Goal: Task Accomplishment & Management: Manage account settings

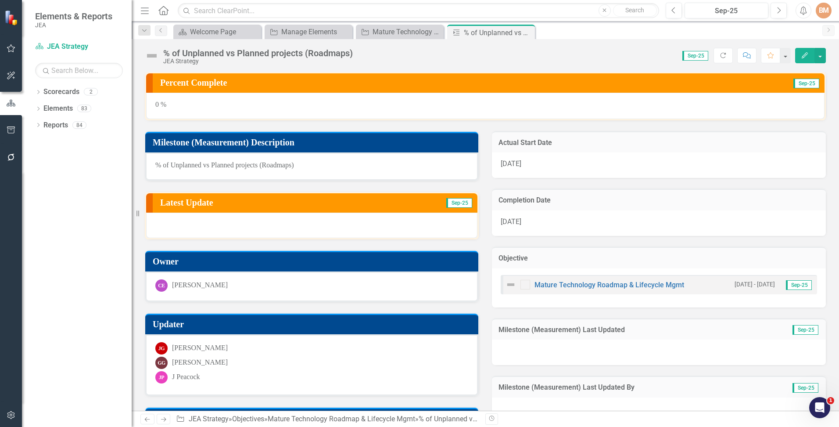
click at [0, 0] on icon "Close" at bounding box center [0, 0] width 0 height 0
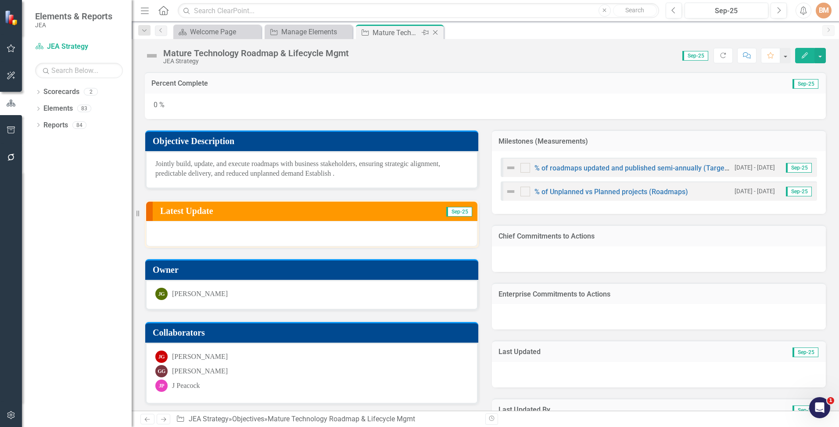
click at [435, 32] on icon at bounding box center [435, 32] width 5 height 5
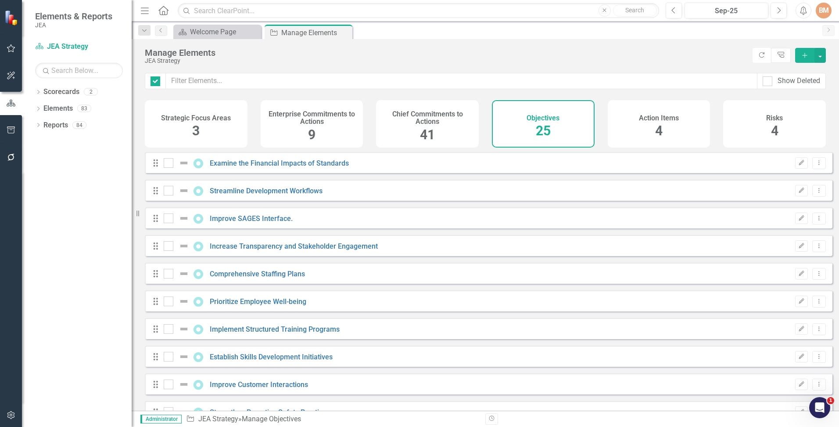
checkbox input "false"
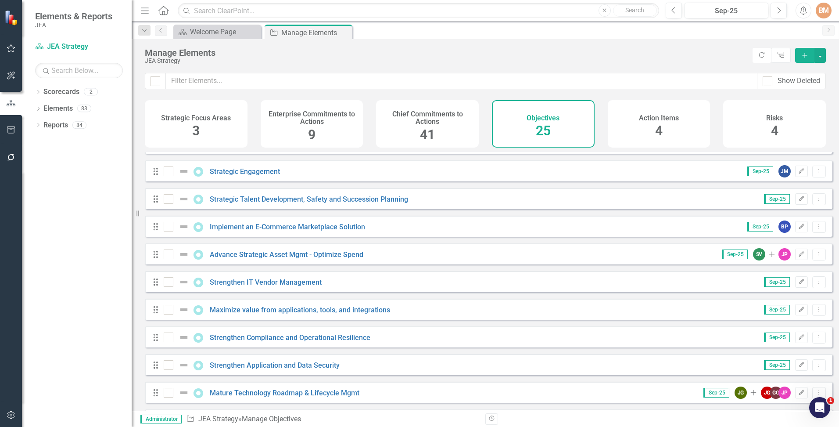
scroll to position [307, 0]
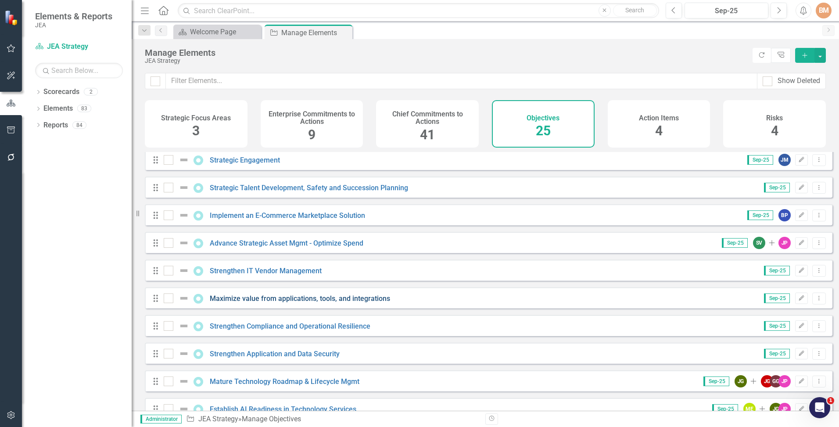
click at [252, 302] on link "Maximize value from applications, tools, and integrations" at bounding box center [300, 298] width 180 height 8
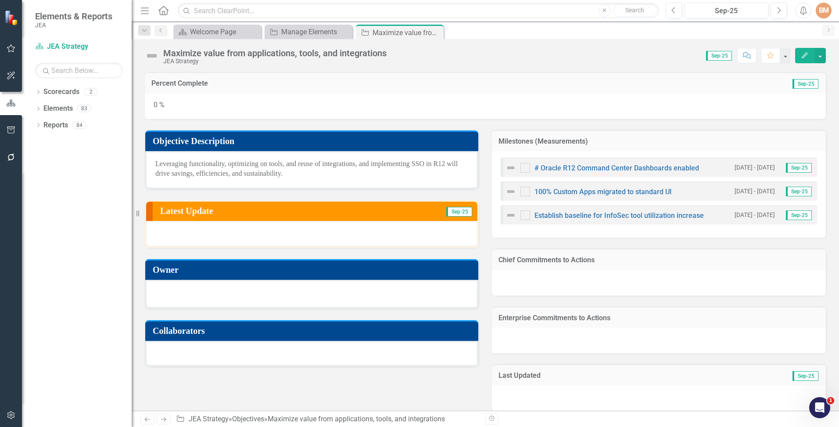
click at [202, 288] on div at bounding box center [311, 293] width 313 height 11
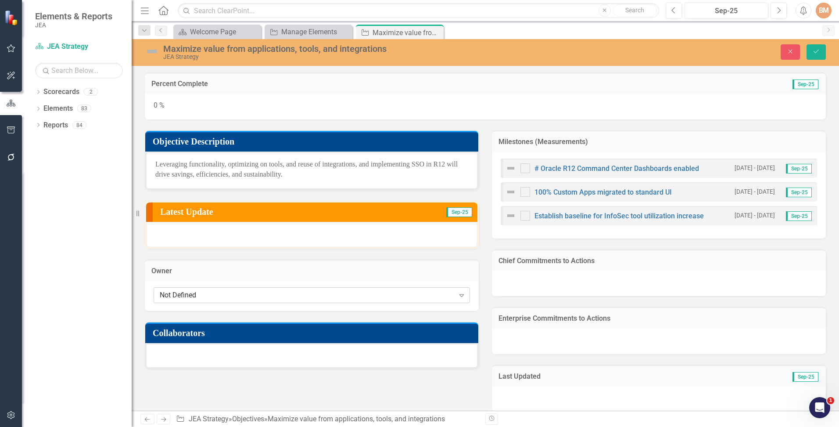
click at [206, 292] on div "Not Defined" at bounding box center [307, 295] width 295 height 10
click at [201, 295] on div "[PERSON_NAME]" at bounding box center [307, 295] width 295 height 10
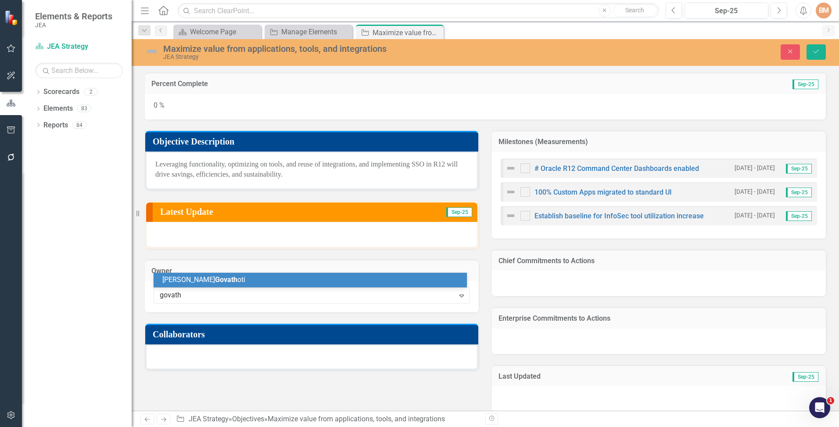
type input "govatho"
click at [215, 277] on span "Govatho" at bounding box center [228, 279] width 26 height 8
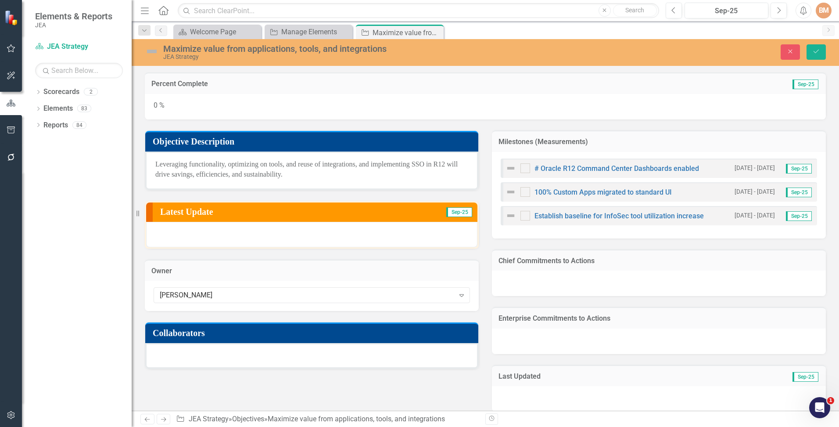
click at [206, 353] on div at bounding box center [311, 355] width 333 height 25
click at [199, 353] on div at bounding box center [311, 355] width 333 height 25
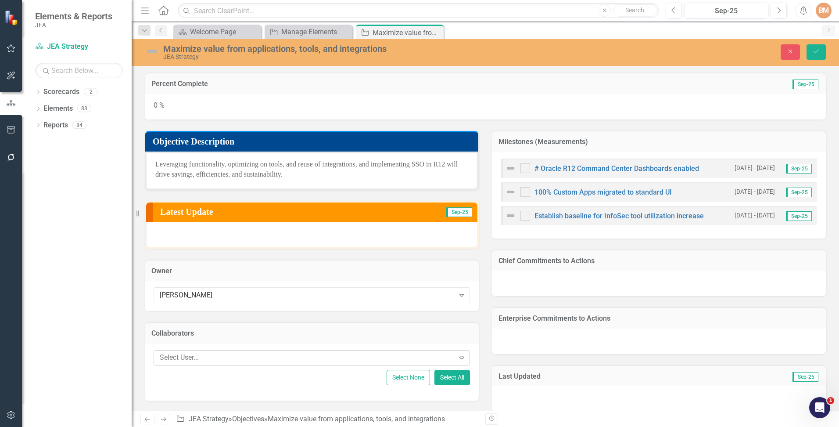
click at [187, 353] on div at bounding box center [305, 358] width 299 height 12
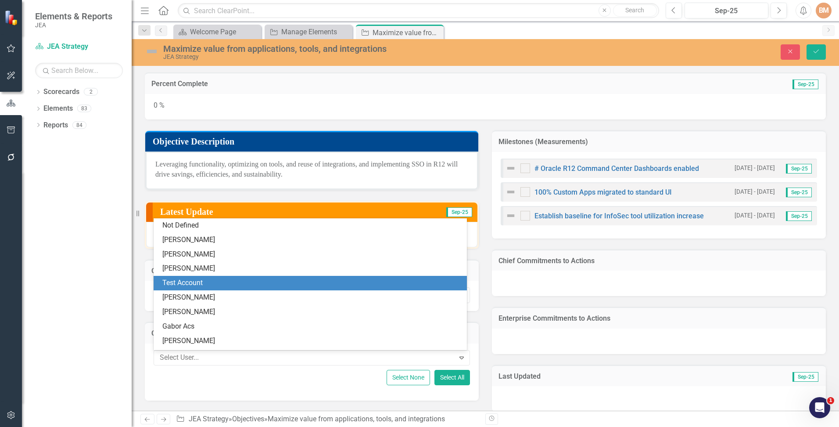
scroll to position [18, 0]
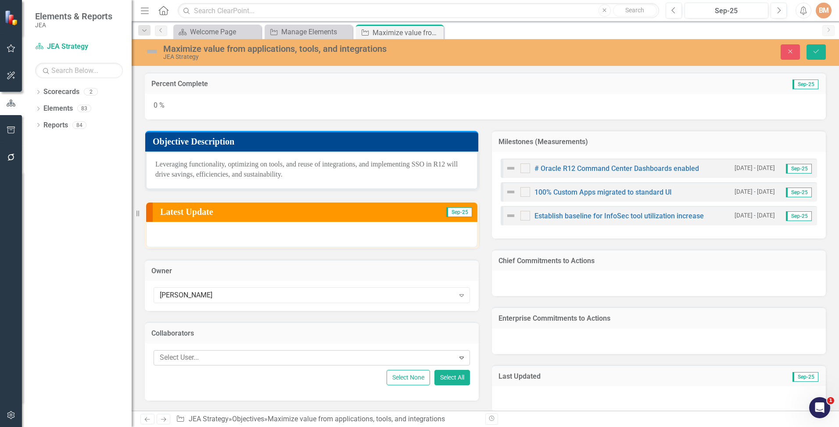
drag, startPoint x: 198, startPoint y: 359, endPoint x: 201, endPoint y: 351, distance: 8.3
click at [198, 359] on div at bounding box center [305, 358] width 299 height 12
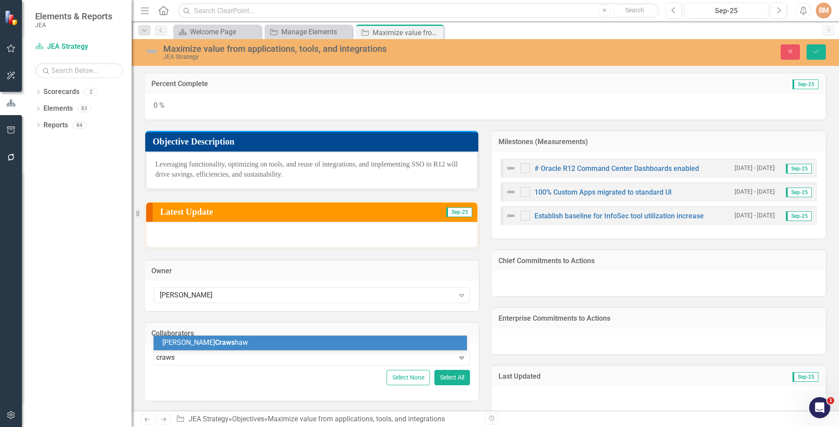
type input "crawsh"
click at [215, 342] on span "Crawsh" at bounding box center [227, 342] width 24 height 8
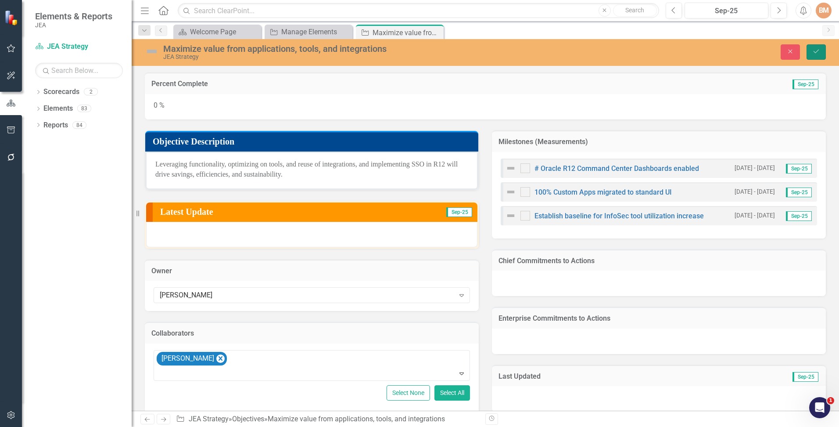
click at [810, 54] on button "Save" at bounding box center [816, 51] width 19 height 15
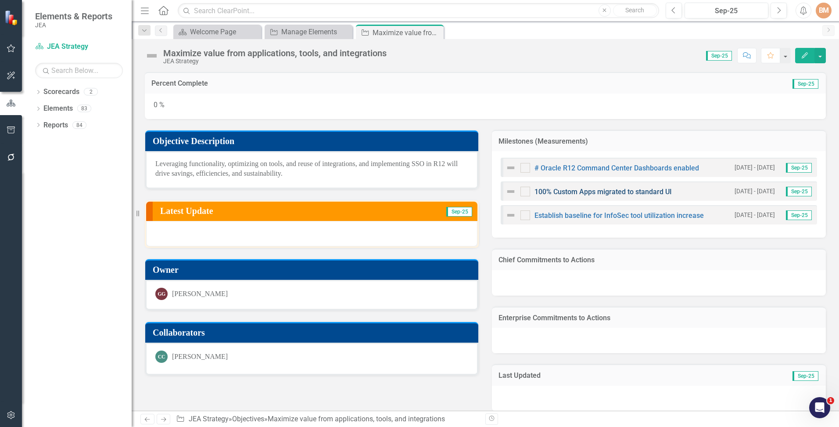
click at [573, 189] on link "100% Custom Apps migrated to standard UI" at bounding box center [603, 191] width 137 height 8
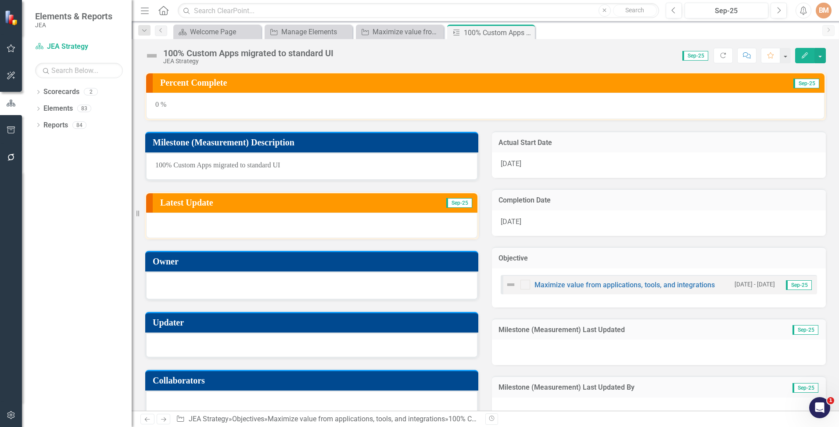
click at [193, 289] on div at bounding box center [311, 284] width 313 height 11
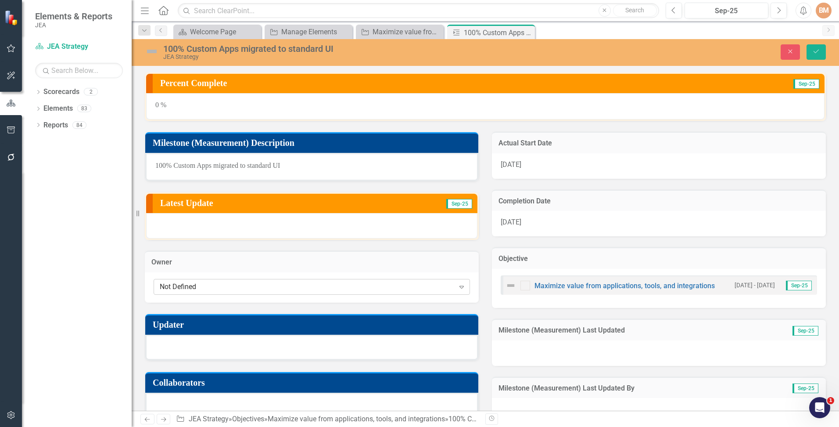
click at [198, 288] on div "Not Defined" at bounding box center [307, 286] width 295 height 10
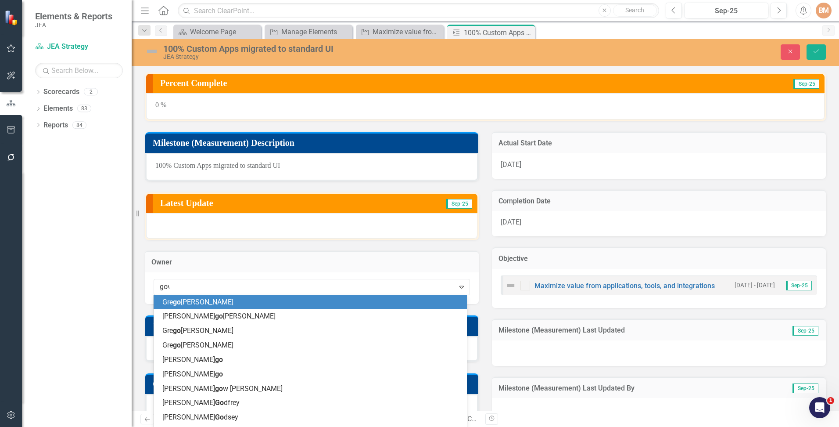
type input "gova"
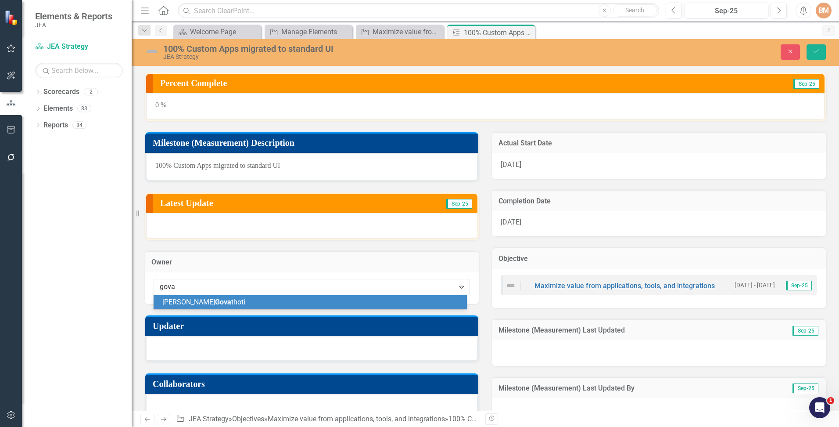
click at [207, 301] on span "George Gova thoti" at bounding box center [203, 302] width 83 height 8
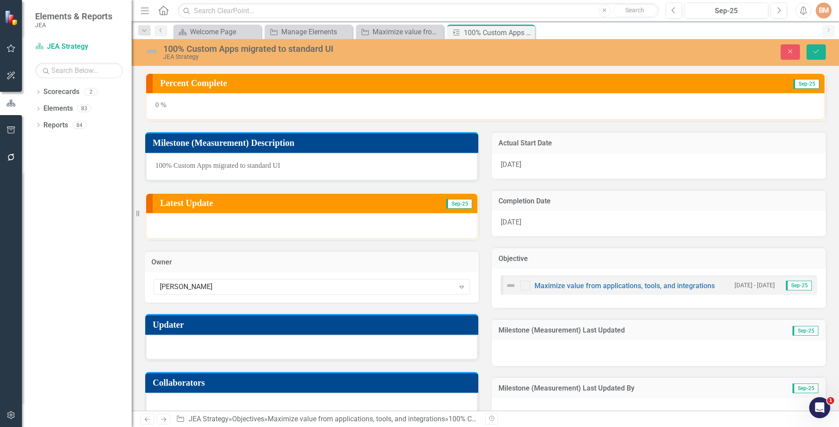
drag, startPoint x: 229, startPoint y: 351, endPoint x: 219, endPoint y: 345, distance: 12.2
click at [229, 351] on div at bounding box center [311, 346] width 333 height 25
click at [215, 345] on div at bounding box center [311, 346] width 333 height 25
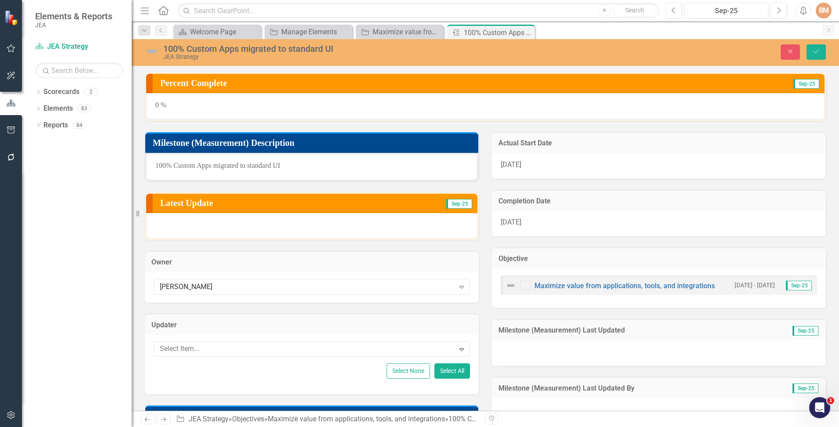
click at [215, 345] on div at bounding box center [305, 349] width 299 height 12
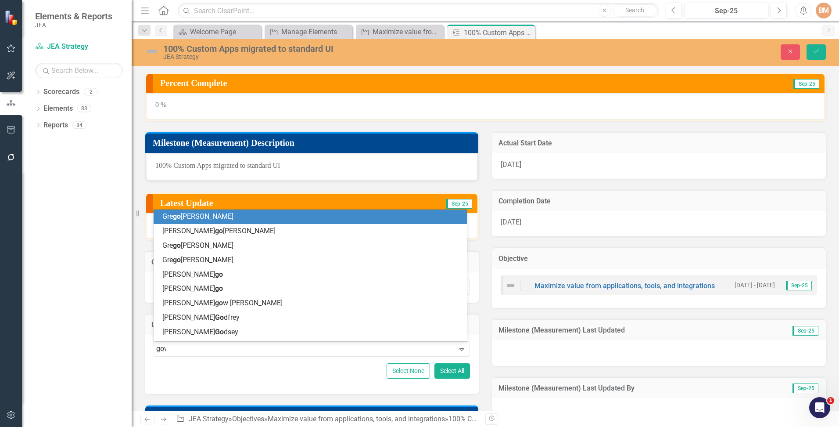
type input "gova"
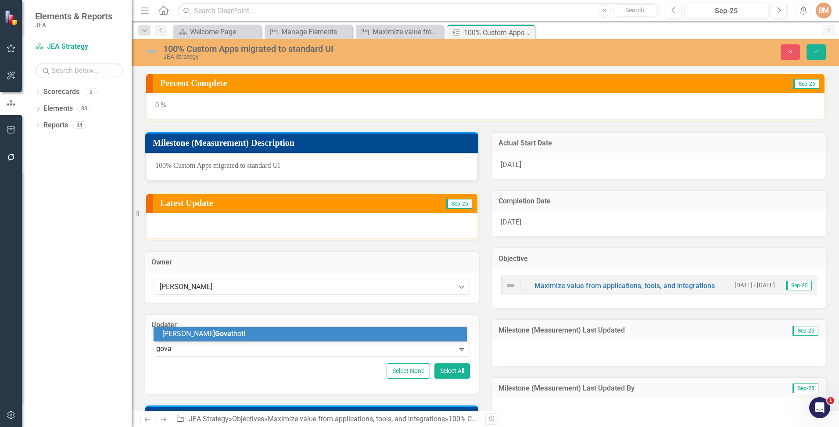
click at [231, 330] on div "George Gova thoti" at bounding box center [311, 334] width 299 height 10
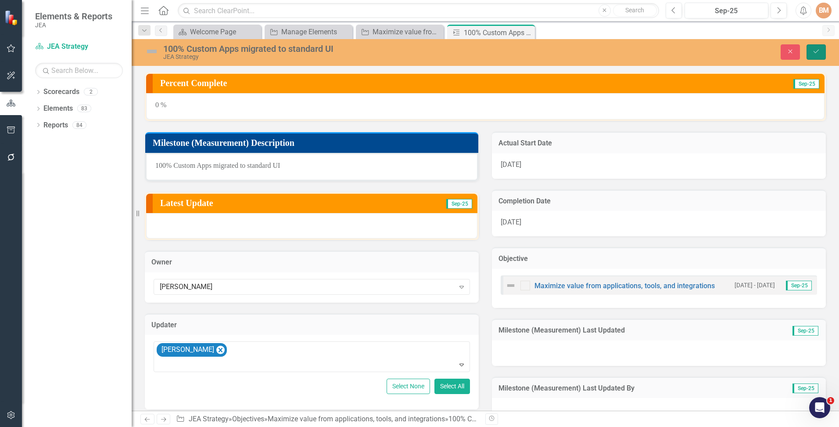
click at [815, 51] on icon "Save" at bounding box center [817, 51] width 8 height 6
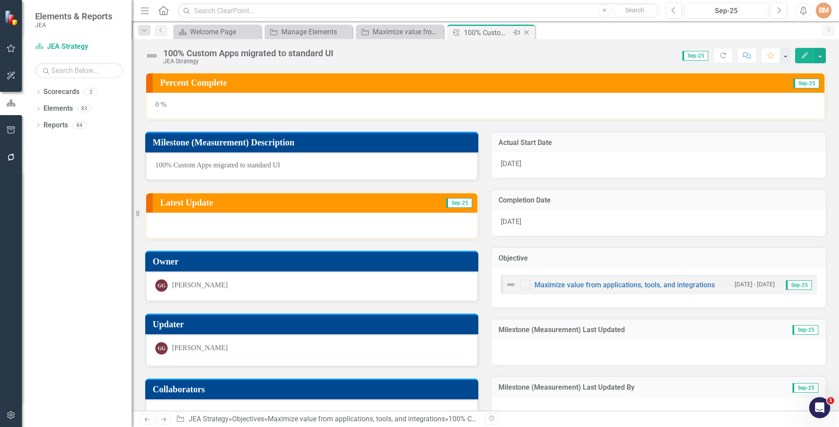
click at [527, 32] on icon "Close" at bounding box center [526, 32] width 9 height 7
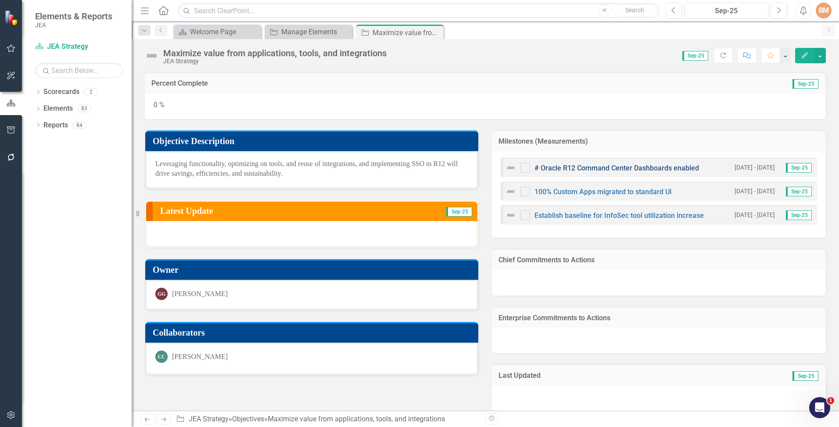
click at [589, 165] on link "# Oracle R12 Command Center Dashboards enabled" at bounding box center [617, 168] width 165 height 8
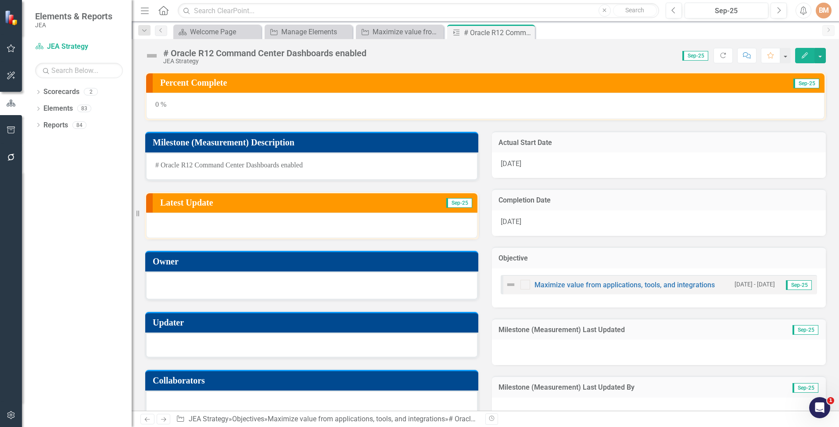
click at [174, 289] on div at bounding box center [311, 284] width 313 height 11
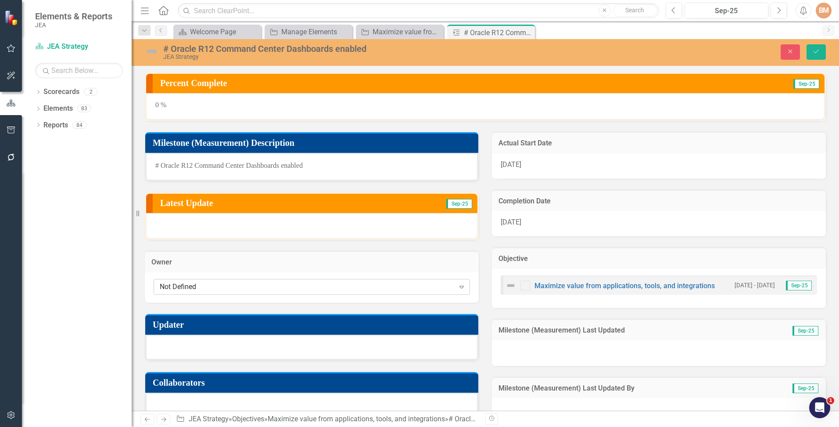
click at [186, 286] on div "Not Defined" at bounding box center [307, 286] width 295 height 10
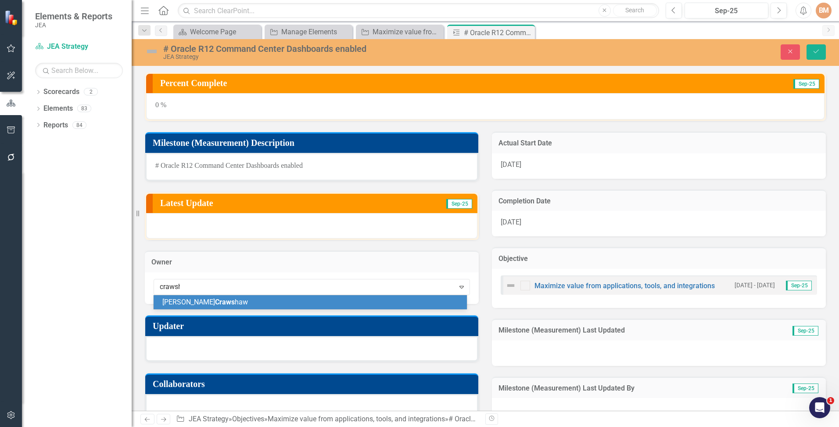
type input "crawsha"
click at [215, 300] on span "Crawsha" at bounding box center [229, 302] width 28 height 8
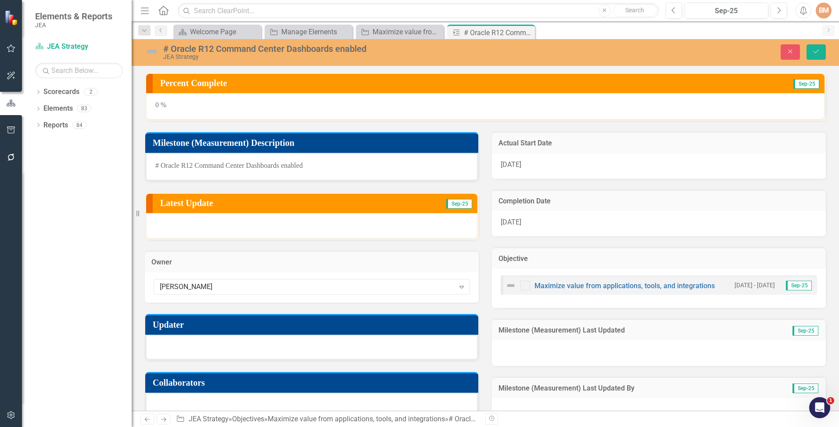
click at [179, 345] on div at bounding box center [311, 346] width 333 height 25
click at [179, 343] on div at bounding box center [311, 346] width 333 height 25
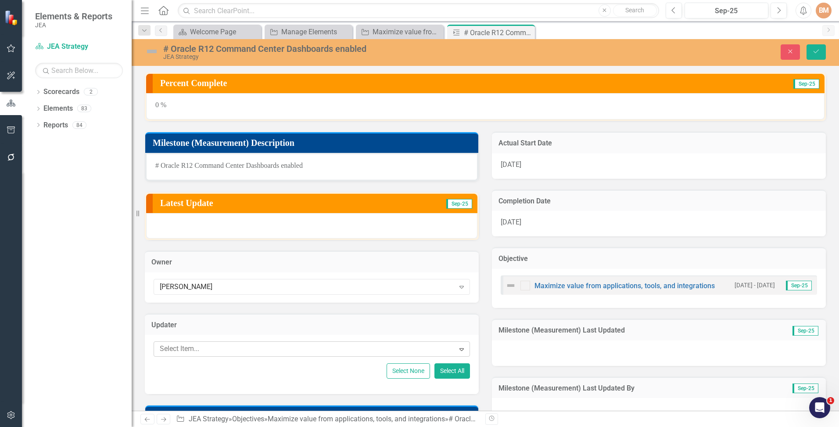
click at [180, 345] on div at bounding box center [305, 349] width 299 height 12
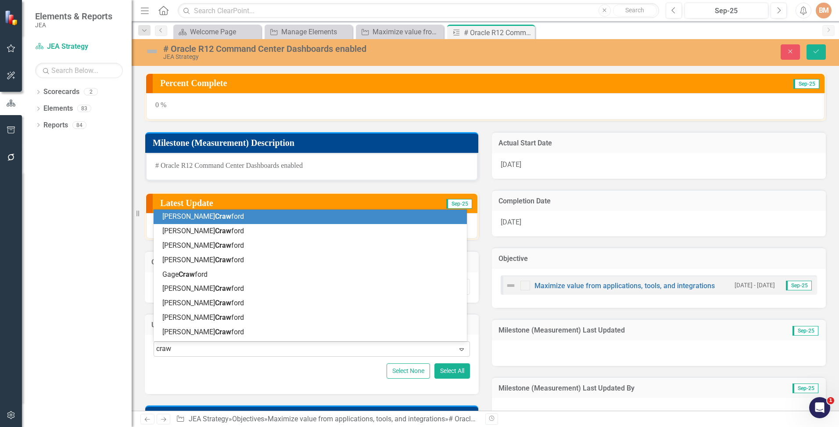
type input "craws"
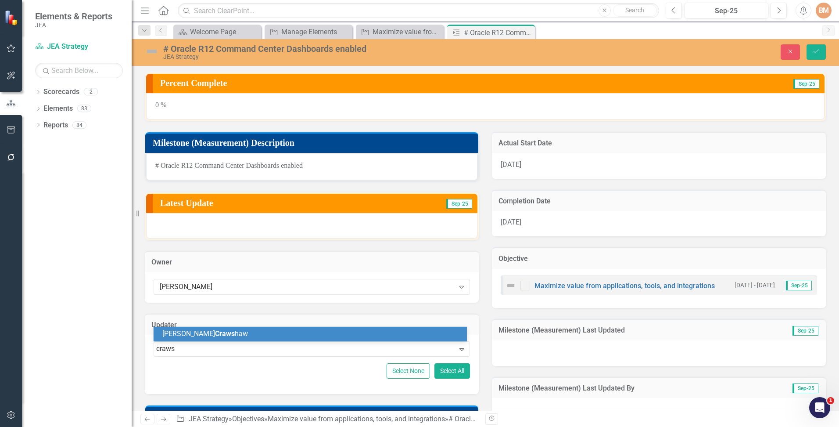
click at [215, 330] on span "Craws" at bounding box center [225, 333] width 20 height 8
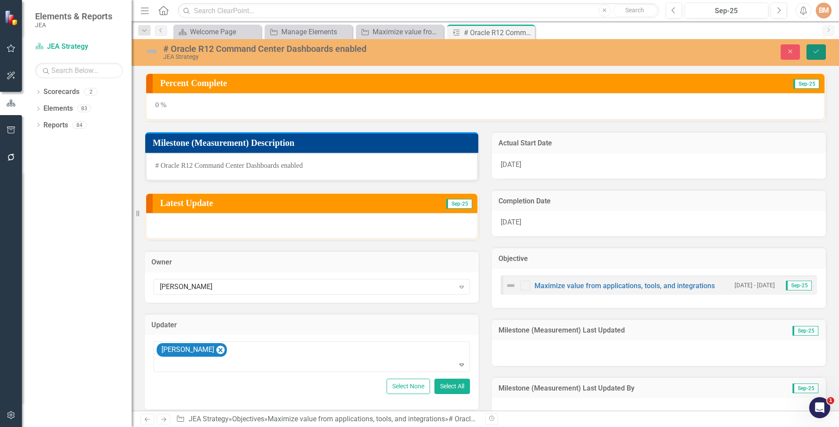
click at [815, 55] on button "Save" at bounding box center [816, 51] width 19 height 15
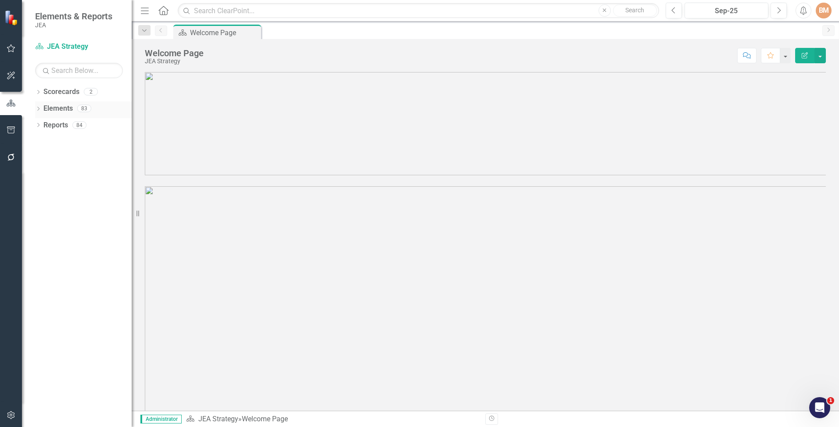
click at [53, 105] on link "Elements" at bounding box center [57, 109] width 29 height 10
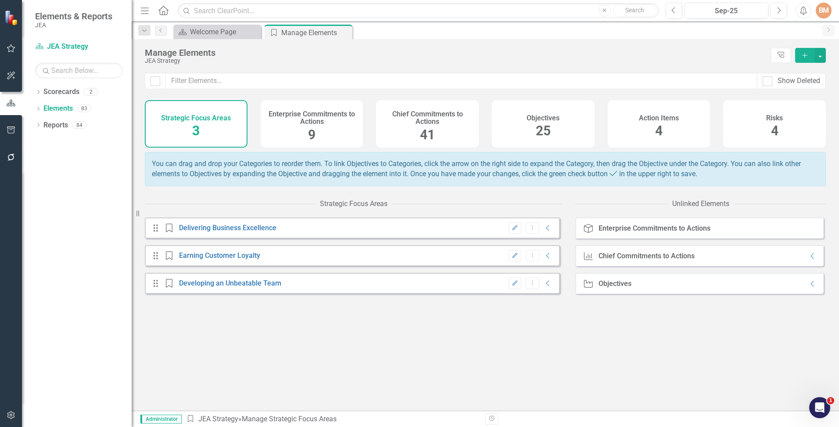
click at [555, 125] on div "Objectives 25" at bounding box center [543, 123] width 103 height 47
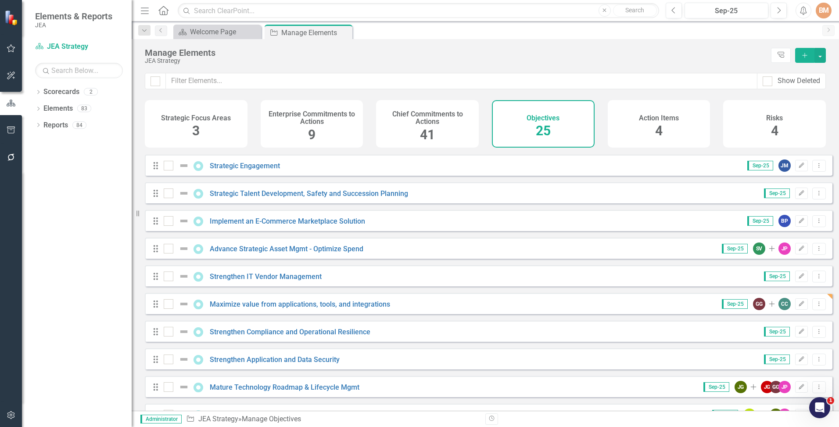
scroll to position [307, 0]
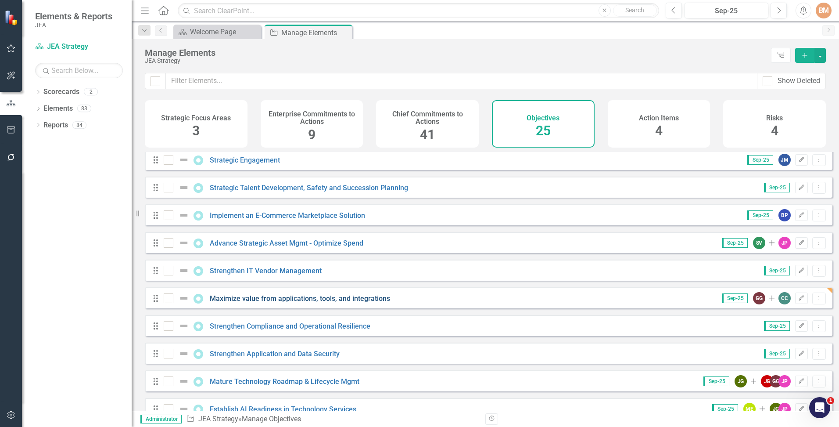
click at [248, 302] on link "Maximize value from applications, tools, and integrations" at bounding box center [300, 298] width 180 height 8
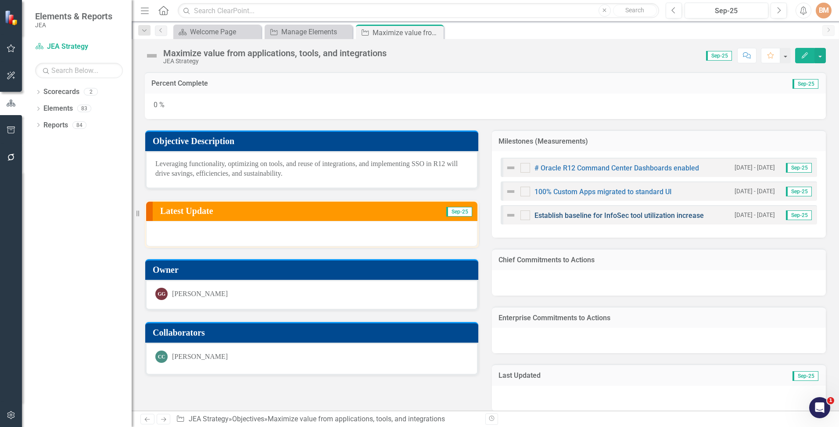
click at [556, 215] on link "Establish baseline for InfoSec tool utilization increase" at bounding box center [619, 215] width 169 height 8
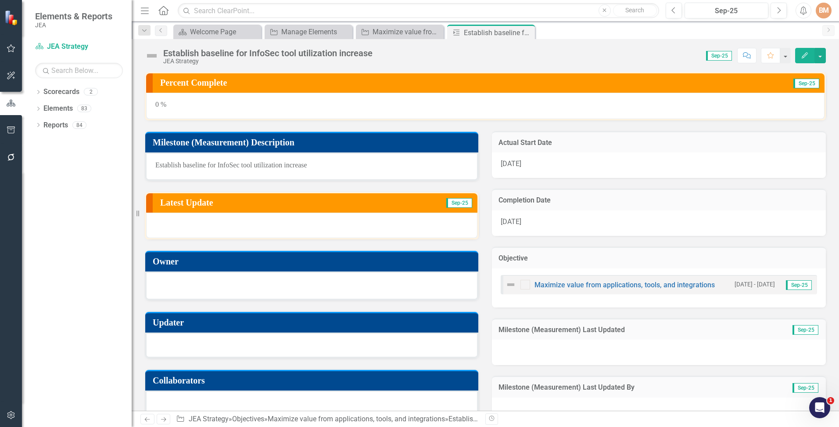
click at [192, 281] on div at bounding box center [311, 284] width 313 height 11
click at [191, 278] on div at bounding box center [311, 285] width 333 height 29
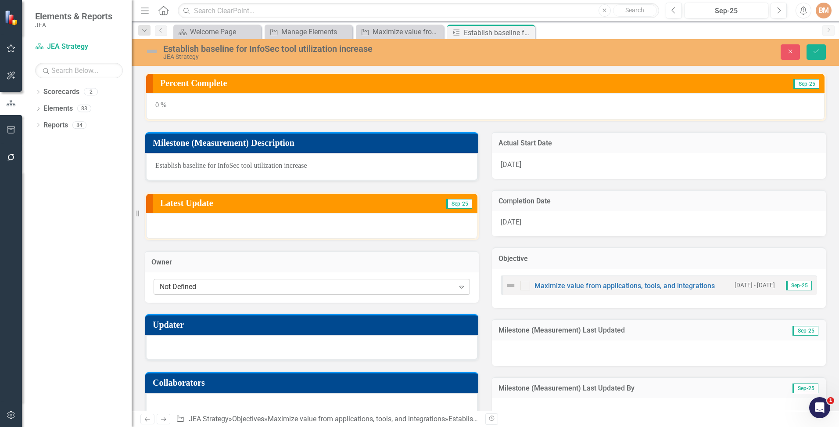
click at [204, 284] on div "Not Defined" at bounding box center [307, 286] width 295 height 10
drag, startPoint x: 204, startPoint y: 287, endPoint x: 272, endPoint y: 287, distance: 68.0
click at [272, 287] on div "Crawshaw, Charlene Hope" at bounding box center [307, 286] width 296 height 10
type input "Crawshaw"
click at [225, 301] on div "Charlene Crawshaw" at bounding box center [310, 300] width 313 height 10
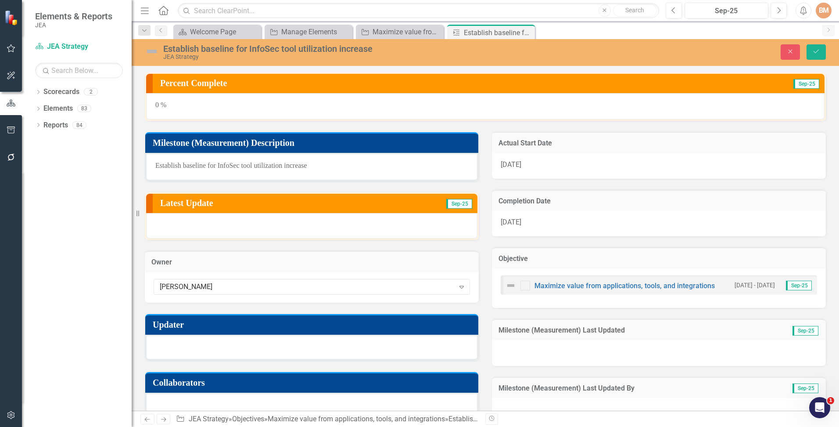
click at [195, 346] on div at bounding box center [311, 346] width 333 height 25
click at [189, 348] on div at bounding box center [311, 346] width 333 height 25
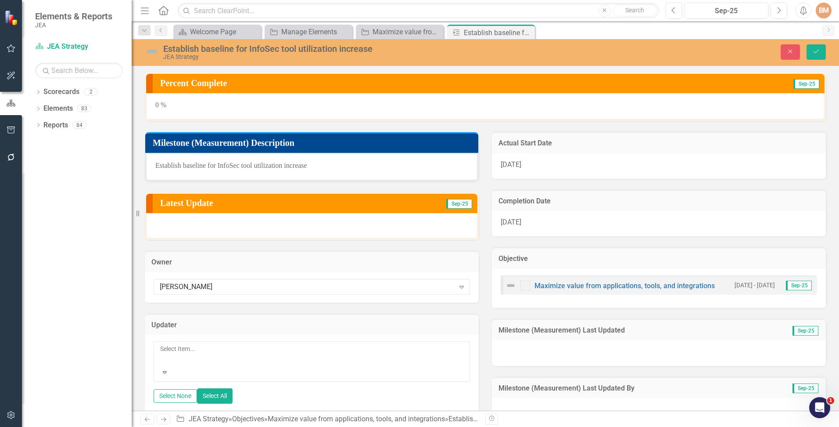
click at [162, 354] on div at bounding box center [160, 359] width 1 height 11
paste input "Crawshaw, Charlene Hope"
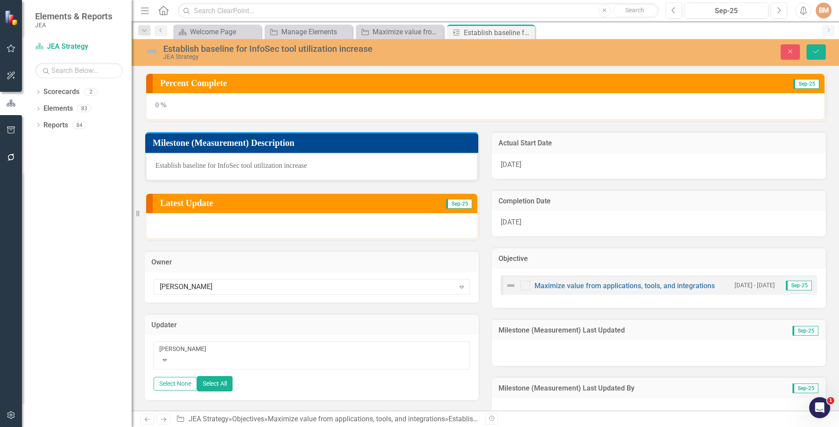
drag, startPoint x: 194, startPoint y: 349, endPoint x: 315, endPoint y: 355, distance: 120.9
click at [315, 353] on div "Crawshaw, Charlene Hope" at bounding box center [311, 348] width 305 height 9
type input "Crawshaw"
click at [271, 426] on div "Charlene Crawshaw" at bounding box center [419, 432] width 839 height 10
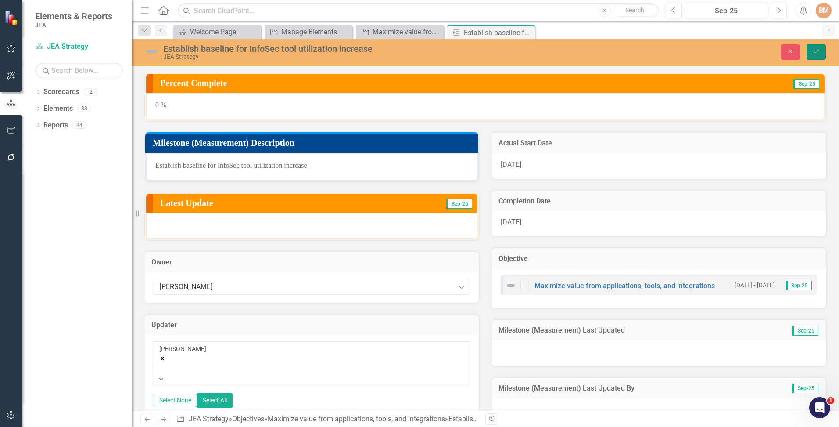
click at [826, 47] on button "Save" at bounding box center [816, 51] width 19 height 15
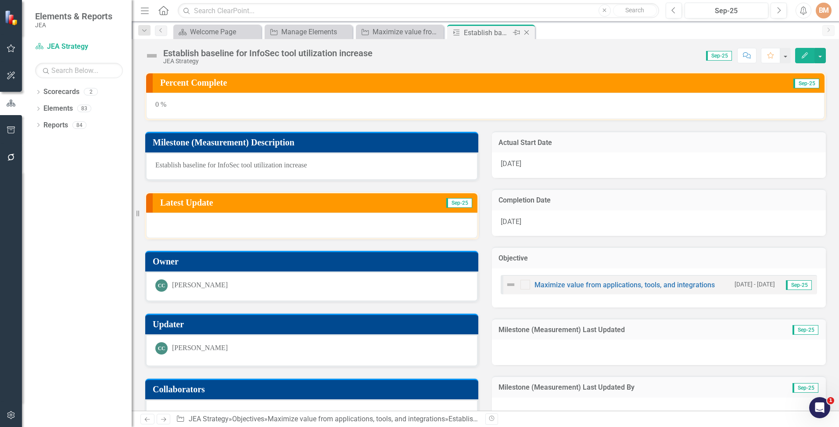
click at [527, 30] on icon "Close" at bounding box center [526, 32] width 9 height 7
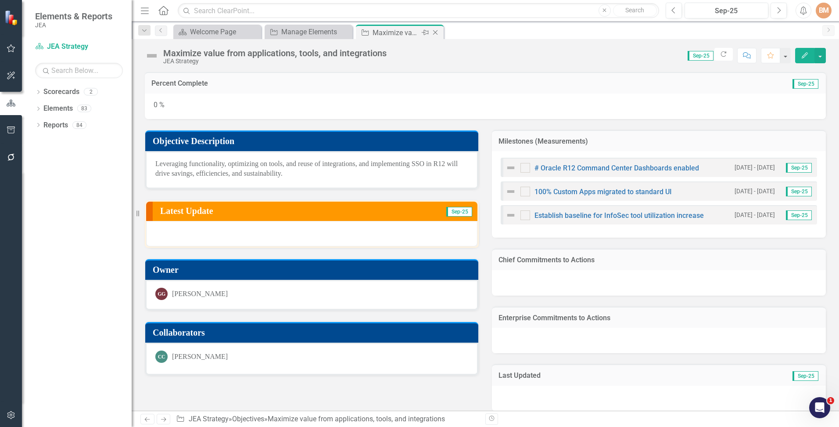
click at [438, 32] on icon "Close" at bounding box center [435, 32] width 9 height 7
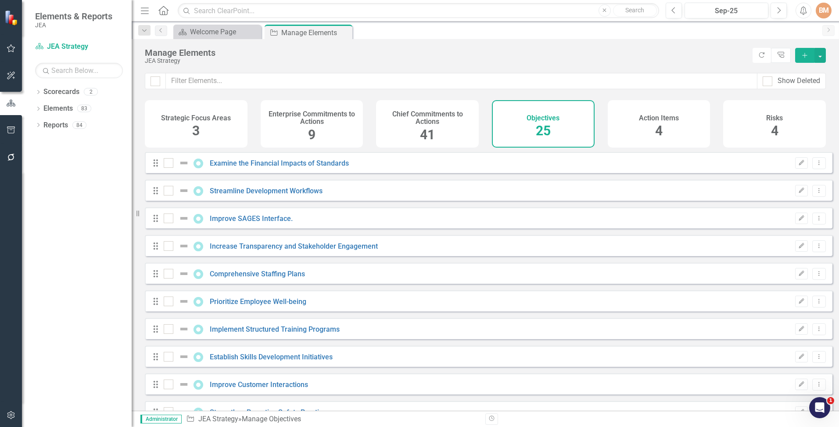
checkbox input "false"
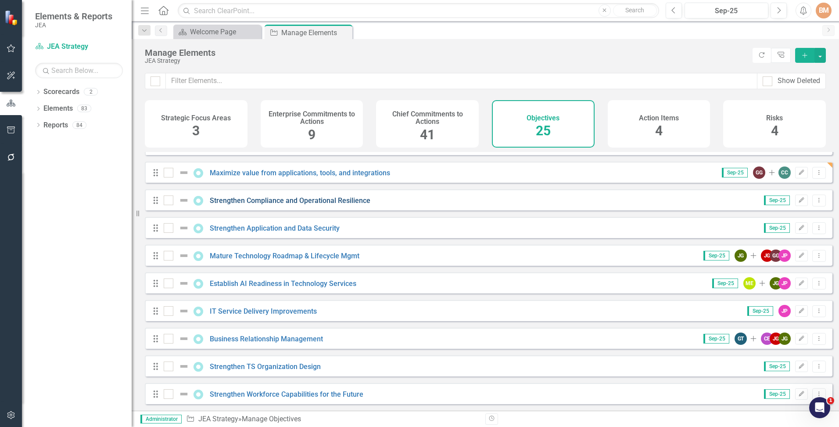
scroll to position [439, 0]
click at [253, 225] on link "Strengthen Application and Data Security" at bounding box center [275, 228] width 130 height 8
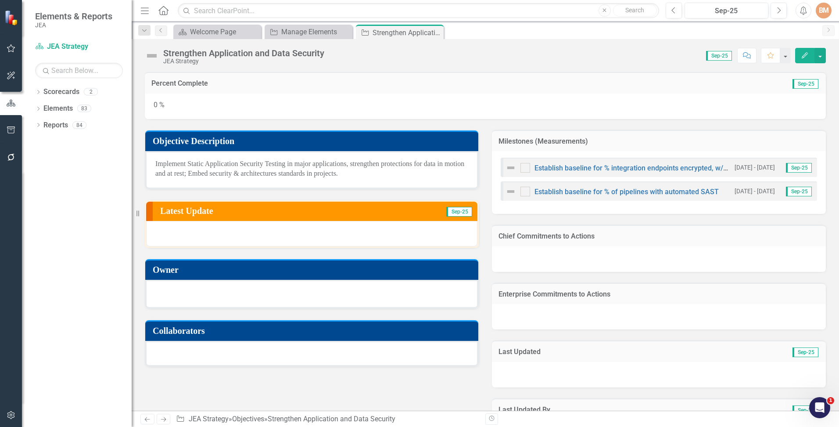
click at [173, 285] on div at bounding box center [311, 294] width 333 height 29
click at [178, 291] on div at bounding box center [311, 293] width 313 height 11
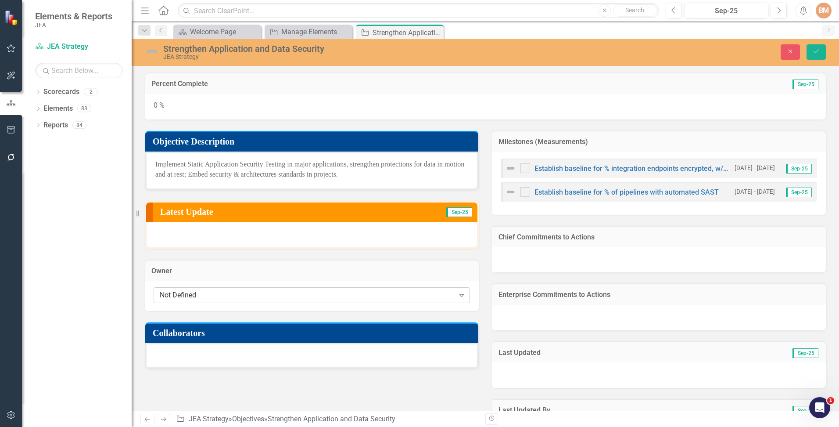
click at [181, 292] on div "Not Defined" at bounding box center [307, 295] width 295 height 10
type input "eaton"
click at [105, 426] on span "Eaton" at bounding box center [79, 431] width 53 height 8
click at [197, 356] on div at bounding box center [311, 355] width 333 height 25
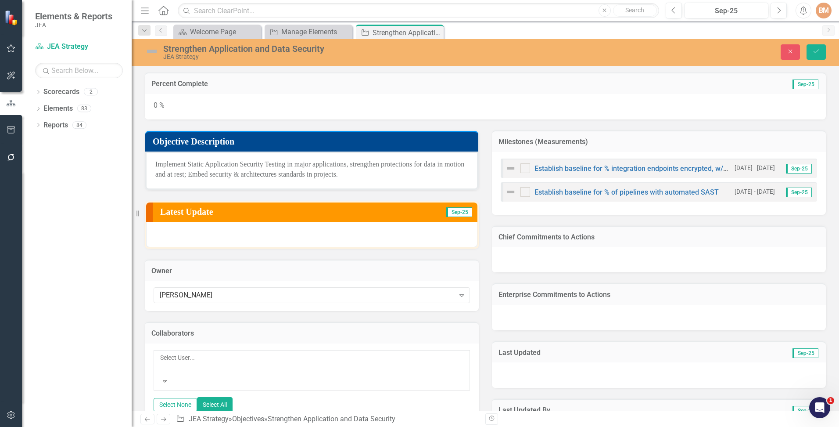
click at [162, 363] on div at bounding box center [160, 368] width 1 height 11
type input "eaton"
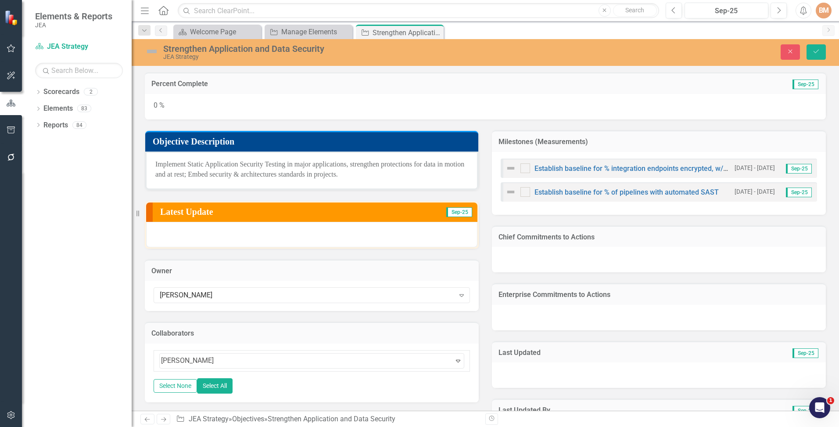
click at [224, 426] on div "Michael Eaton" at bounding box center [419, 432] width 839 height 10
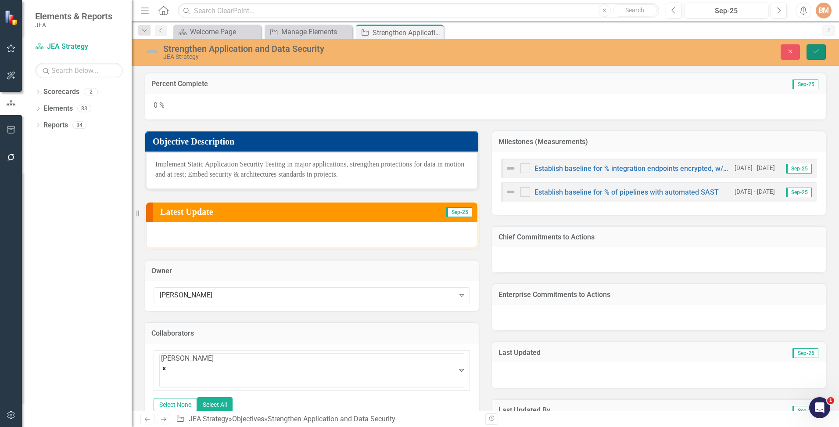
click at [815, 49] on icon "Save" at bounding box center [817, 51] width 8 height 6
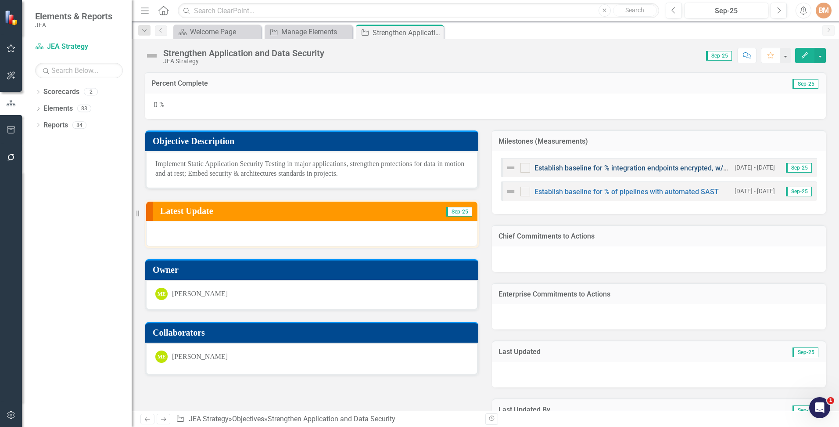
click at [570, 167] on link "Establish baseline for % integration endpoints encrypted, w/authentication" at bounding box center [652, 168] width 234 height 8
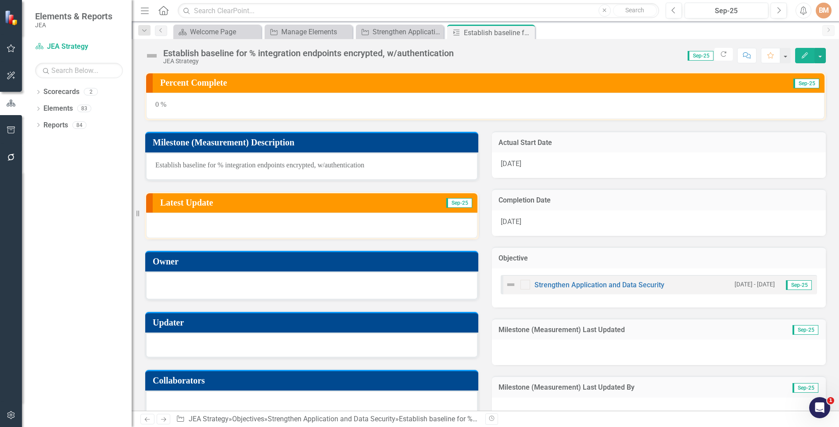
click at [176, 283] on div at bounding box center [311, 284] width 313 height 11
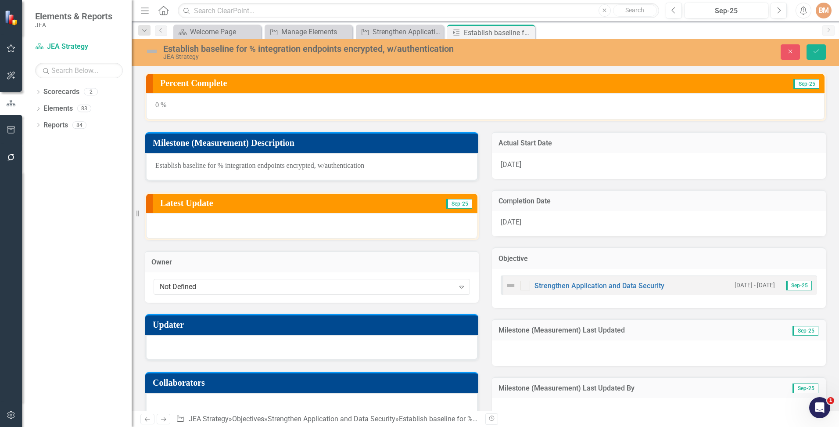
click at [176, 283] on div "Not Defined" at bounding box center [307, 286] width 295 height 10
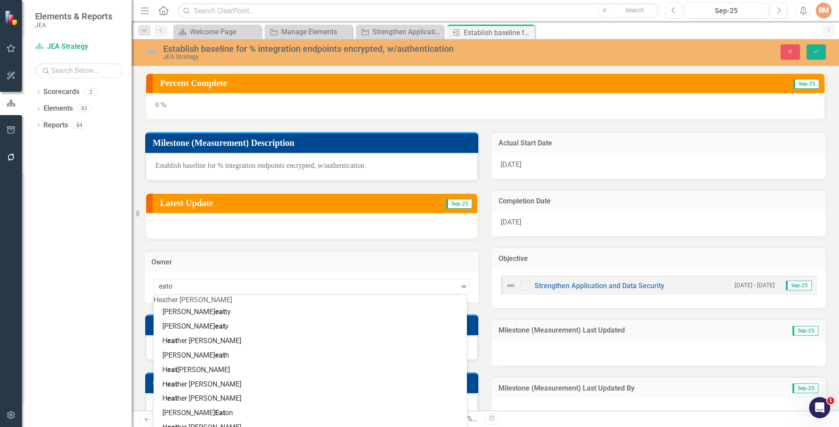
type input "eaton"
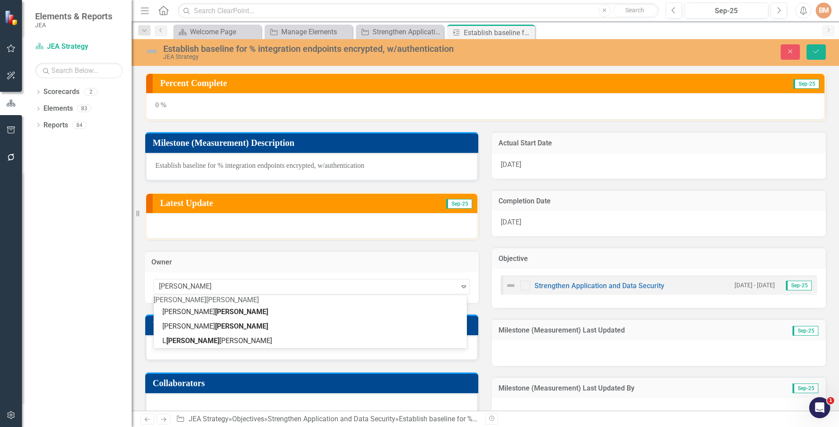
click at [206, 302] on span "Eaton" at bounding box center [232, 299] width 53 height 8
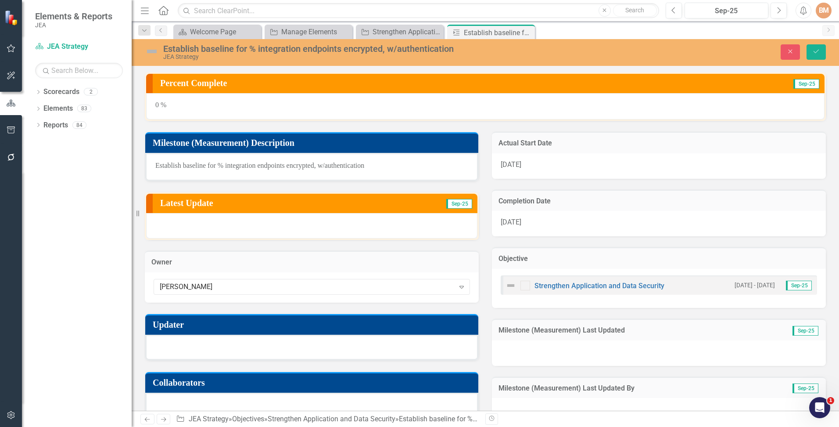
click at [175, 346] on div at bounding box center [311, 346] width 333 height 25
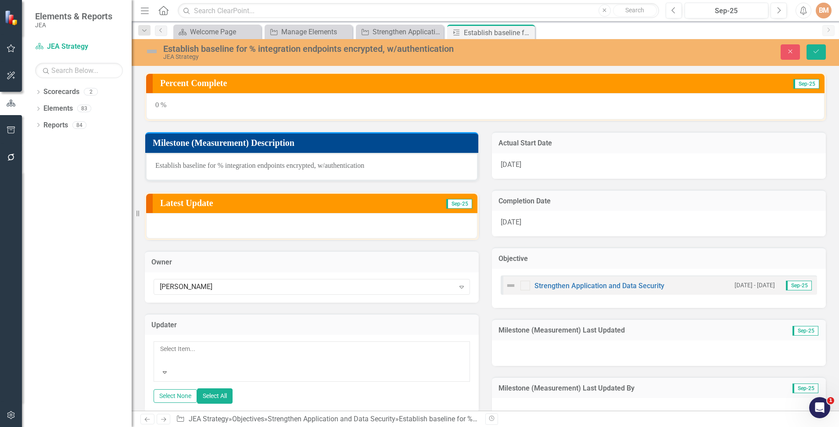
click at [162, 354] on div at bounding box center [160, 359] width 1 height 11
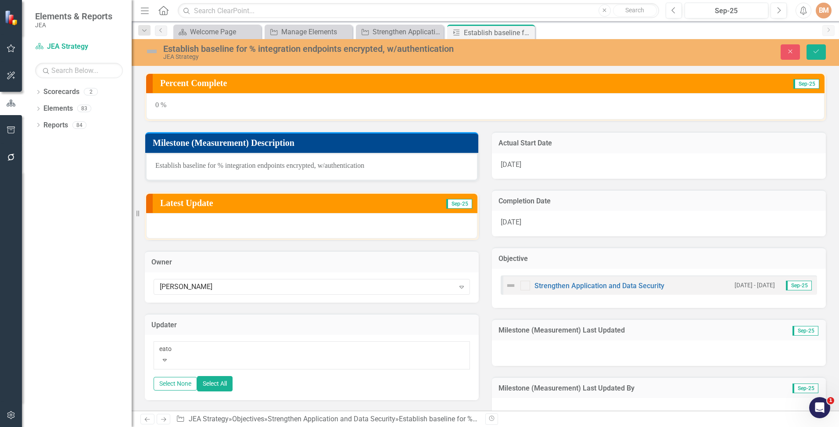
type input "eaton"
click at [228, 426] on div "Michael Eaton" at bounding box center [419, 432] width 839 height 10
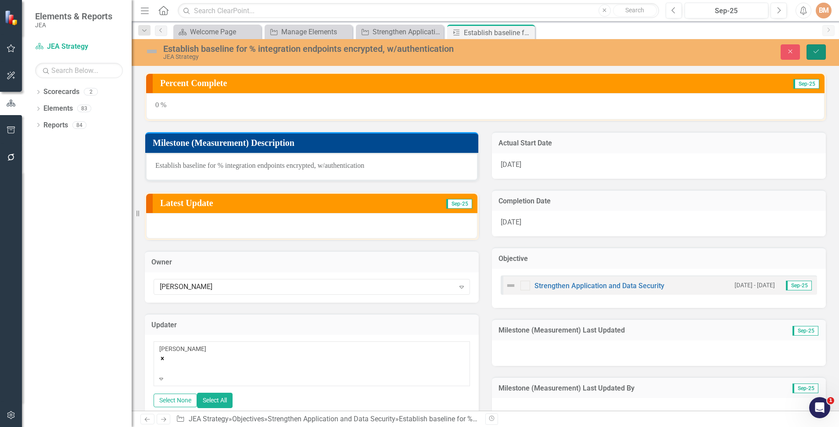
click at [820, 49] on icon "Save" at bounding box center [817, 51] width 8 height 6
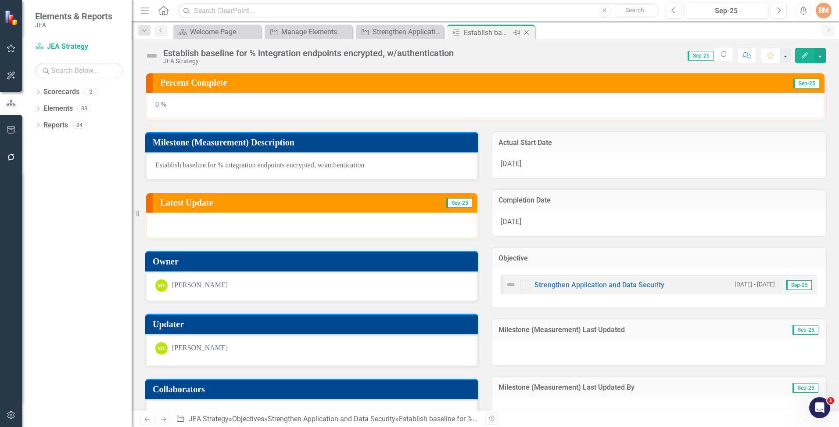
click at [528, 30] on icon "Close" at bounding box center [526, 32] width 9 height 7
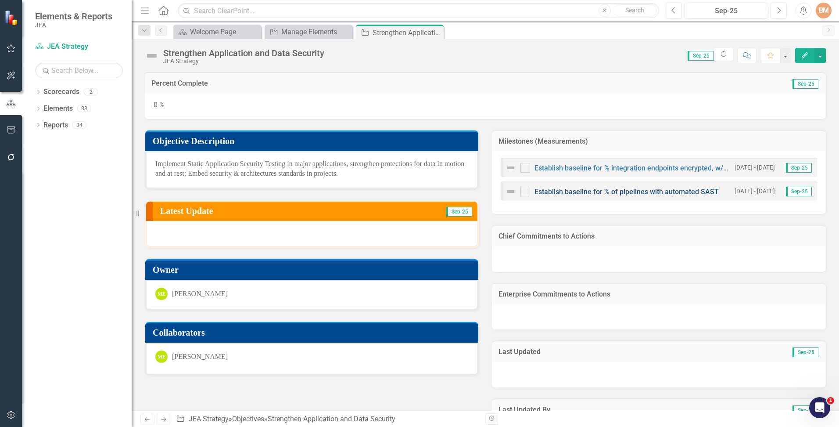
click at [617, 188] on link "Establish baseline for % of pipelines with automated SAST" at bounding box center [627, 191] width 184 height 8
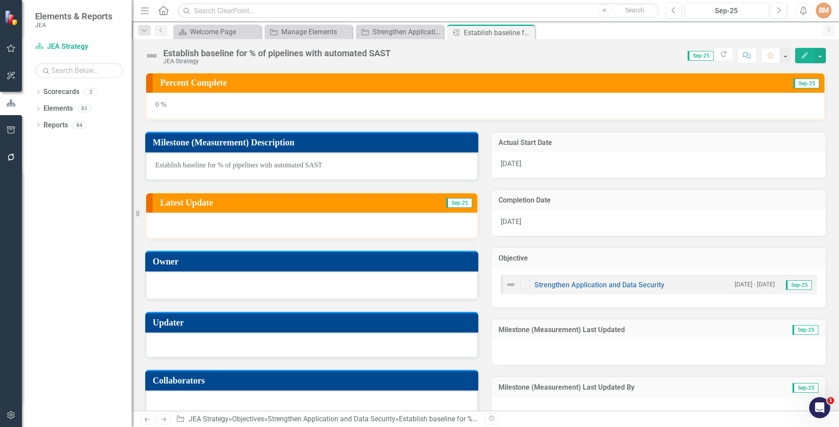
click at [191, 283] on div at bounding box center [311, 284] width 313 height 11
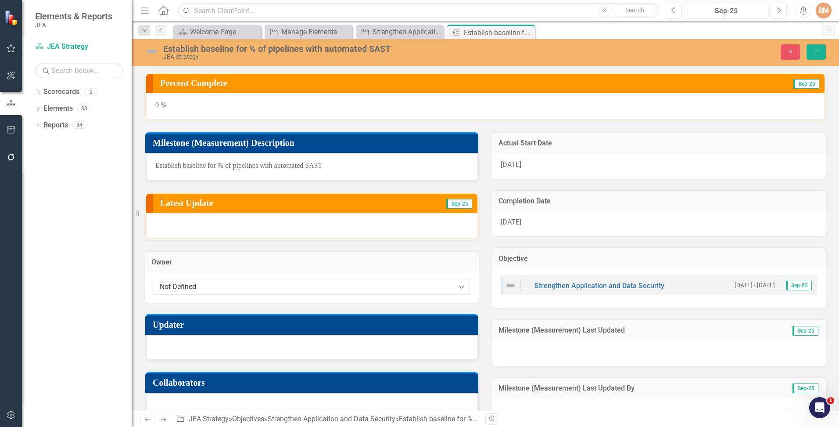
click at [191, 283] on div "Not Defined" at bounding box center [307, 286] width 295 height 10
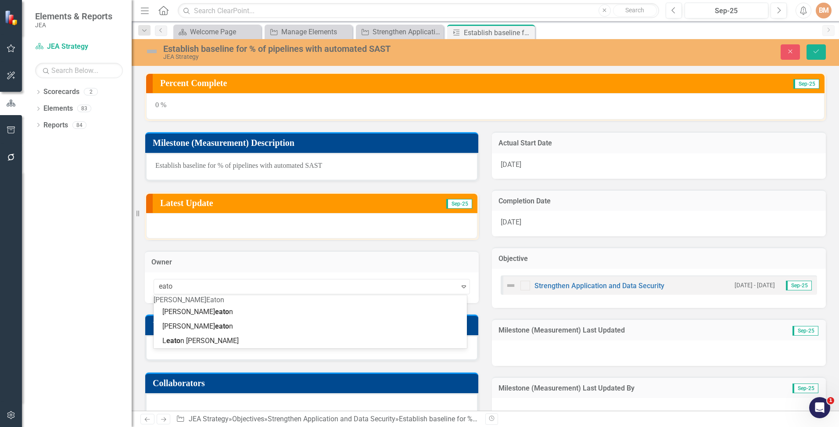
type input "eaton"
click at [206, 301] on span "Eaton" at bounding box center [232, 299] width 53 height 8
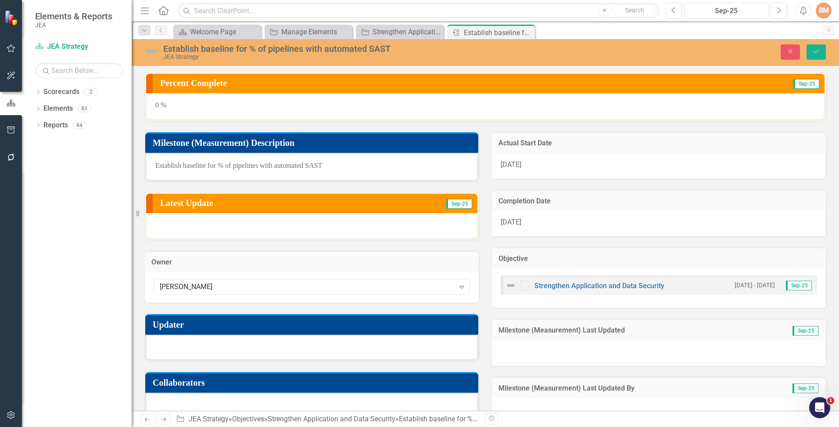
click at [181, 350] on div at bounding box center [311, 346] width 333 height 25
click at [182, 350] on div at bounding box center [311, 346] width 333 height 25
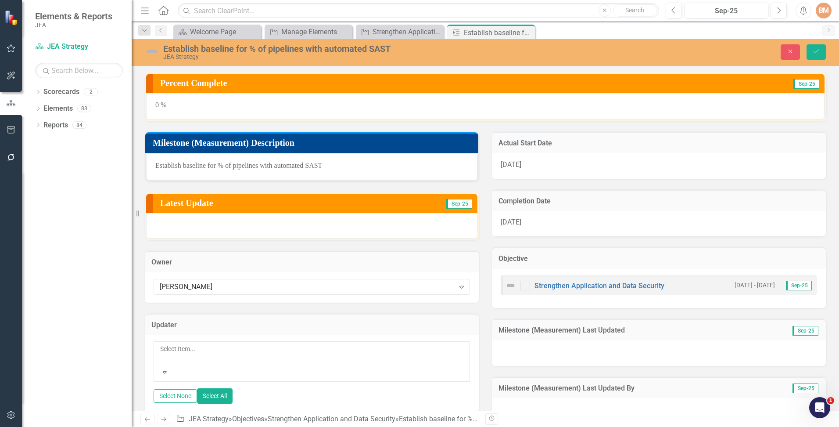
click at [162, 354] on div at bounding box center [160, 359] width 1 height 11
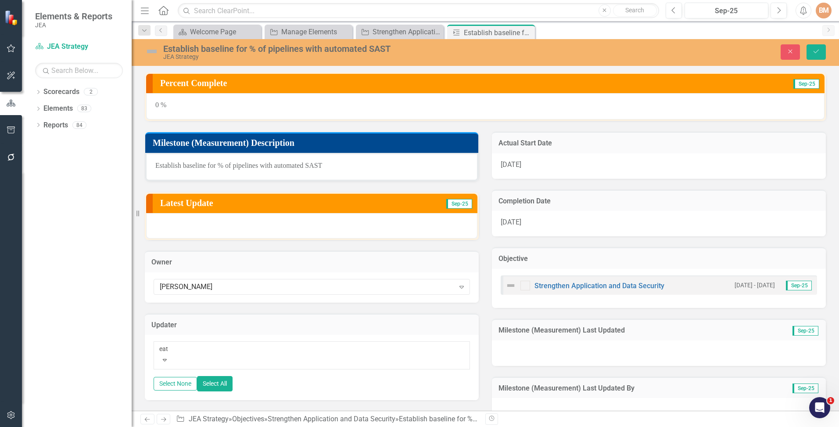
type input "eato"
click at [210, 426] on div "Michael Eato n" at bounding box center [419, 432] width 839 height 10
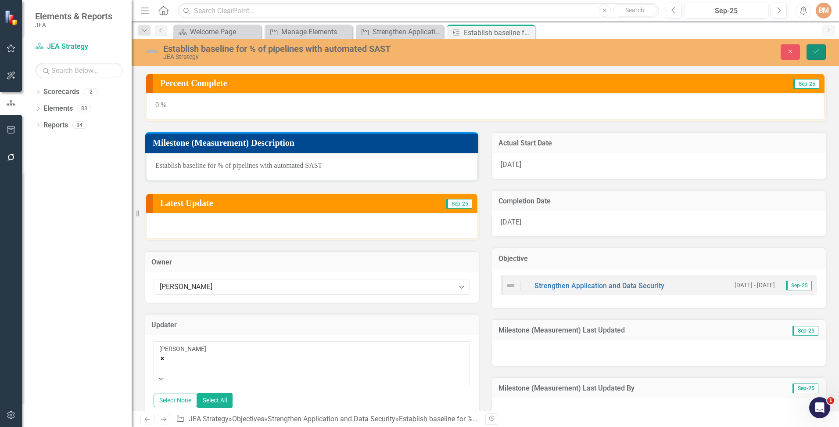
click at [819, 47] on button "Save" at bounding box center [816, 51] width 19 height 15
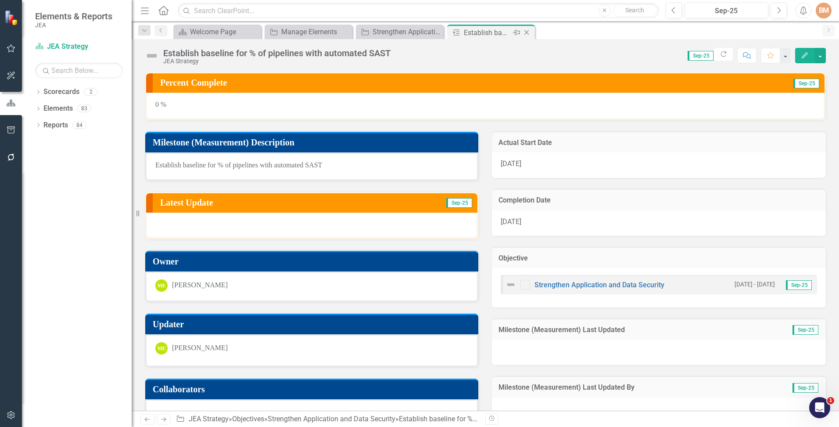
click at [529, 32] on icon "Close" at bounding box center [526, 32] width 9 height 7
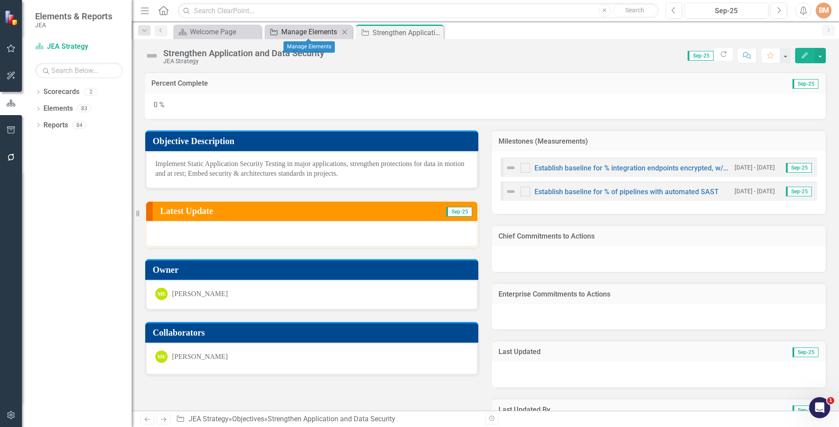
click at [298, 30] on div "Manage Elements" at bounding box center [310, 31] width 58 height 11
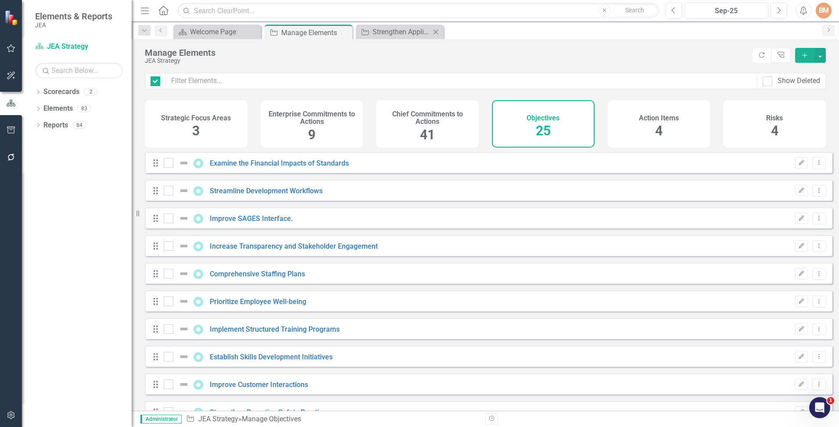
checkbox input "false"
click at [434, 32] on icon "Close" at bounding box center [436, 32] width 9 height 7
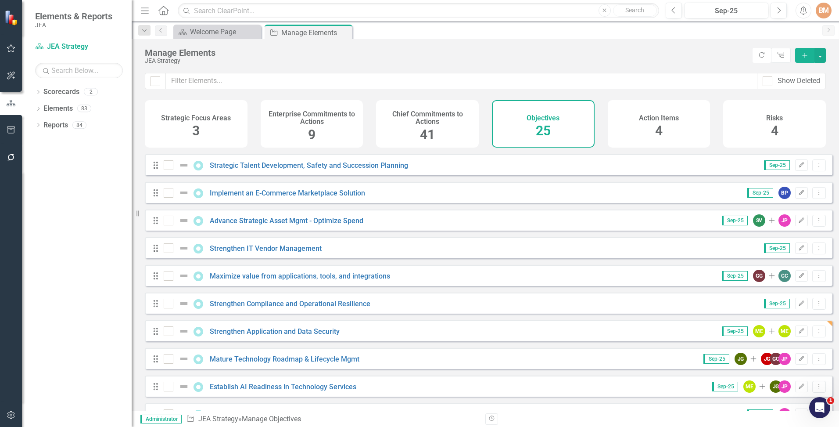
scroll to position [351, 0]
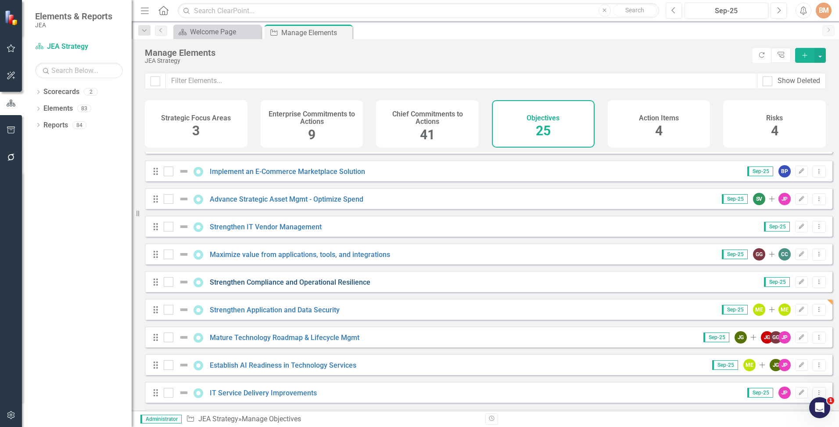
click at [269, 285] on link "Strengthen Compliance and Operational Resilience" at bounding box center [290, 282] width 161 height 8
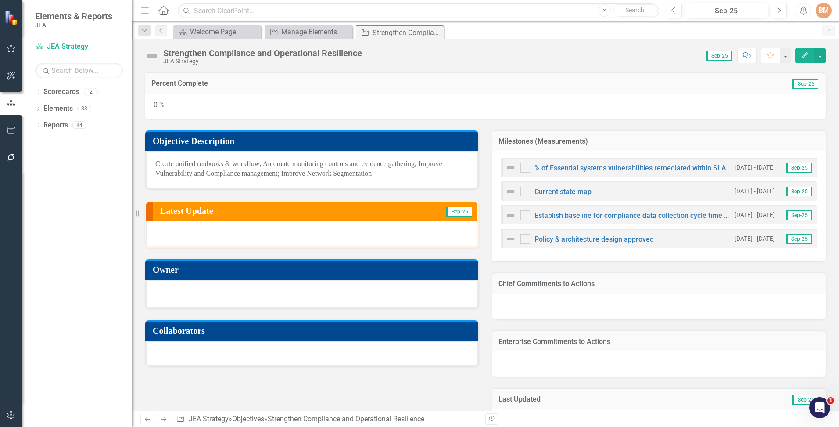
click at [188, 299] on div at bounding box center [311, 294] width 333 height 29
click at [196, 295] on div at bounding box center [311, 293] width 313 height 11
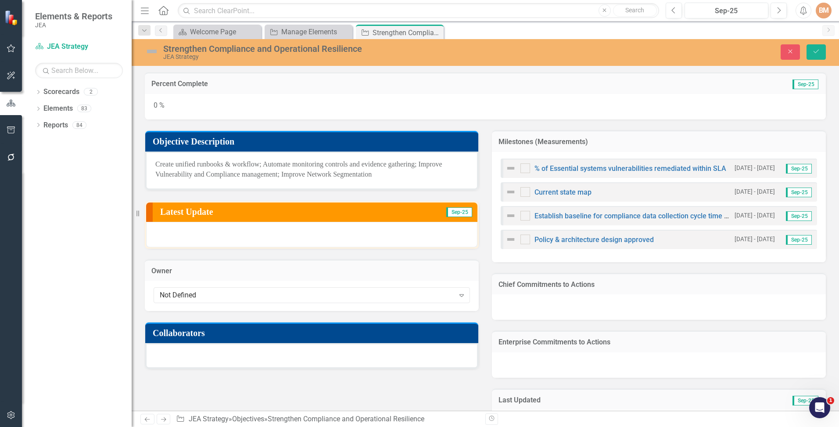
click at [196, 295] on div "Not Defined" at bounding box center [307, 295] width 295 height 10
type input "j p"
click at [32, 426] on span "[PERSON_NAME]" at bounding box center [16, 431] width 32 height 8
click at [193, 358] on div at bounding box center [311, 355] width 333 height 25
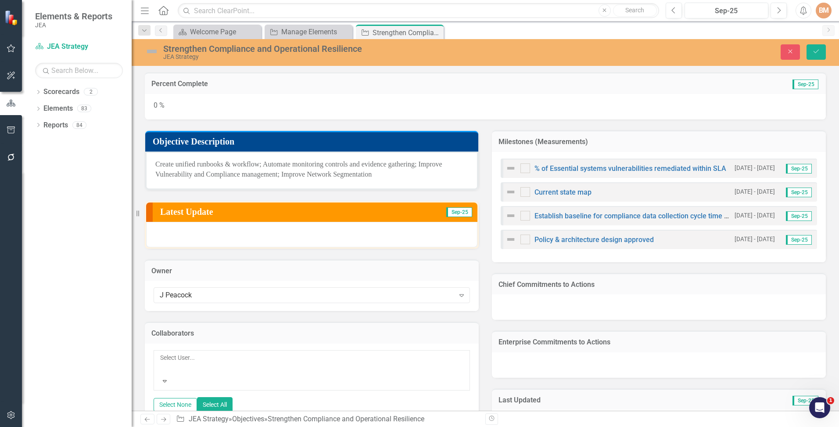
click at [162, 363] on div at bounding box center [160, 368] width 1 height 11
type input "craws"
click at [72, 426] on span "Craws" at bounding box center [62, 431] width 19 height 8
type input "taylo"
click at [264, 367] on div "[PERSON_NAME]" at bounding box center [311, 368] width 305 height 30
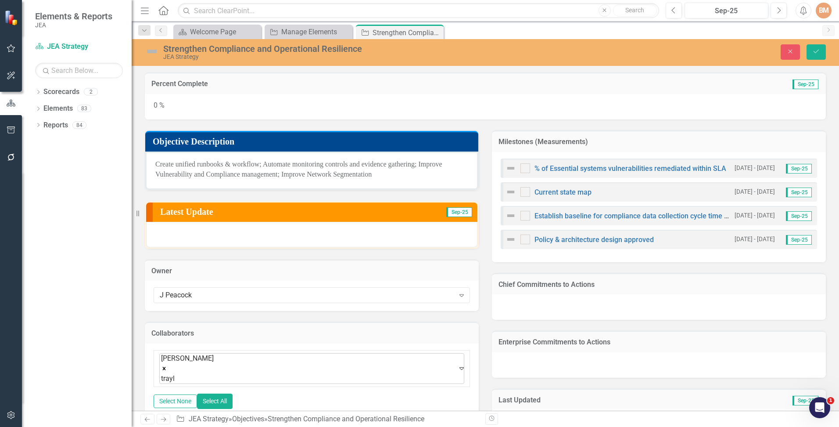
type input "traylo"
click at [222, 426] on div "Kim Traylo r" at bounding box center [419, 432] width 839 height 10
click at [815, 51] on icon "Save" at bounding box center [817, 51] width 8 height 6
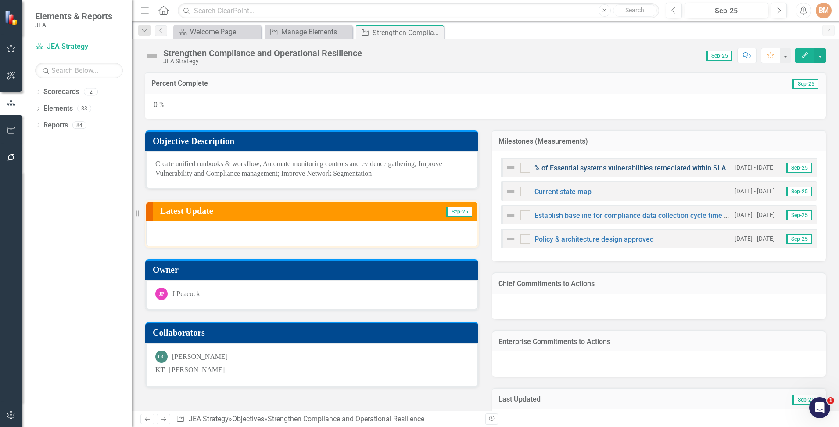
click at [584, 166] on link "% of Essential systems vulnerabilities remediated within SLA" at bounding box center [631, 168] width 192 height 8
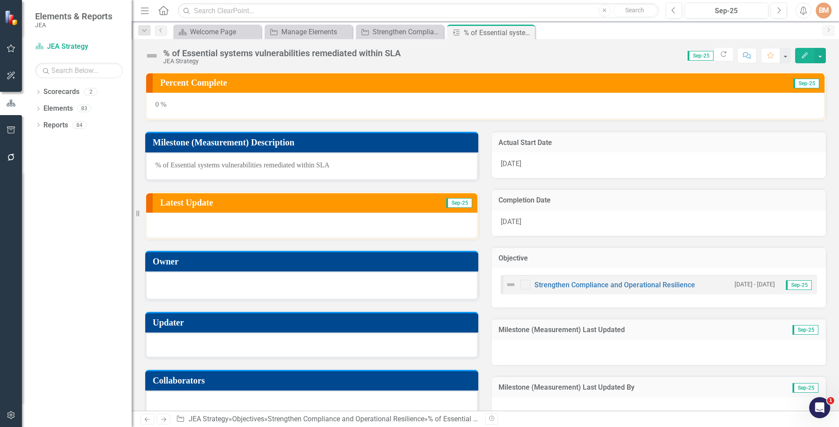
click at [192, 279] on div at bounding box center [311, 284] width 313 height 11
click at [195, 287] on div at bounding box center [311, 284] width 313 height 11
click at [216, 284] on div at bounding box center [311, 284] width 313 height 11
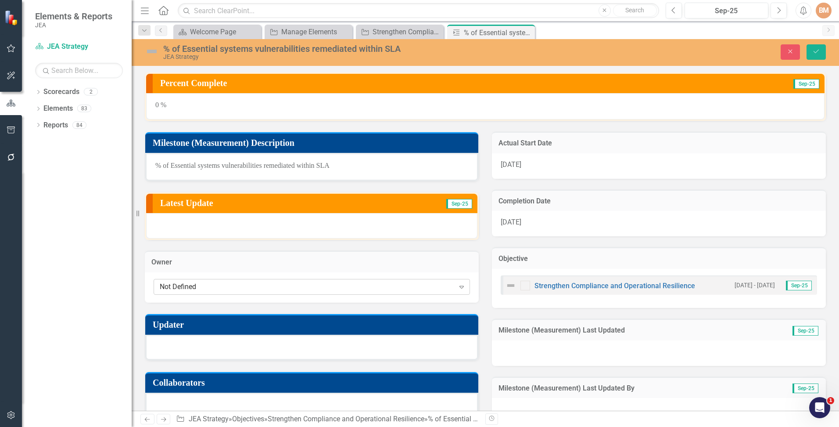
click at [209, 284] on div "Not Defined" at bounding box center [307, 286] width 295 height 10
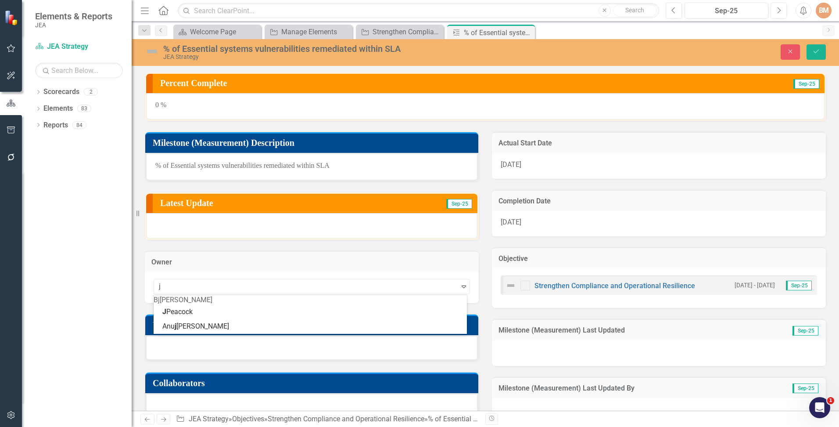
type input "j p"
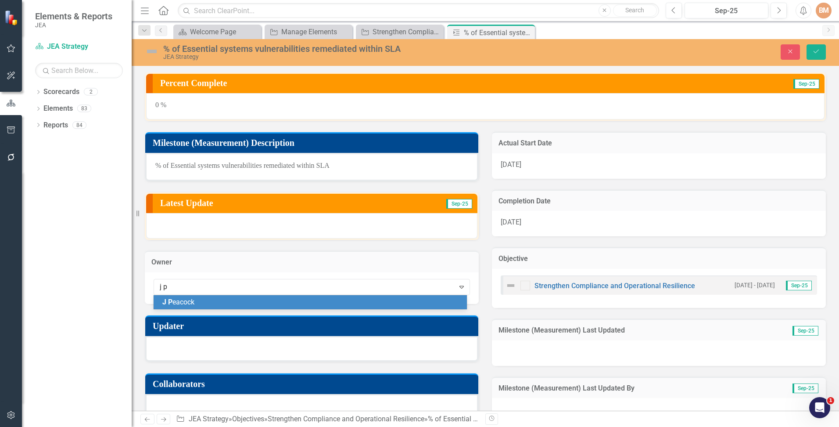
click at [200, 302] on div "[PERSON_NAME]" at bounding box center [311, 302] width 299 height 10
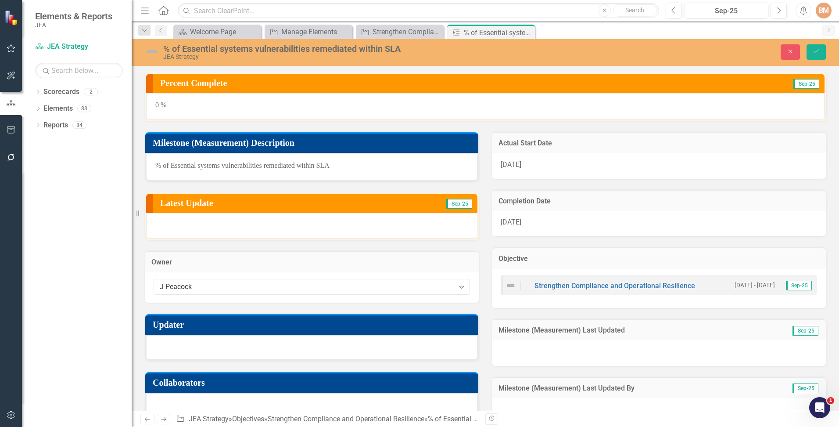
click at [198, 352] on div at bounding box center [311, 346] width 333 height 25
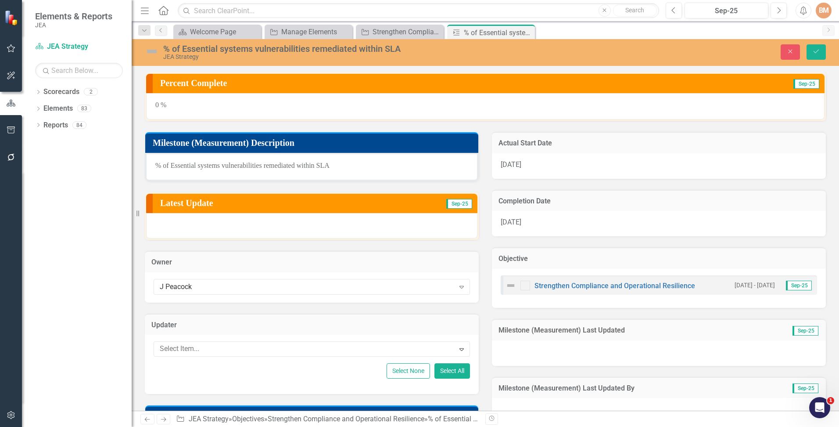
click at [199, 352] on div at bounding box center [305, 349] width 299 height 12
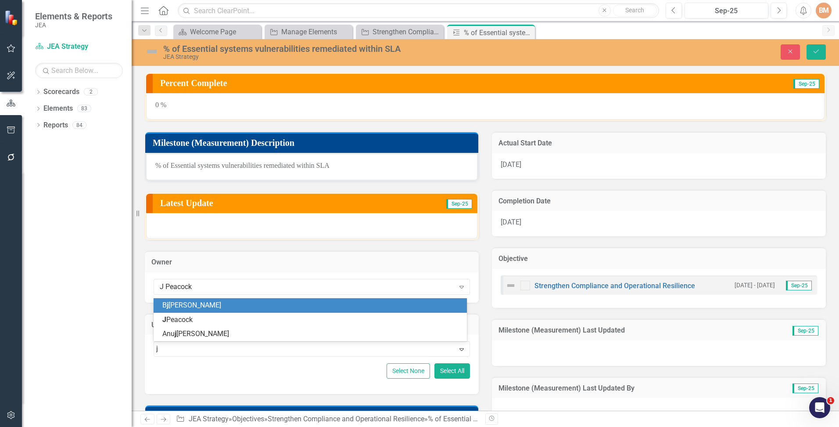
type input "j p"
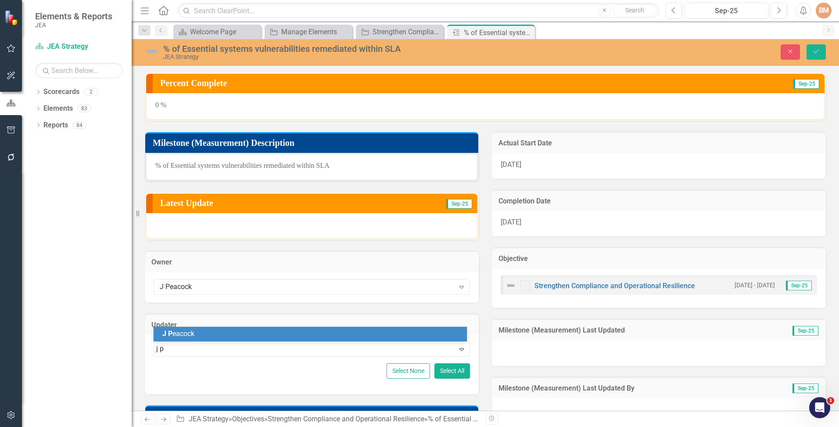
click at [200, 334] on div "[PERSON_NAME]" at bounding box center [311, 334] width 299 height 10
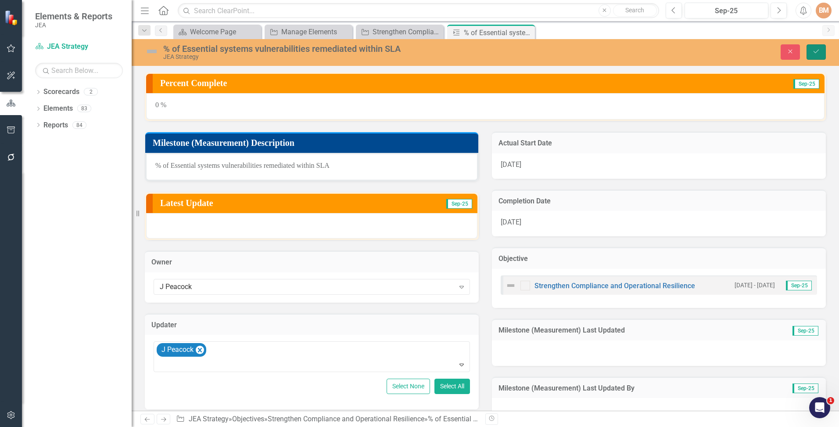
click at [820, 53] on button "Save" at bounding box center [816, 51] width 19 height 15
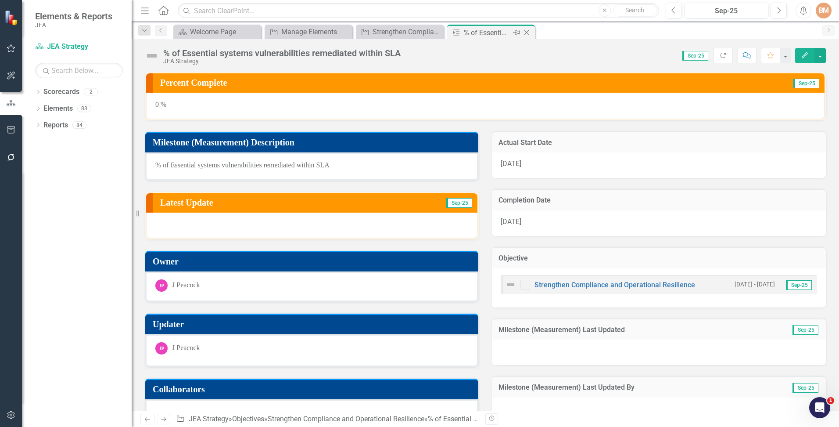
click at [530, 34] on icon "Close" at bounding box center [526, 32] width 9 height 7
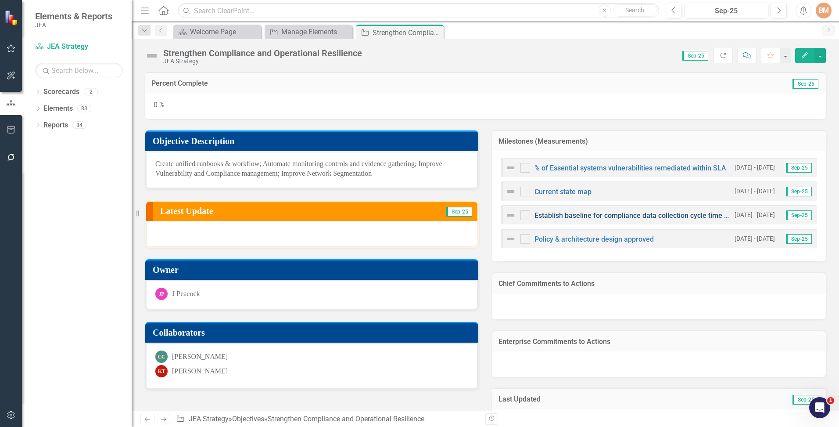
click at [590, 216] on link "Establish baseline for compliance data collection cycle time (InfoSec | Infra)" at bounding box center [655, 215] width 240 height 8
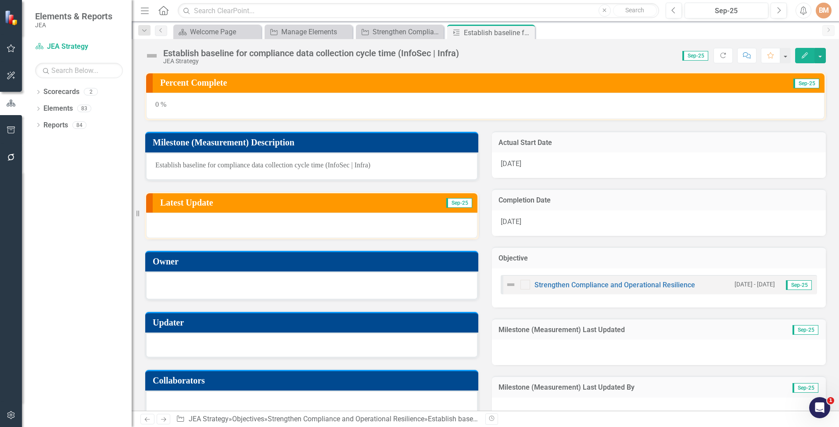
click at [206, 284] on div at bounding box center [311, 284] width 313 height 11
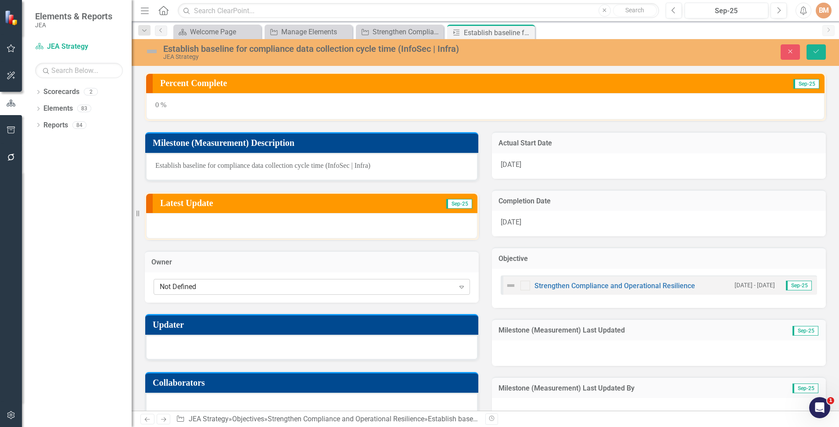
click at [205, 284] on div "Not Defined" at bounding box center [307, 286] width 295 height 10
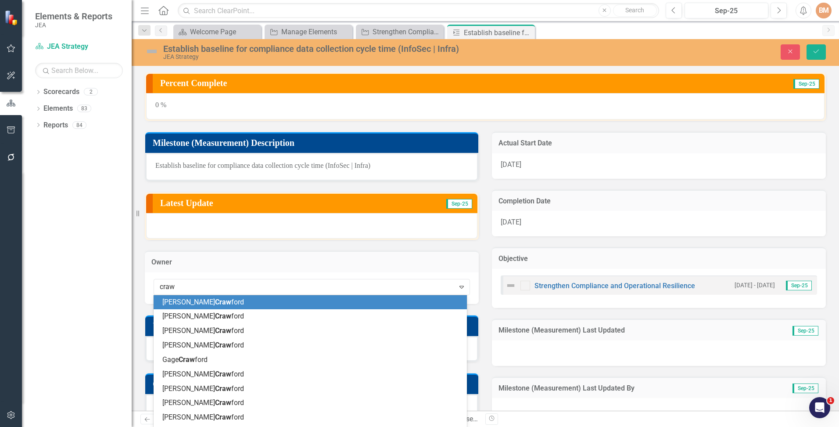
type input "craws"
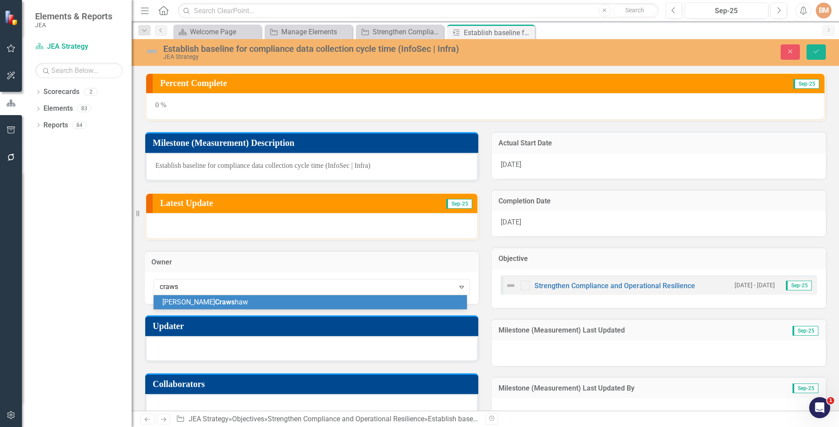
click at [215, 306] on span "Craws" at bounding box center [225, 302] width 20 height 8
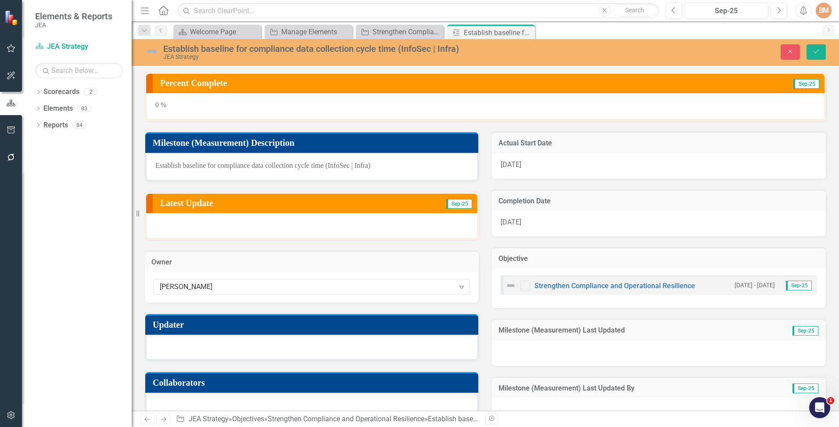
click at [195, 345] on div at bounding box center [311, 346] width 333 height 25
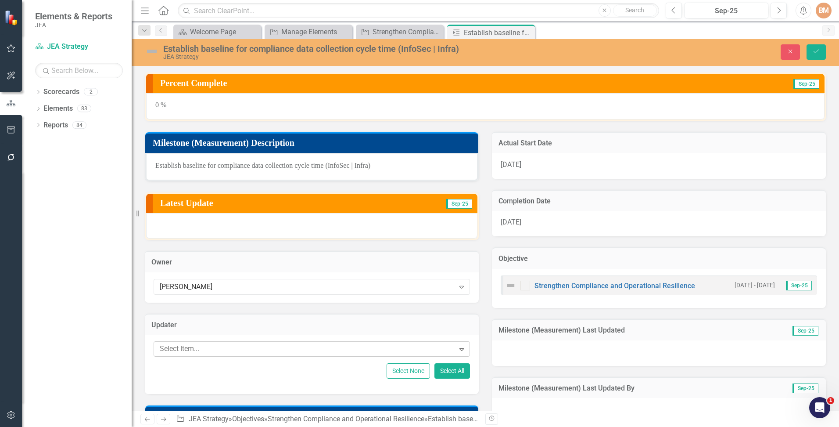
click at [198, 345] on div at bounding box center [305, 349] width 299 height 12
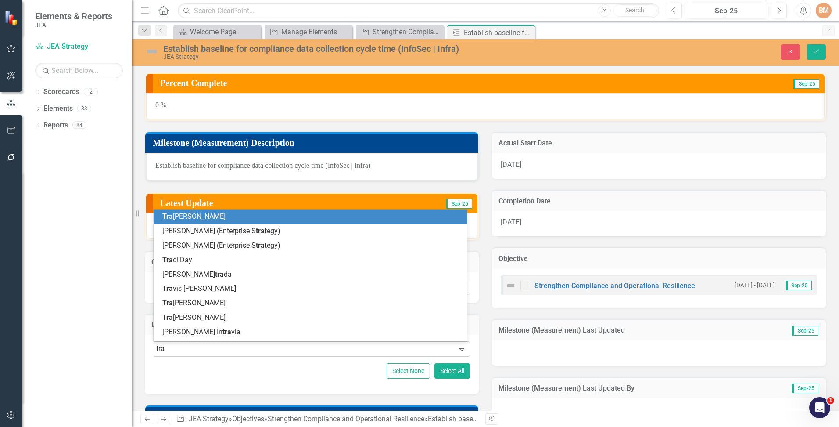
type input "tray"
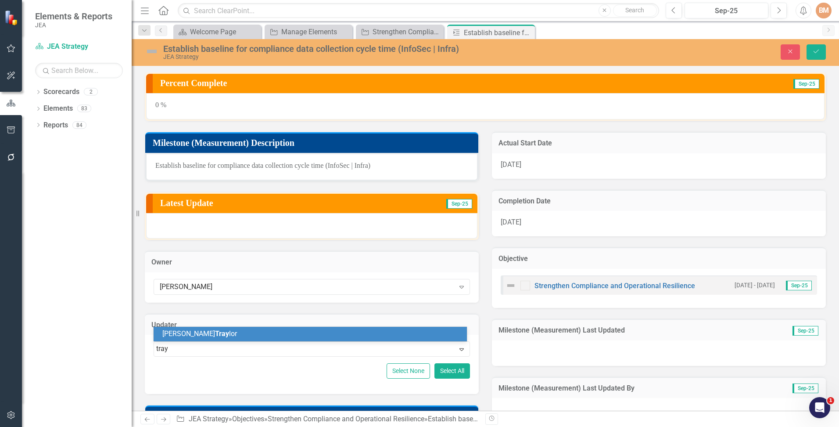
click at [205, 330] on div "[PERSON_NAME] [PERSON_NAME]" at bounding box center [311, 334] width 299 height 10
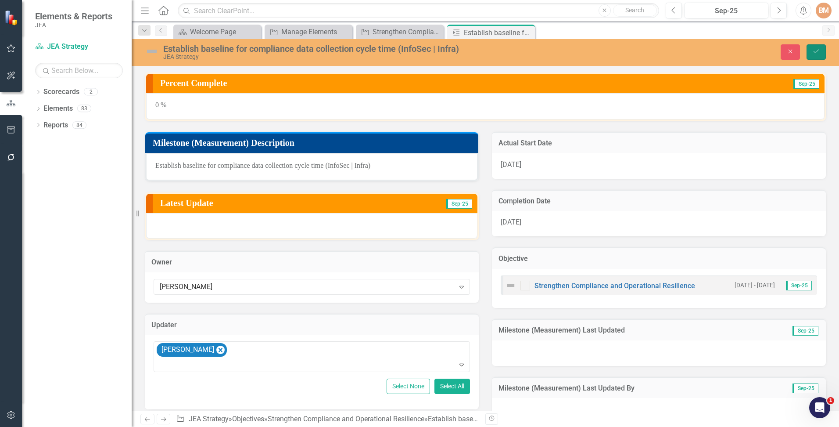
click at [816, 49] on icon "Save" at bounding box center [817, 51] width 8 height 6
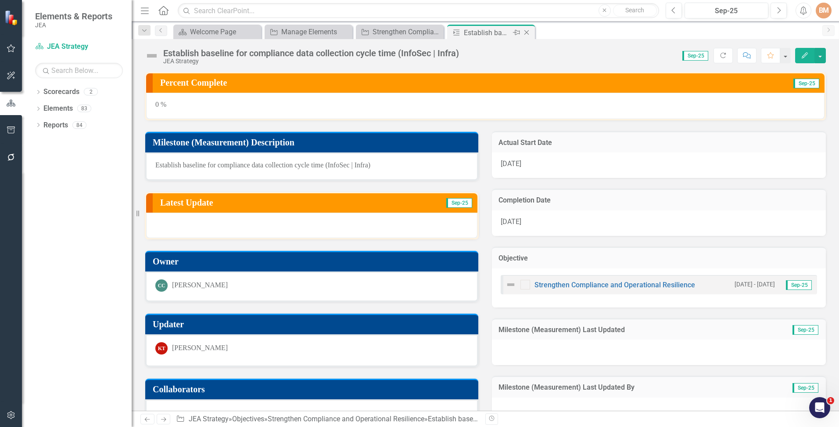
click at [527, 32] on icon "Close" at bounding box center [526, 32] width 9 height 7
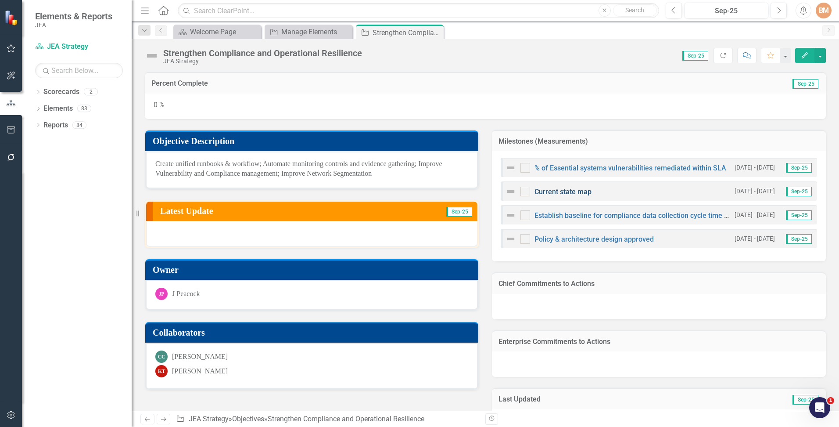
click at [559, 192] on link "Current state map" at bounding box center [563, 191] width 57 height 8
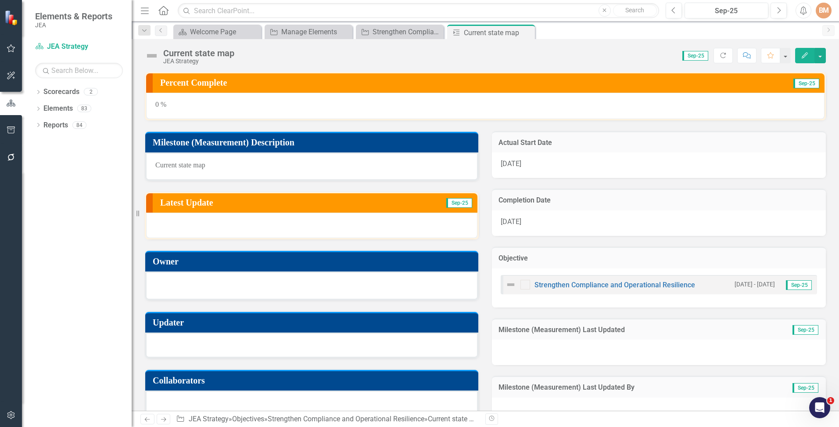
click at [183, 287] on div at bounding box center [311, 284] width 313 height 11
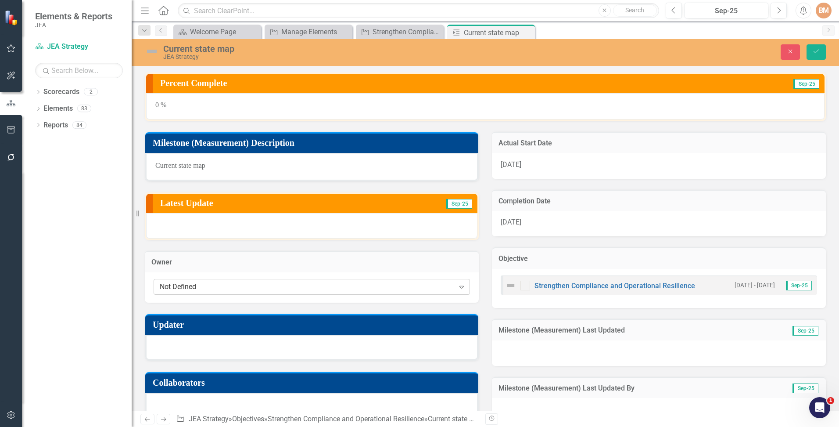
click at [183, 286] on div "Not Defined" at bounding box center [307, 286] width 295 height 10
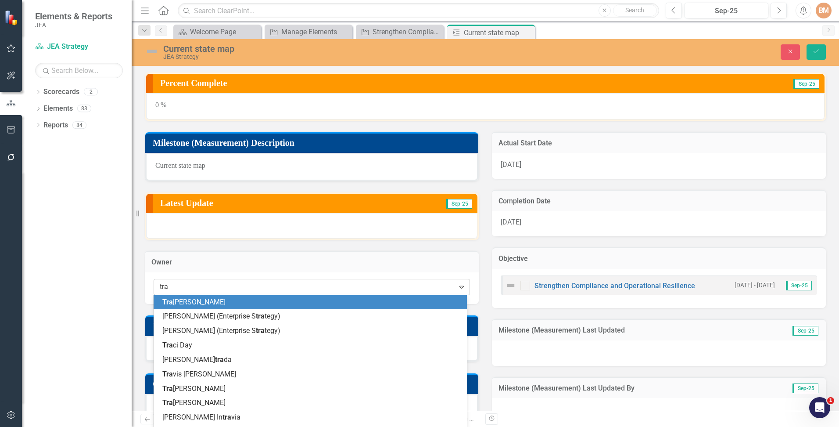
type input "tray"
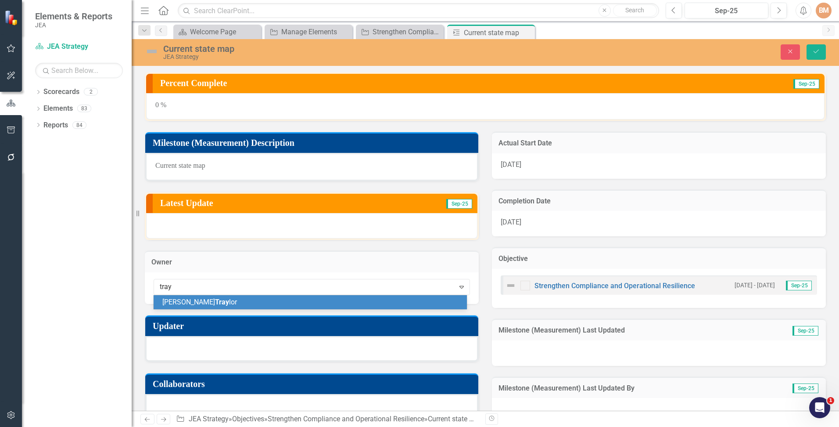
click at [215, 301] on span "Tray" at bounding box center [222, 302] width 14 height 8
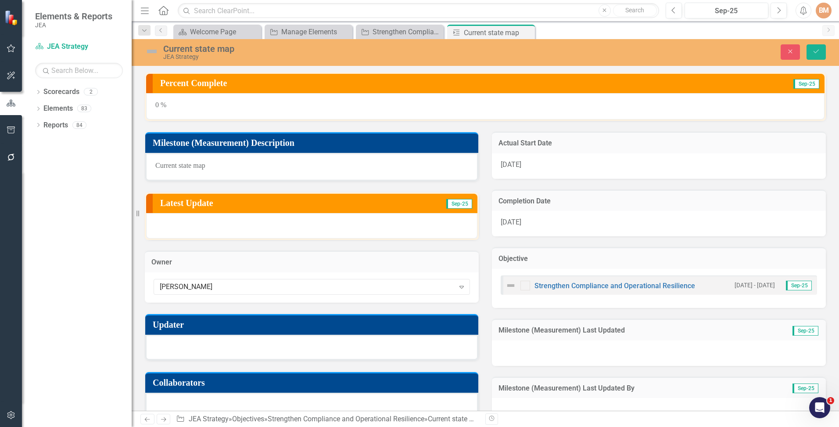
click at [205, 350] on div at bounding box center [311, 346] width 333 height 25
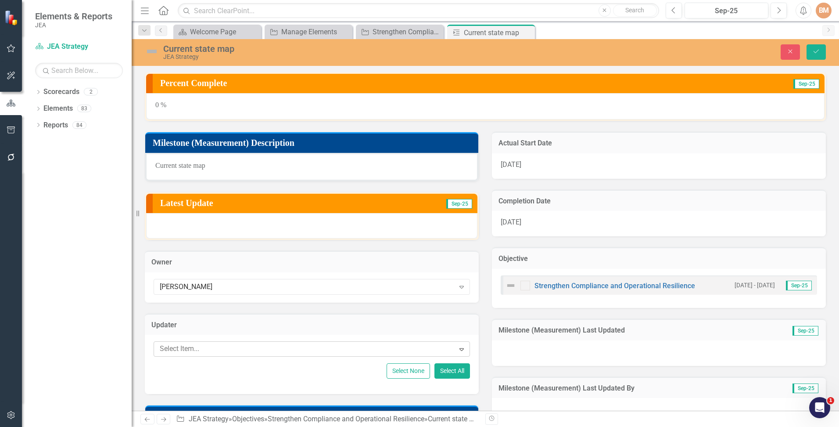
click at [196, 346] on div at bounding box center [305, 349] width 299 height 12
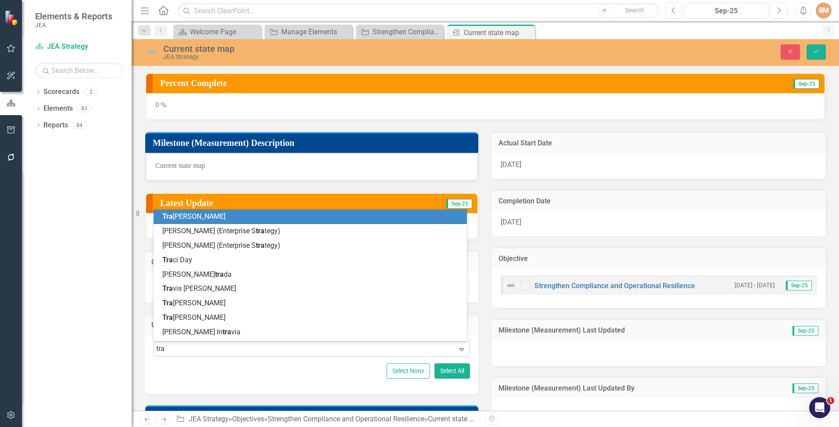
type input "tray"
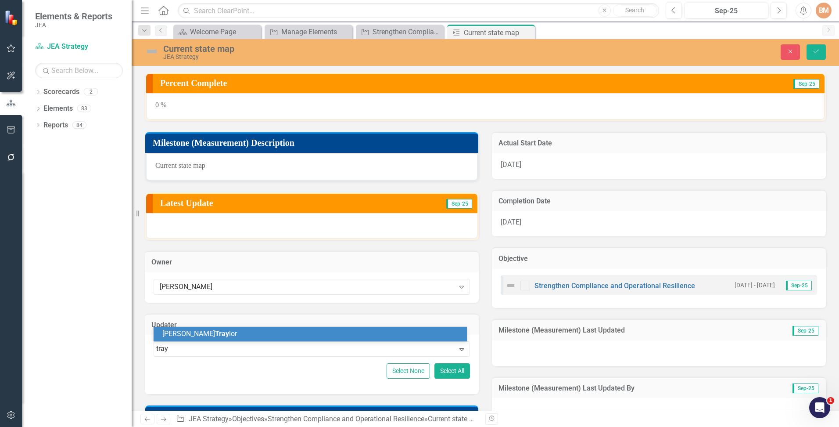
click at [194, 335] on span "[PERSON_NAME] [PERSON_NAME]" at bounding box center [199, 333] width 75 height 8
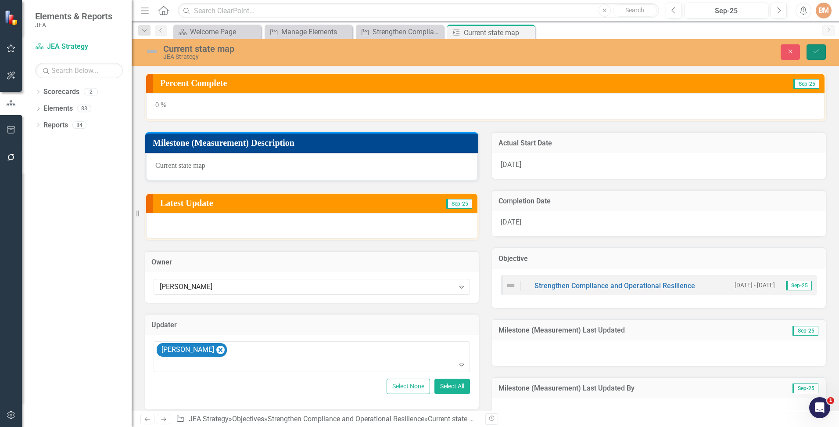
click at [815, 54] on icon "Save" at bounding box center [817, 51] width 8 height 6
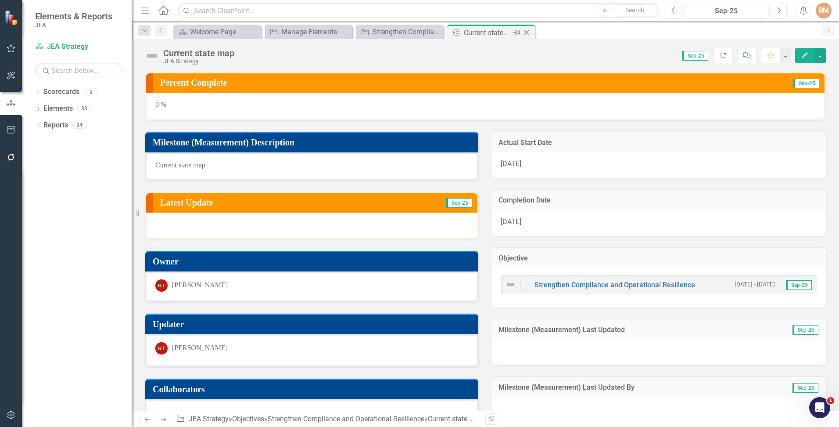
click at [529, 32] on icon "Close" at bounding box center [526, 32] width 9 height 7
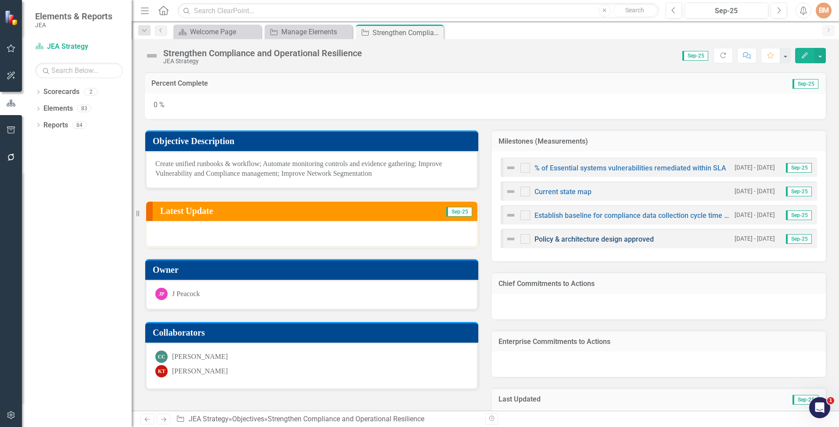
click at [559, 238] on link "Policy & architecture design approved" at bounding box center [594, 239] width 119 height 8
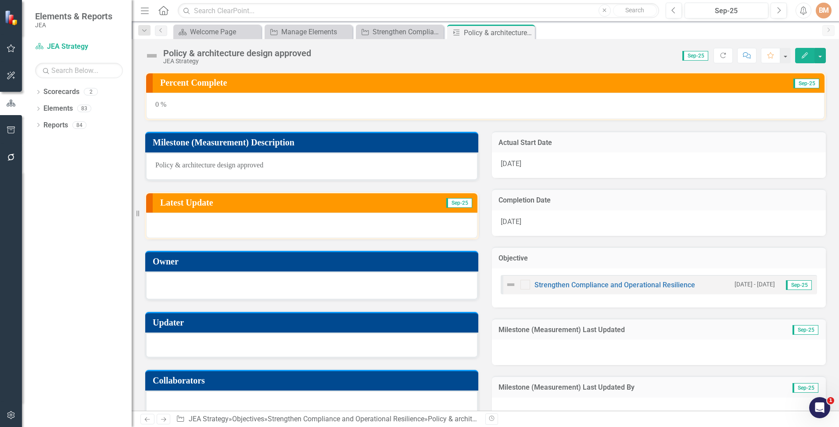
click at [191, 286] on div at bounding box center [311, 284] width 313 height 11
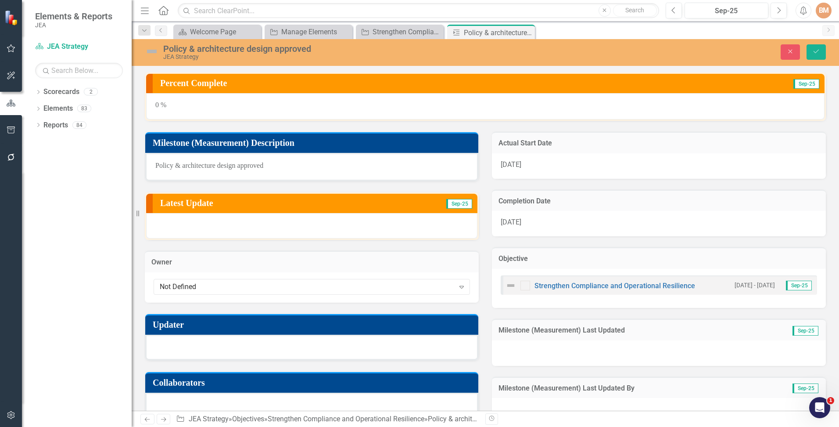
click at [191, 286] on div "Not Defined" at bounding box center [307, 286] width 295 height 10
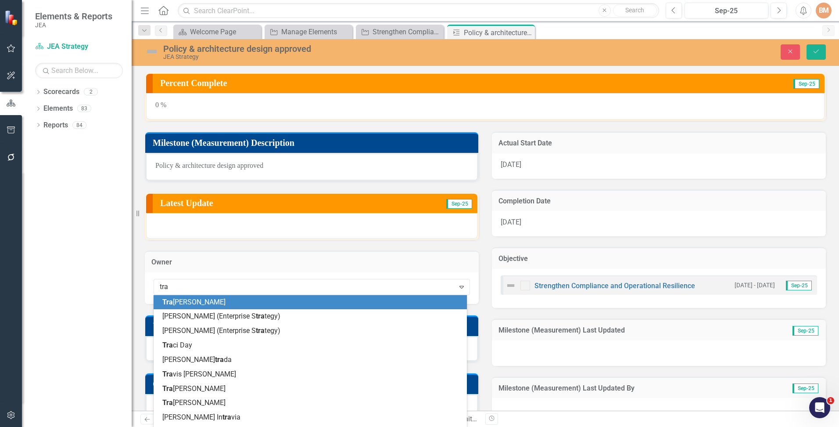
type input "tray"
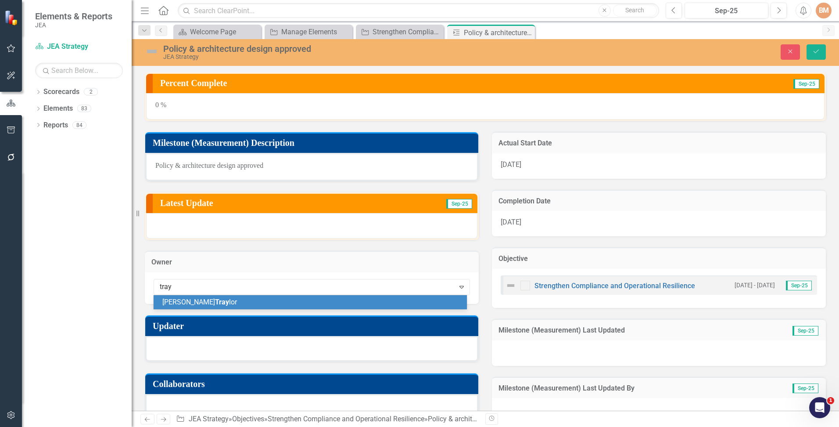
click at [187, 306] on div "[PERSON_NAME] [PERSON_NAME]" at bounding box center [311, 302] width 299 height 10
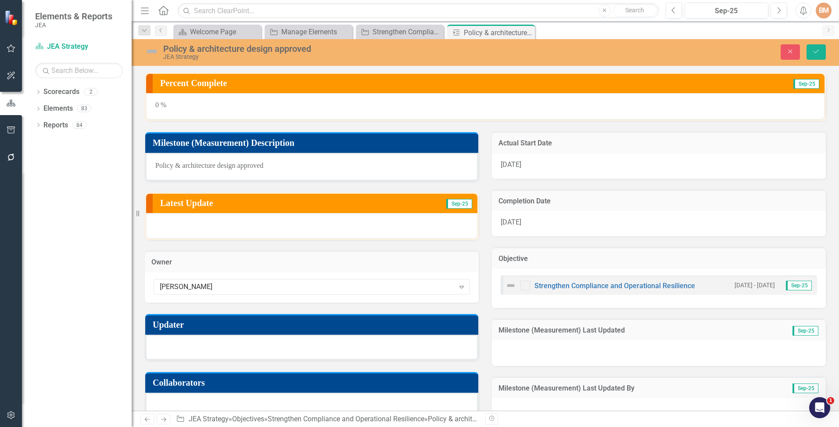
click at [186, 343] on div at bounding box center [311, 346] width 333 height 25
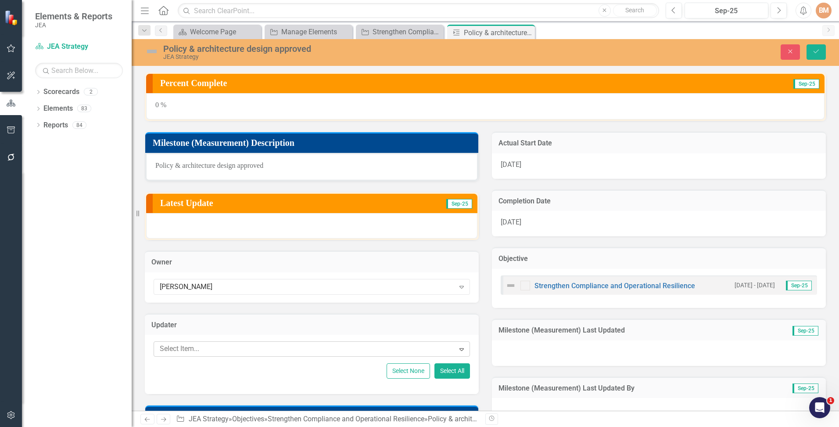
click at [184, 345] on div at bounding box center [305, 349] width 299 height 12
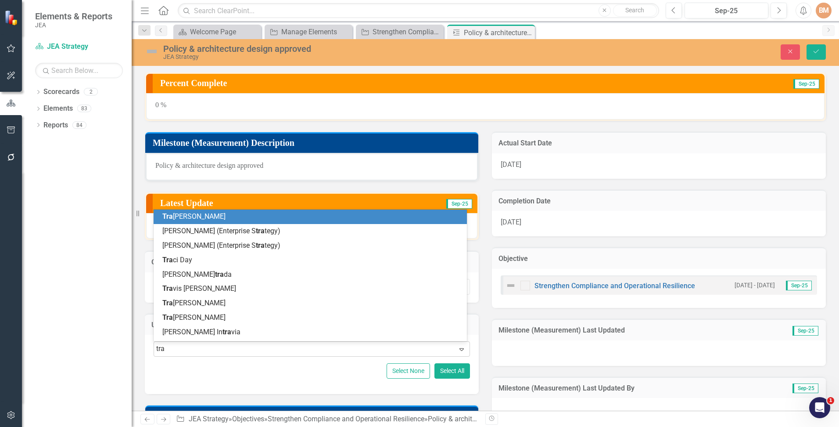
type input "tray"
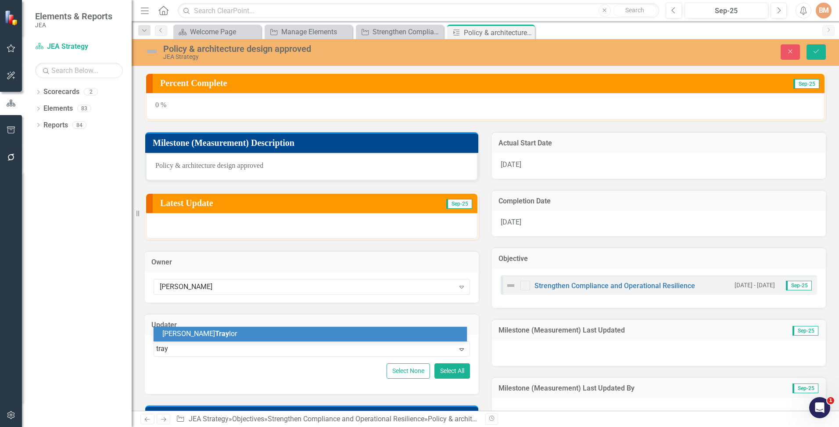
click at [215, 333] on span "Tray" at bounding box center [222, 333] width 14 height 8
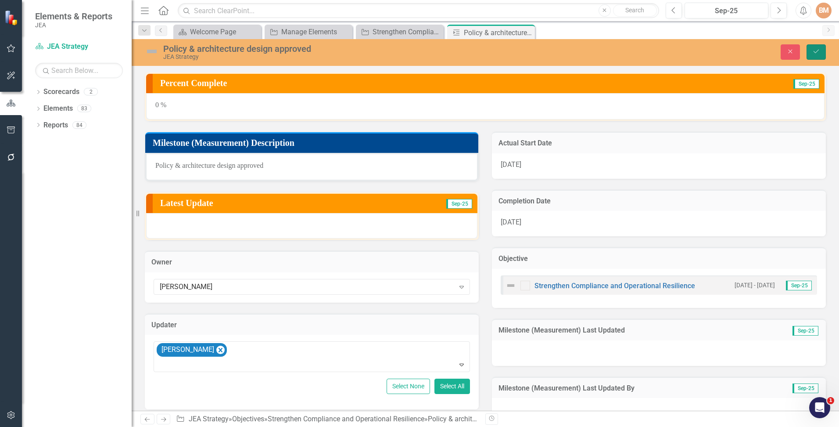
click at [818, 51] on icon "Save" at bounding box center [817, 51] width 8 height 6
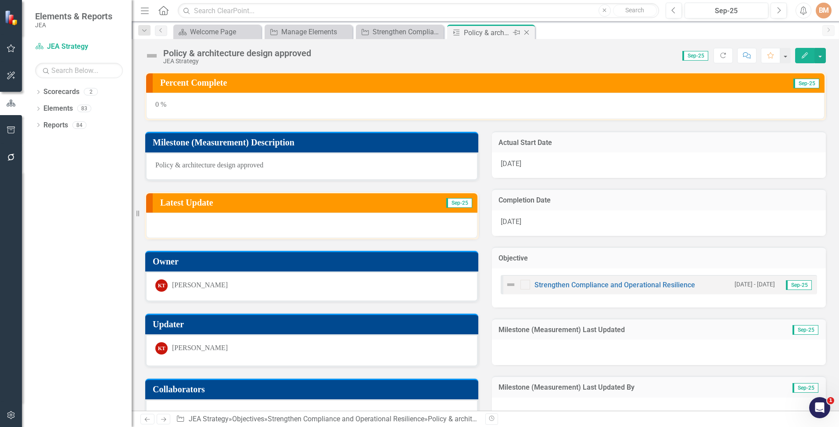
click at [526, 33] on icon at bounding box center [527, 32] width 5 height 5
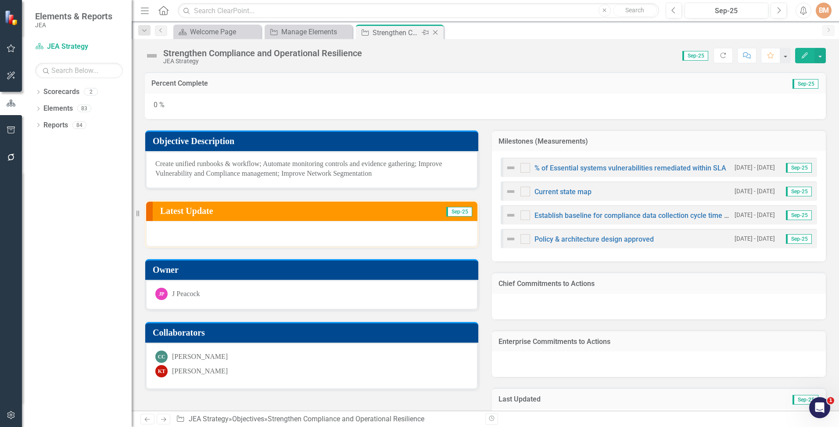
click at [438, 32] on icon "Close" at bounding box center [435, 32] width 9 height 7
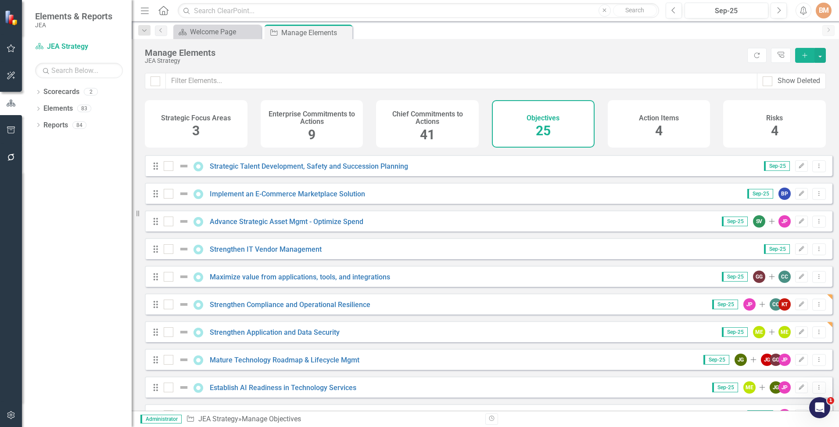
scroll to position [308, 0]
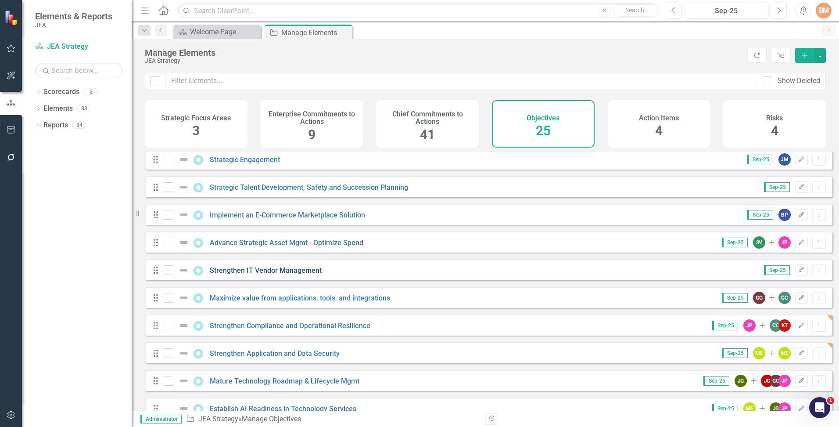
click at [260, 274] on link "Strengthen IT Vendor Management" at bounding box center [266, 270] width 112 height 8
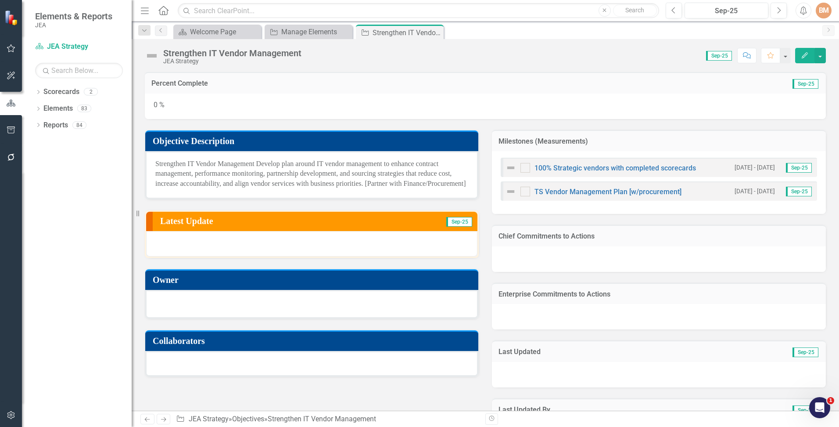
click at [180, 308] on div at bounding box center [311, 303] width 313 height 11
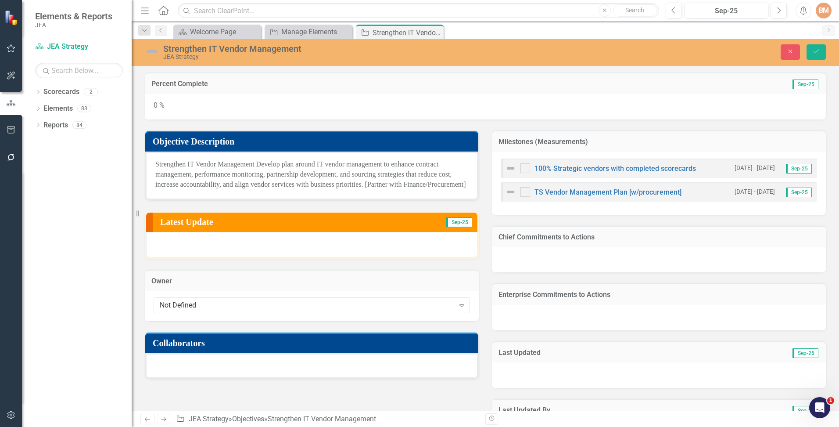
click at [180, 310] on div "Not Defined" at bounding box center [307, 305] width 295 height 10
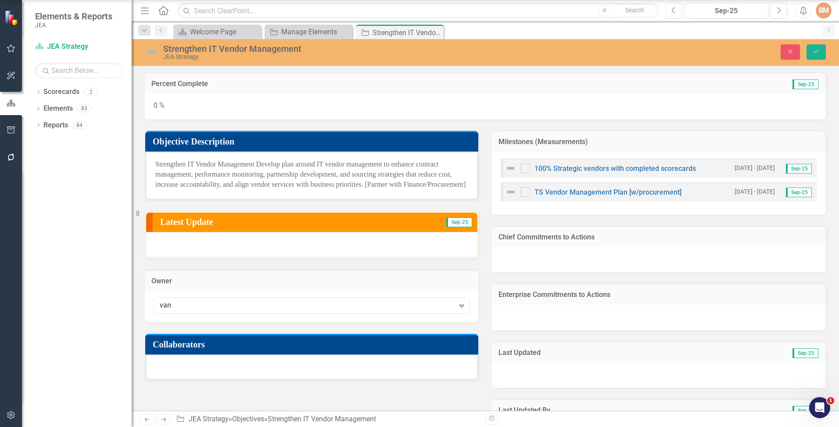
type input "van d"
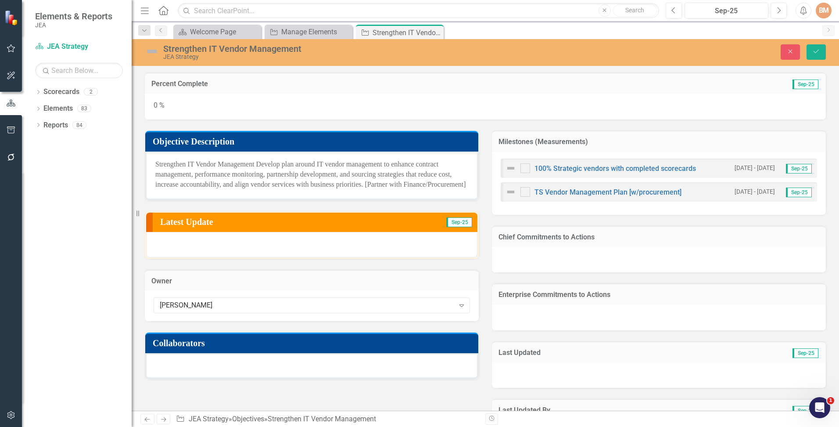
click at [190, 370] on div at bounding box center [311, 365] width 333 height 25
click at [189, 375] on div at bounding box center [311, 365] width 333 height 25
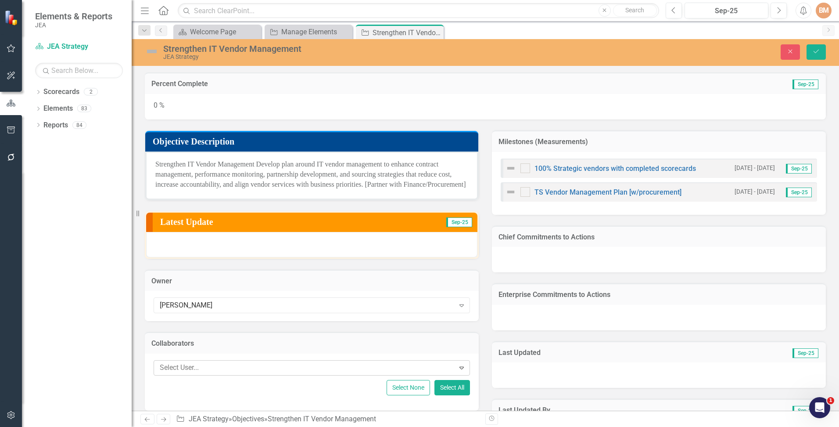
click at [190, 374] on div at bounding box center [305, 368] width 299 height 12
type input "grang"
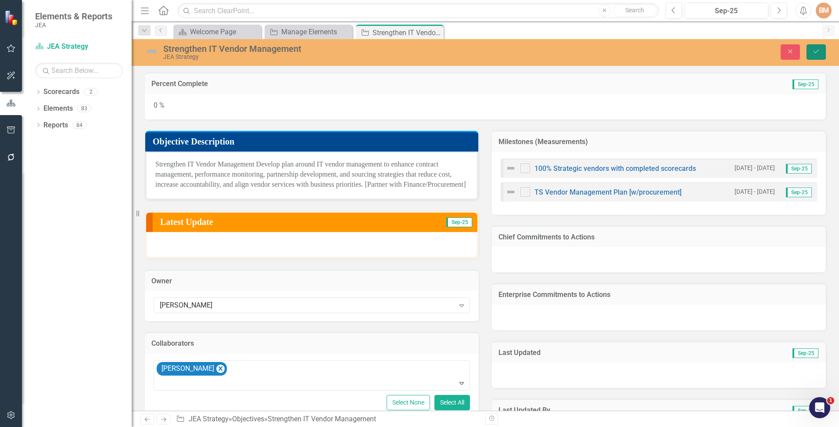
click at [818, 57] on button "Save" at bounding box center [816, 51] width 19 height 15
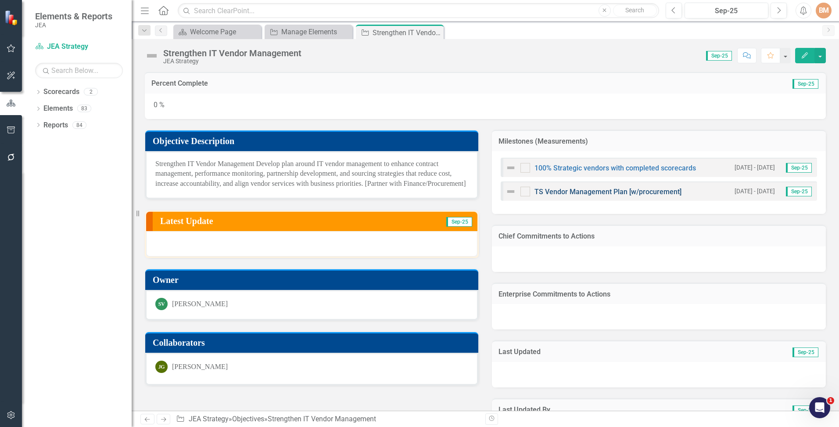
click at [558, 193] on link "TS Vendor Management Plan [w/procurement]" at bounding box center [608, 191] width 147 height 8
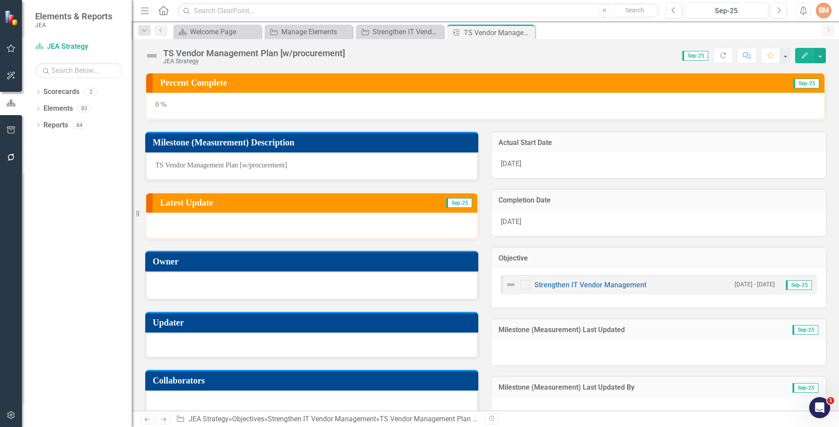
click at [192, 284] on div at bounding box center [311, 284] width 313 height 11
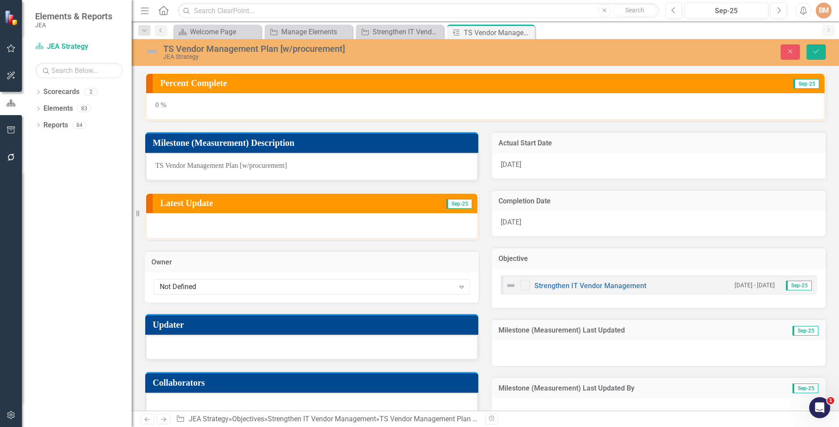
click at [192, 284] on div "Not Defined" at bounding box center [307, 286] width 295 height 10
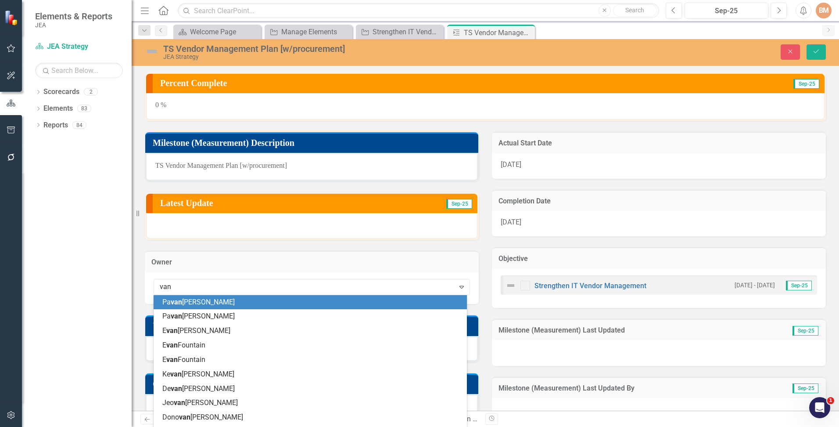
type input "van d"
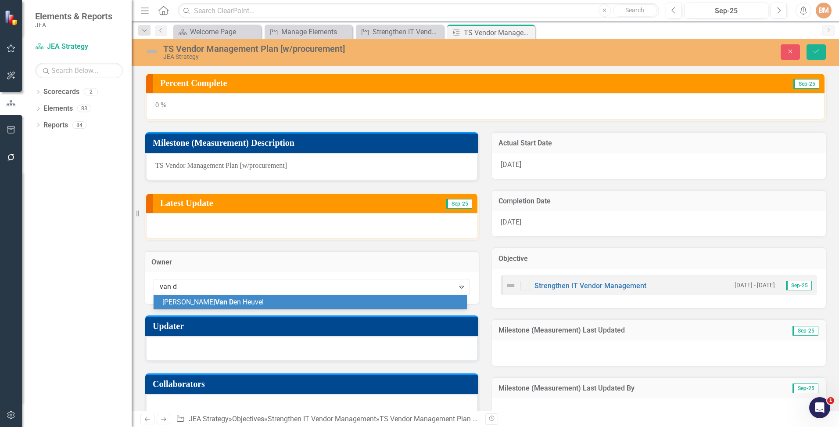
click at [209, 303] on span "[PERSON_NAME] en Heuvel" at bounding box center [212, 302] width 101 height 8
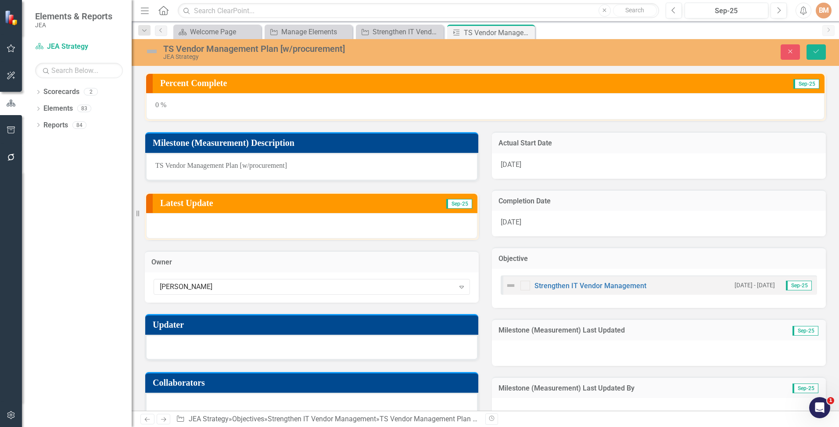
click at [195, 349] on div at bounding box center [311, 346] width 333 height 25
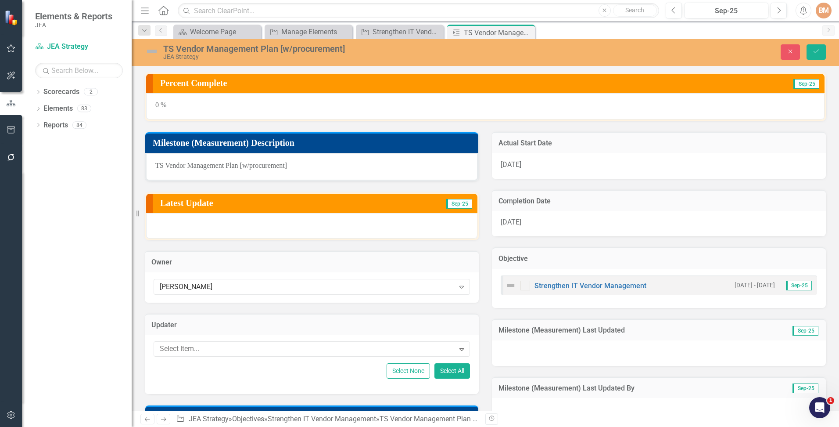
click at [195, 349] on div at bounding box center [305, 349] width 299 height 12
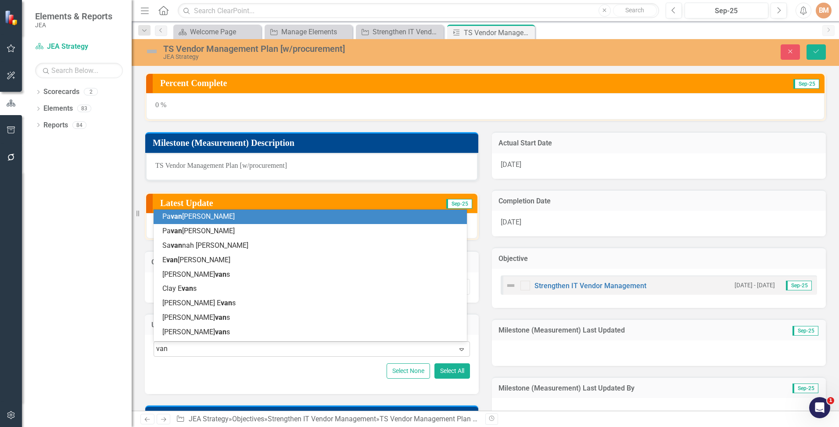
type input "van d"
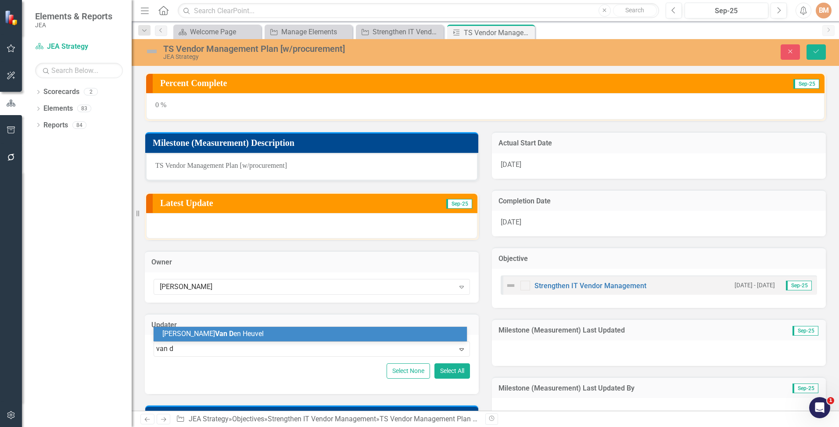
click at [215, 336] on span "Van D" at bounding box center [224, 333] width 18 height 8
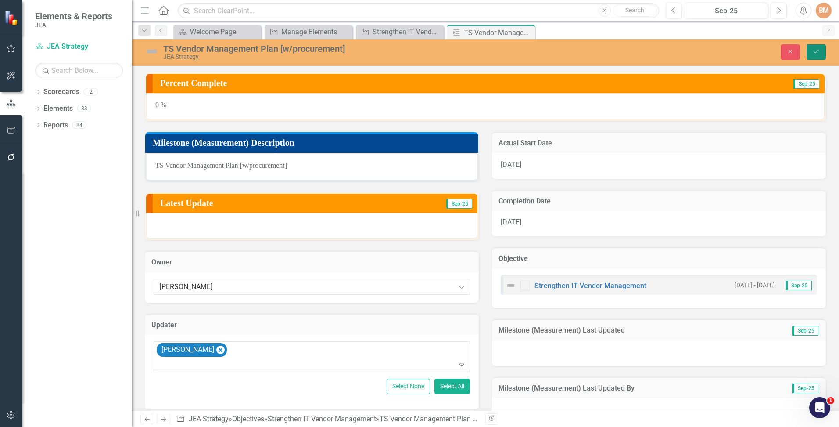
click at [821, 53] on button "Save" at bounding box center [816, 51] width 19 height 15
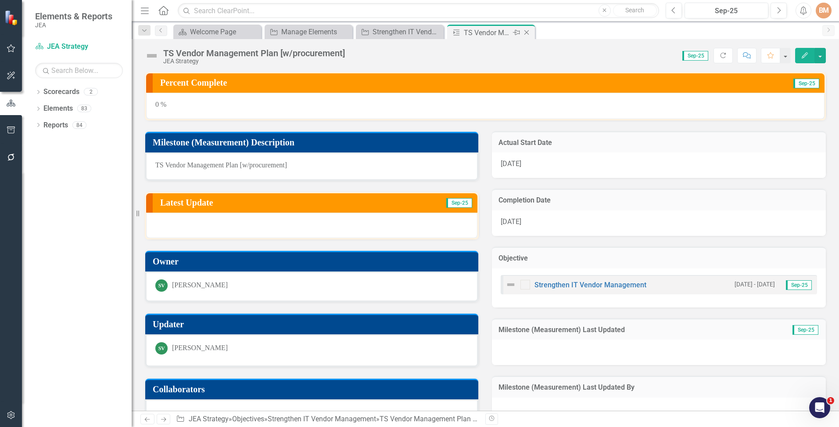
click at [528, 32] on icon "Close" at bounding box center [526, 32] width 9 height 7
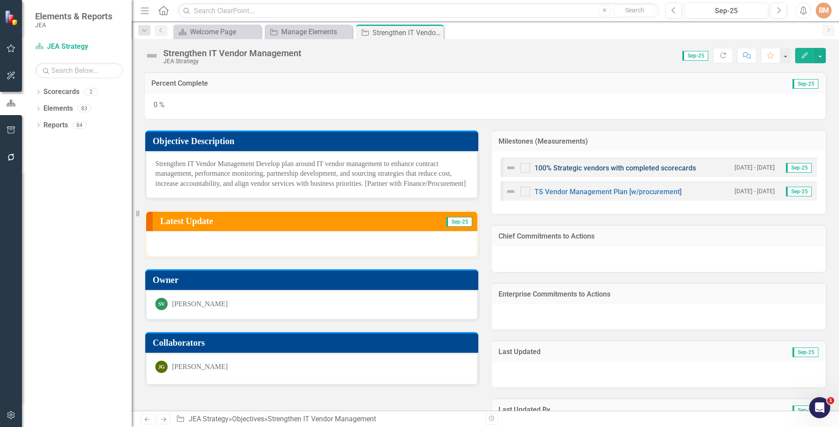
click at [562, 169] on link "100% Strategic vendors with completed scorecards" at bounding box center [616, 168] width 162 height 8
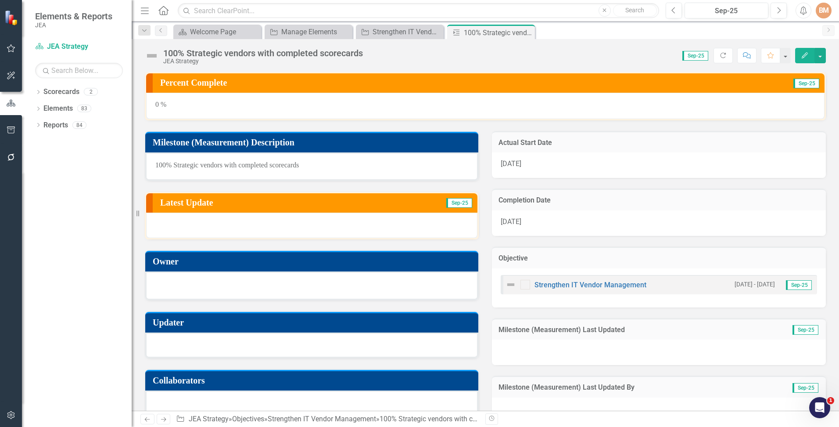
click at [189, 289] on div at bounding box center [311, 284] width 313 height 11
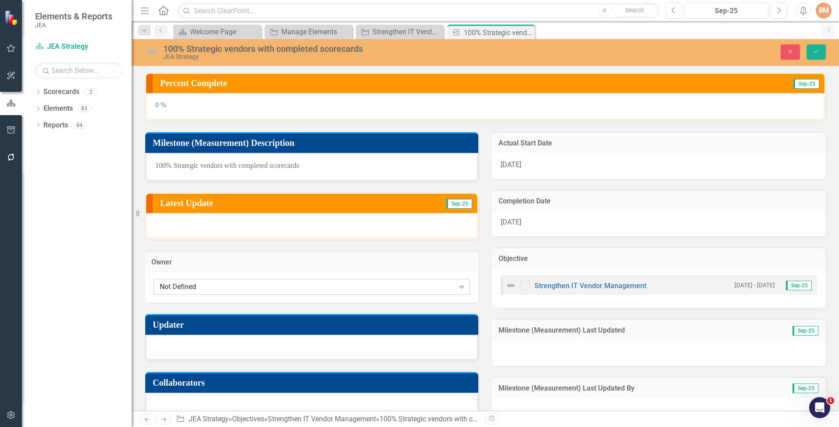
click at [190, 289] on div "Not Defined" at bounding box center [307, 286] width 295 height 10
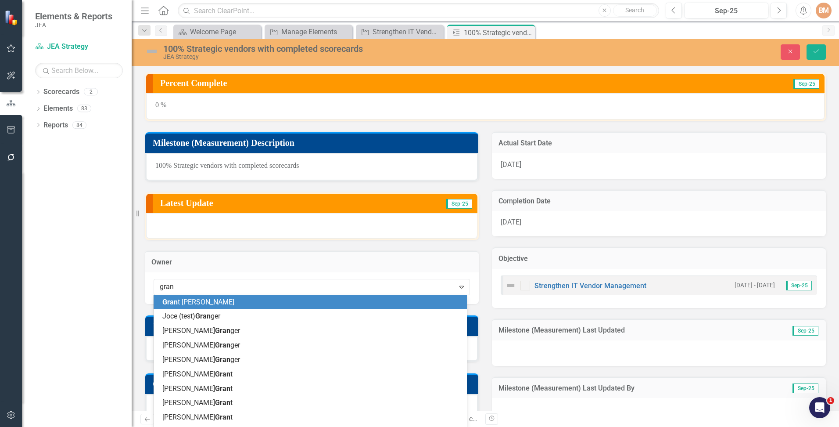
type input "grang"
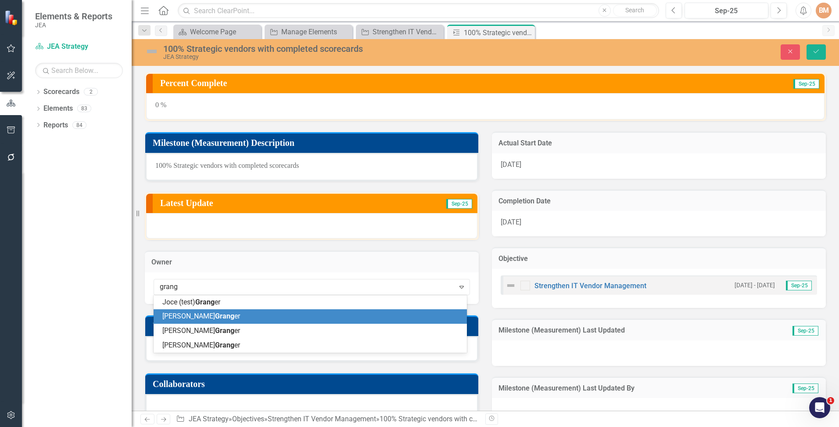
click at [200, 312] on div "[PERSON_NAME] er" at bounding box center [311, 316] width 299 height 10
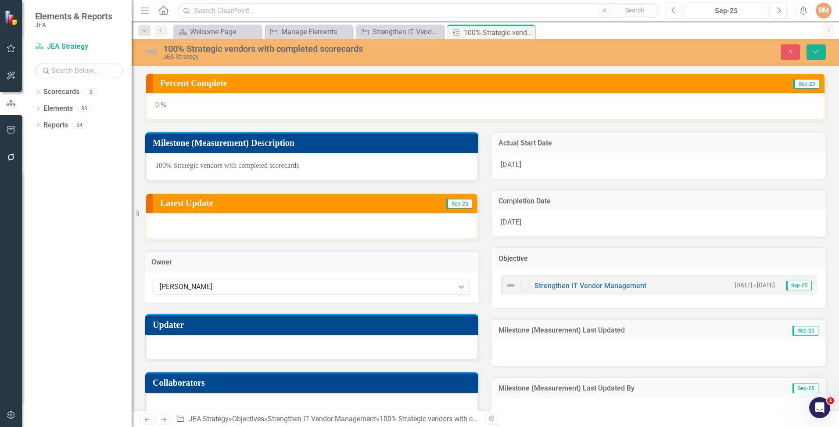
click at [193, 342] on div at bounding box center [311, 346] width 333 height 25
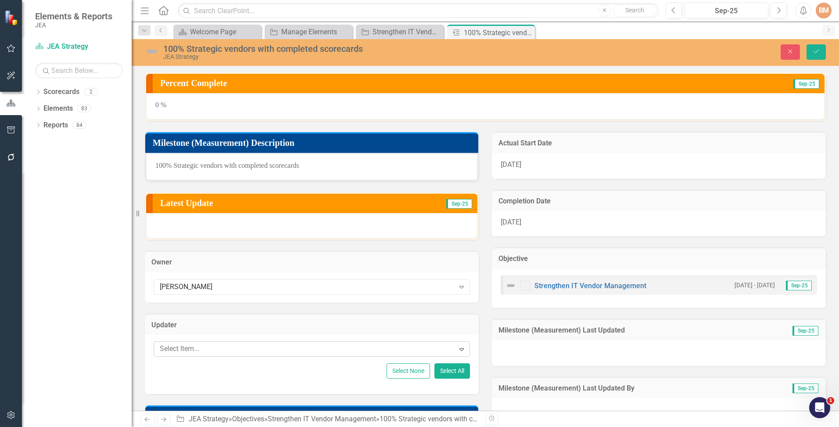
click at [191, 345] on div at bounding box center [305, 349] width 299 height 12
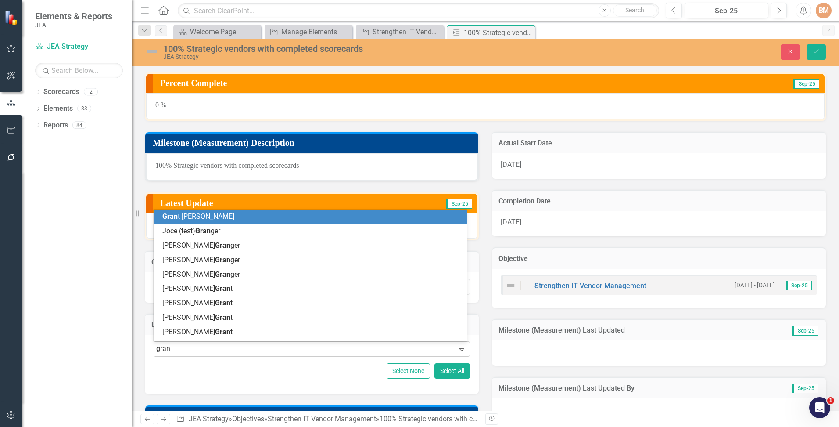
type input "grang"
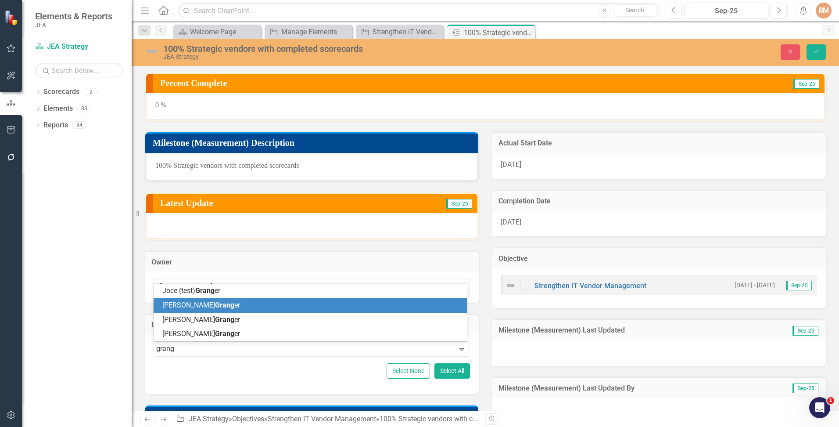
click at [215, 302] on div "[PERSON_NAME] er" at bounding box center [311, 305] width 299 height 10
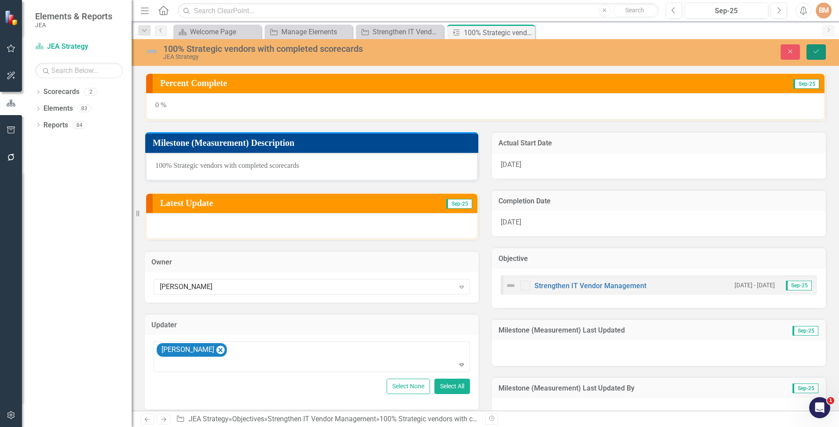
click at [821, 53] on button "Save" at bounding box center [816, 51] width 19 height 15
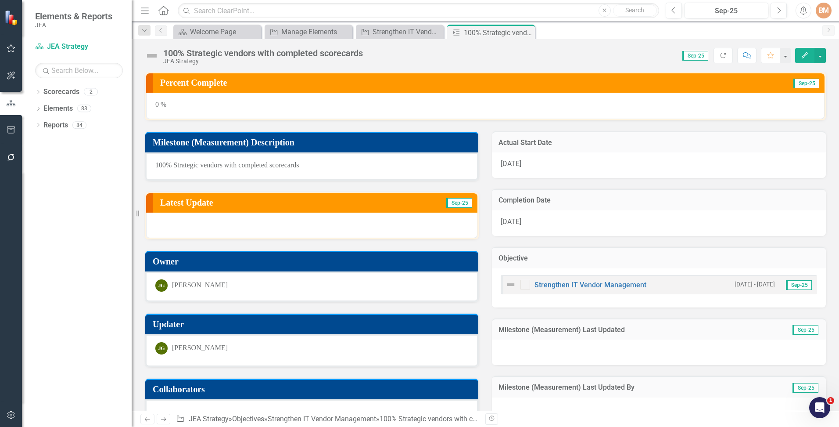
drag, startPoint x: 528, startPoint y: 34, endPoint x: 507, endPoint y: 45, distance: 23.8
click at [0, 0] on icon "Close" at bounding box center [0, 0] width 0 height 0
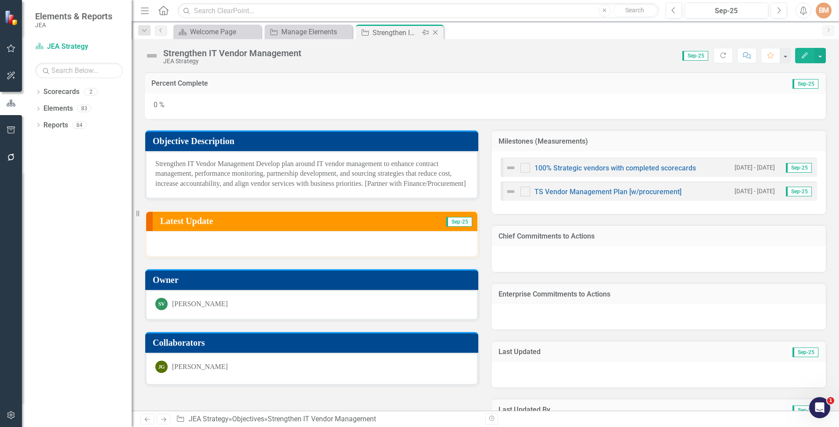
click at [437, 30] on icon "Close" at bounding box center [435, 32] width 9 height 7
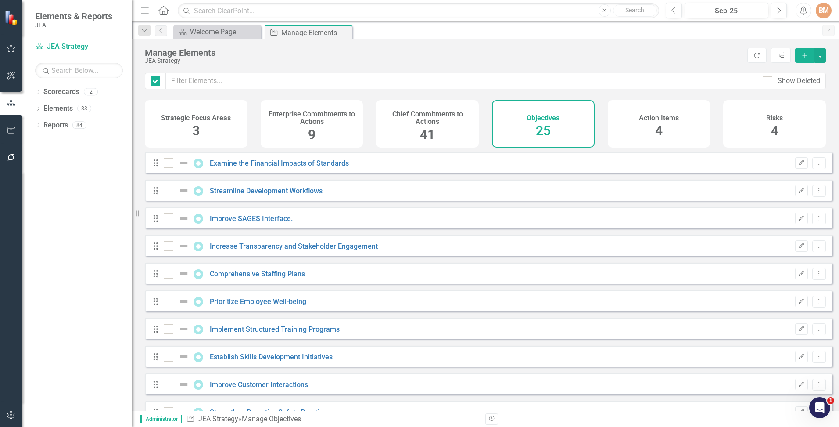
checkbox input "false"
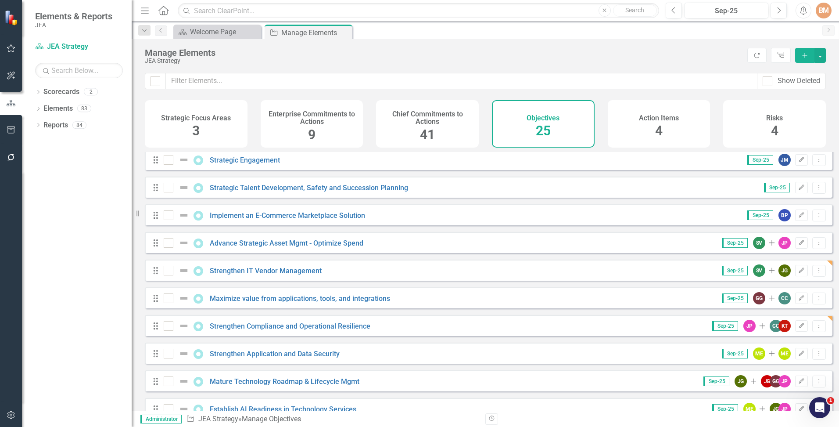
scroll to position [439, 0]
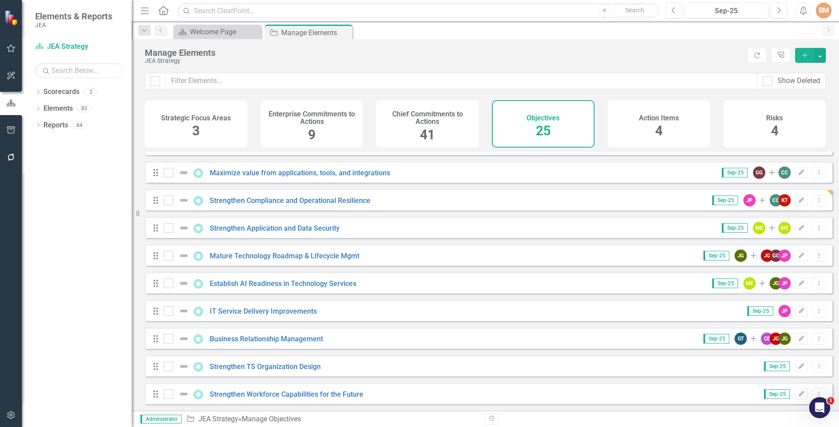
click at [231, 373] on div "Drag Strengthen TS Organization Design Sep-25 Edit Dropdown Menu" at bounding box center [489, 365] width 688 height 21
click at [234, 366] on link "Strengthen TS Organization Design" at bounding box center [265, 366] width 111 height 8
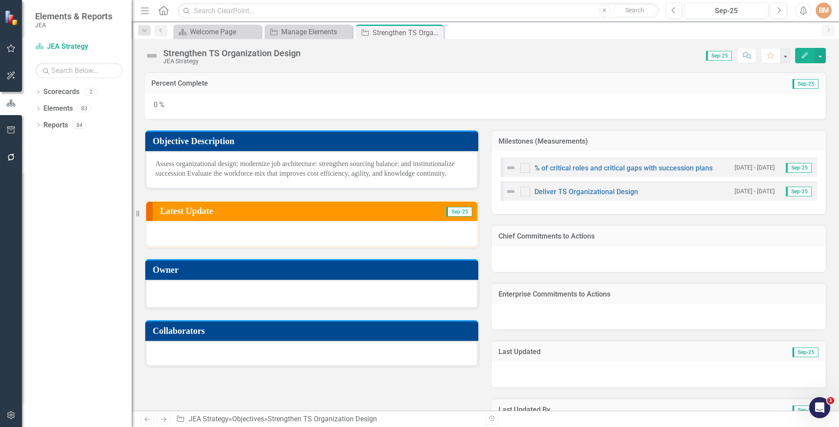
click at [191, 294] on div at bounding box center [311, 293] width 313 height 11
click at [191, 293] on div at bounding box center [311, 293] width 313 height 11
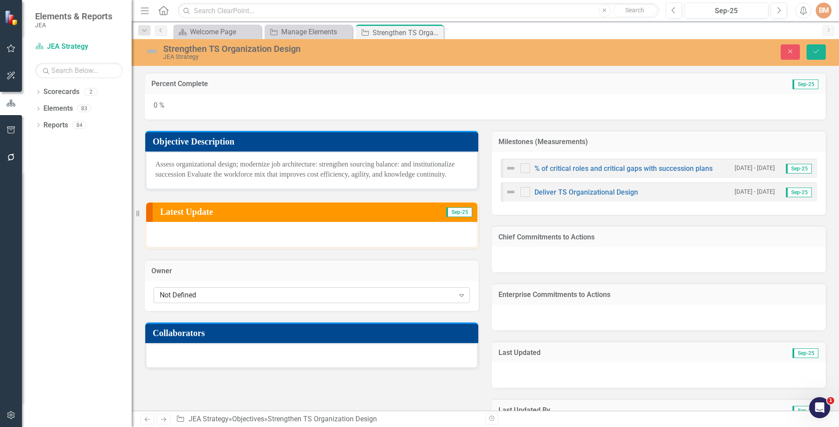
click at [205, 294] on div "Not Defined" at bounding box center [307, 295] width 295 height 10
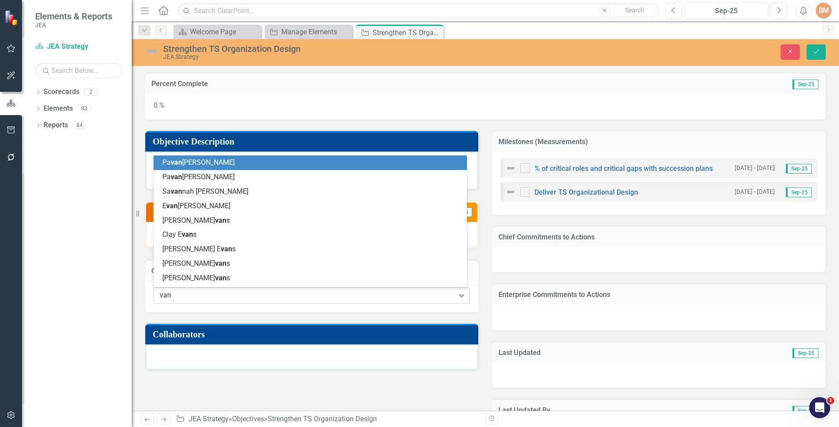
type input "van d"
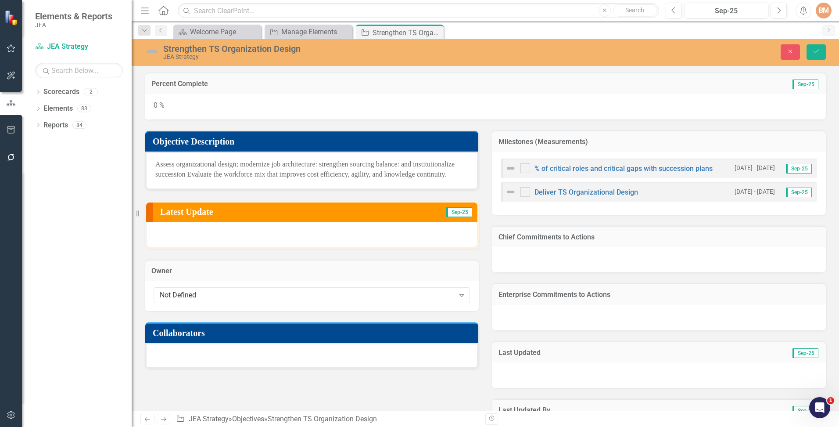
drag, startPoint x: 184, startPoint y: 295, endPoint x: 155, endPoint y: 291, distance: 29.2
click at [184, 294] on div "Not Defined" at bounding box center [307, 295] width 295 height 10
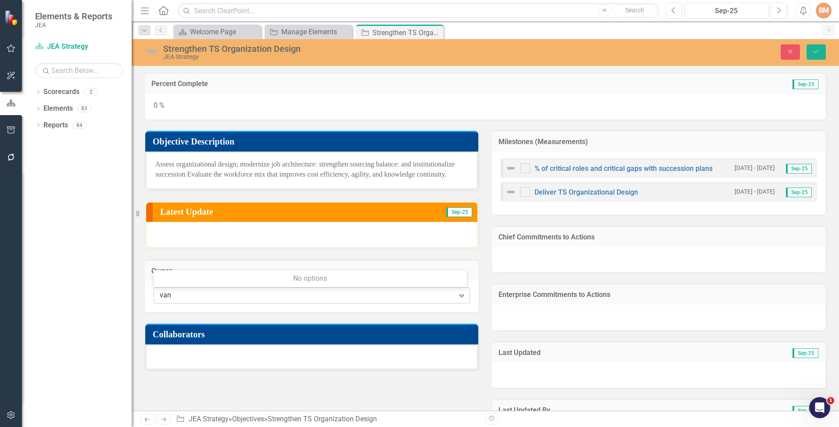
type input "van d"
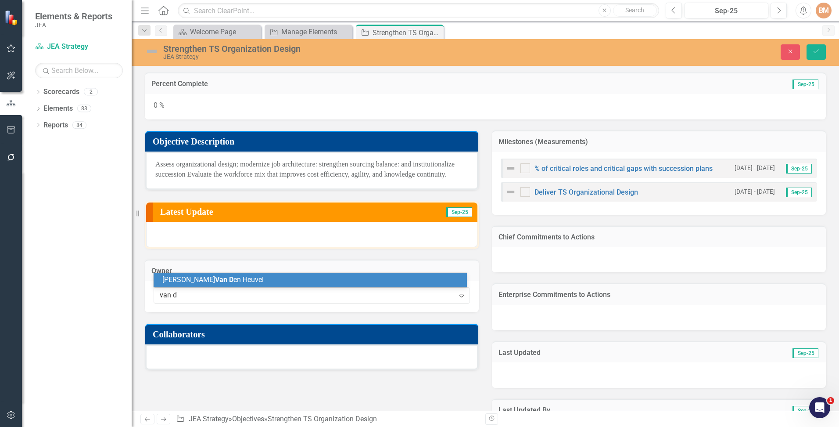
click at [221, 274] on div "[PERSON_NAME] en Heuvel" at bounding box center [310, 280] width 313 height 14
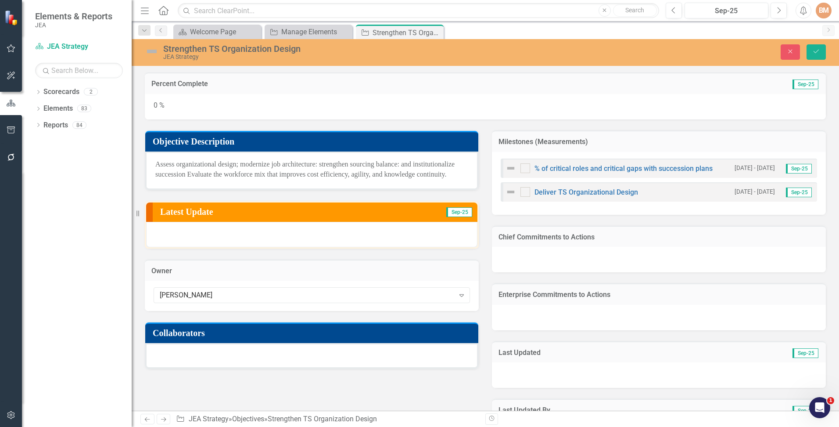
click at [198, 349] on div at bounding box center [311, 355] width 333 height 25
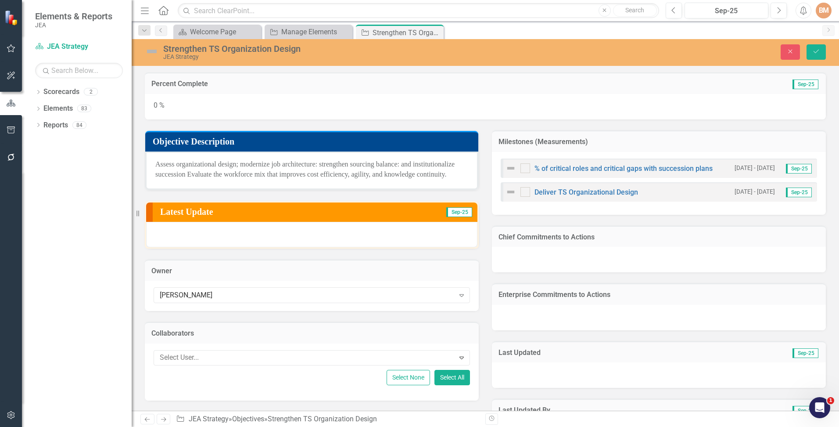
click at [465, 318] on div "Collaborators Select User... Expand Select None Select All" at bounding box center [311, 356] width 347 height 90
click at [817, 53] on icon "Save" at bounding box center [817, 51] width 8 height 6
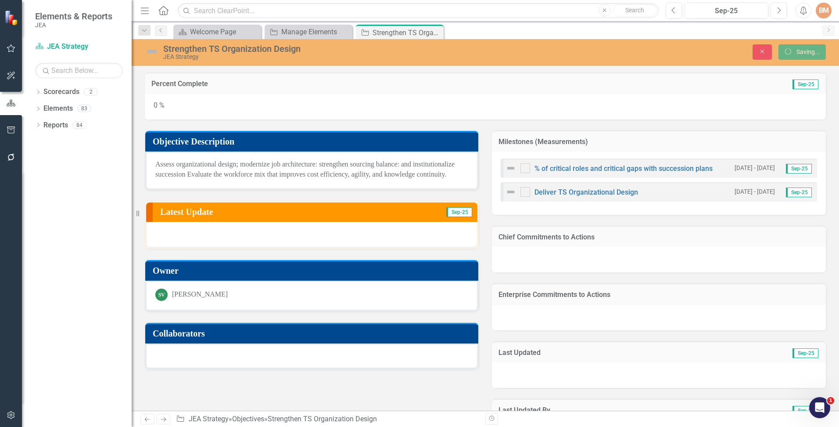
click at [561, 164] on div "% of critical roles and critical gaps with succession plans" at bounding box center [609, 168] width 207 height 11
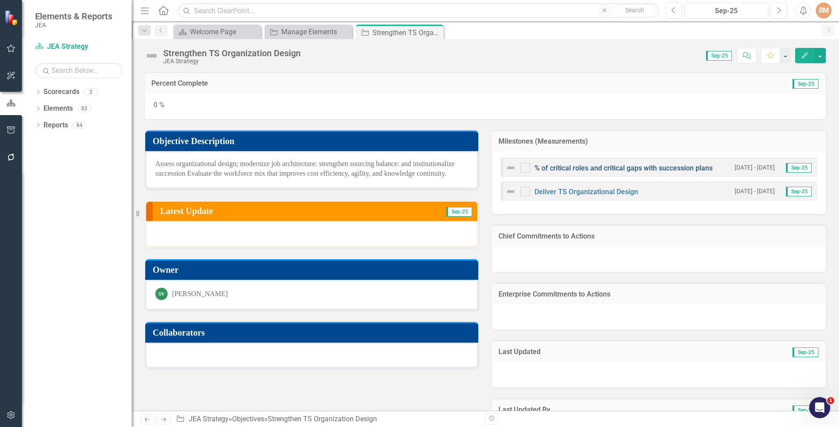
click at [579, 169] on link "% of critical roles and critical gaps with succession plans" at bounding box center [624, 168] width 178 height 8
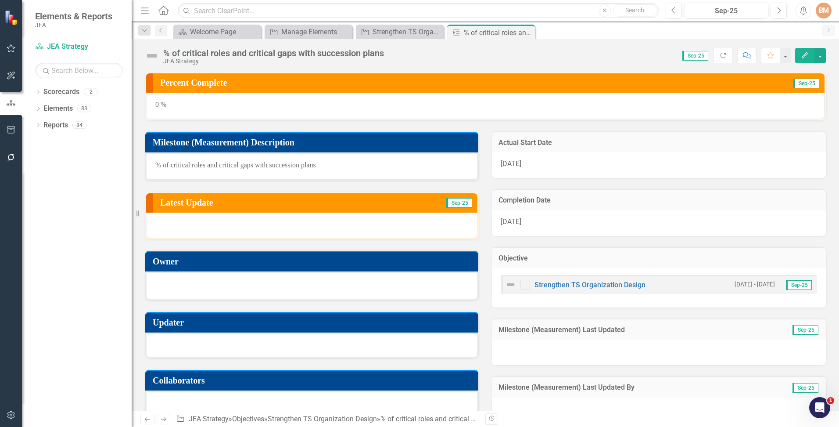
click at [173, 290] on div at bounding box center [311, 285] width 333 height 29
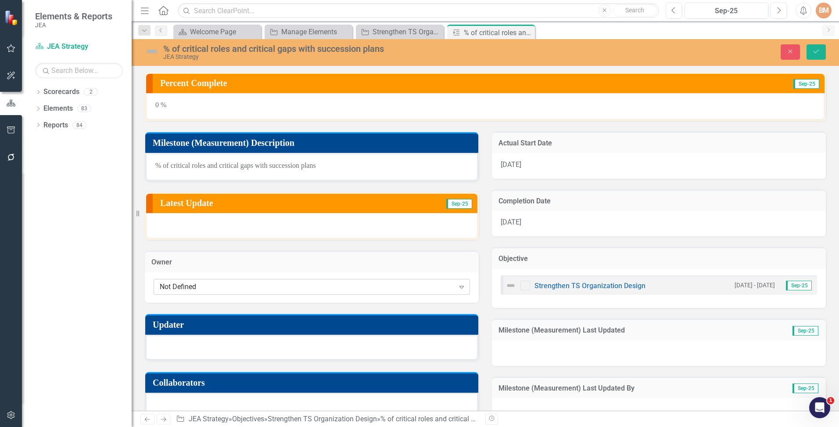
click at [174, 290] on div "Not Defined" at bounding box center [307, 286] width 295 height 10
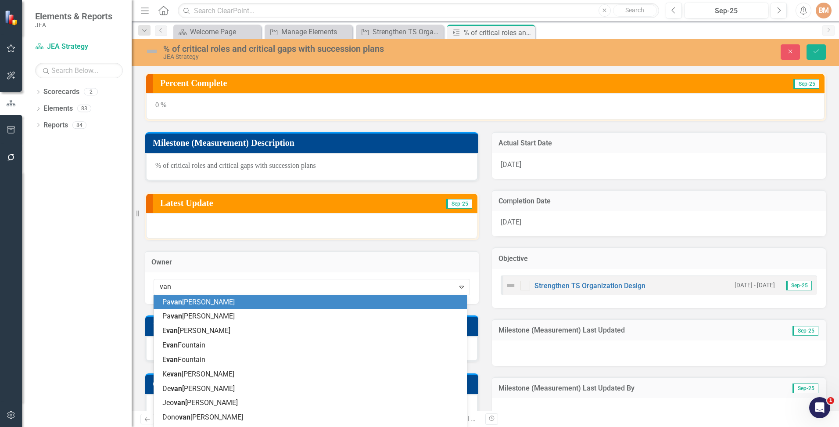
type input "van d"
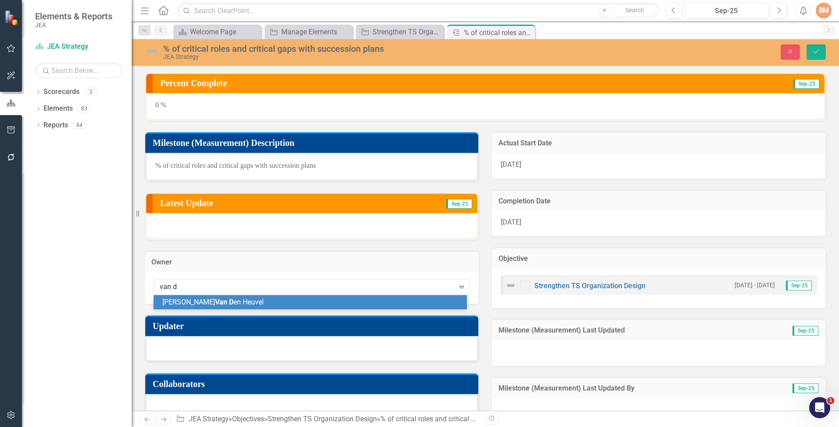
click at [215, 304] on span "Van D" at bounding box center [224, 302] width 18 height 8
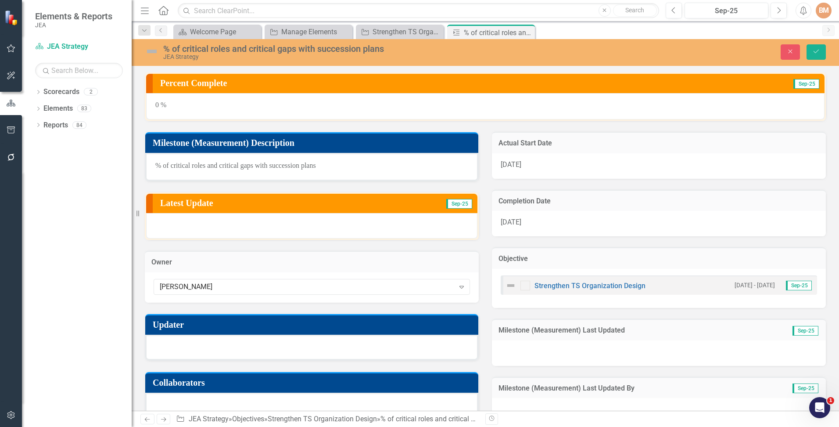
click at [195, 356] on div at bounding box center [311, 346] width 333 height 25
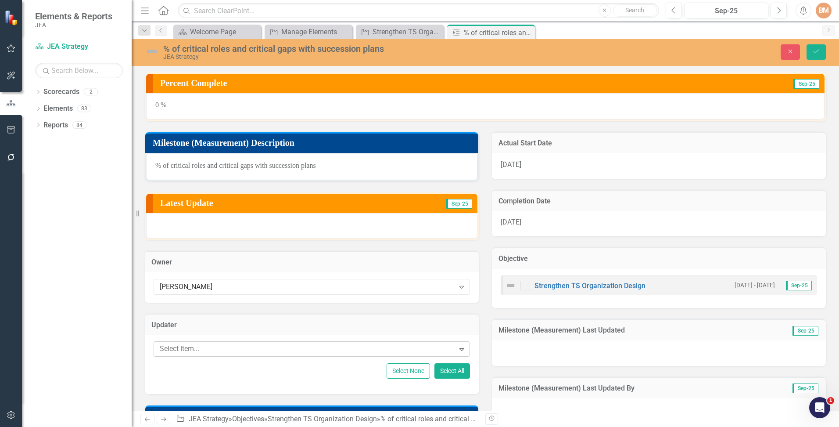
click at [194, 345] on div at bounding box center [305, 349] width 299 height 12
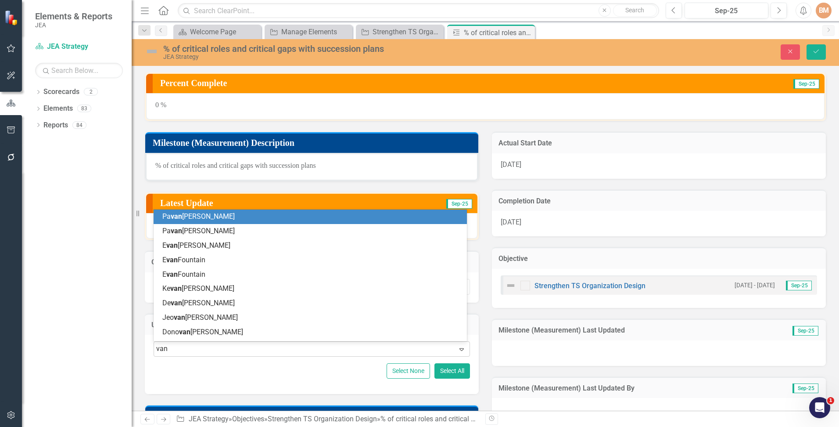
type input "van d"
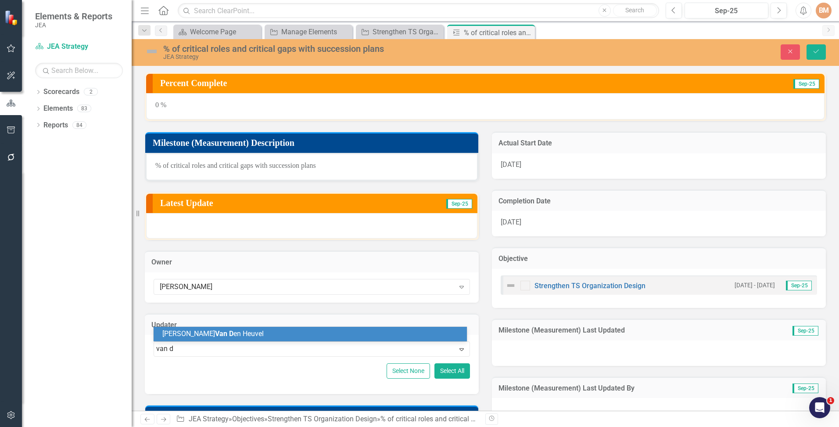
click at [215, 333] on span "Van D" at bounding box center [224, 333] width 18 height 8
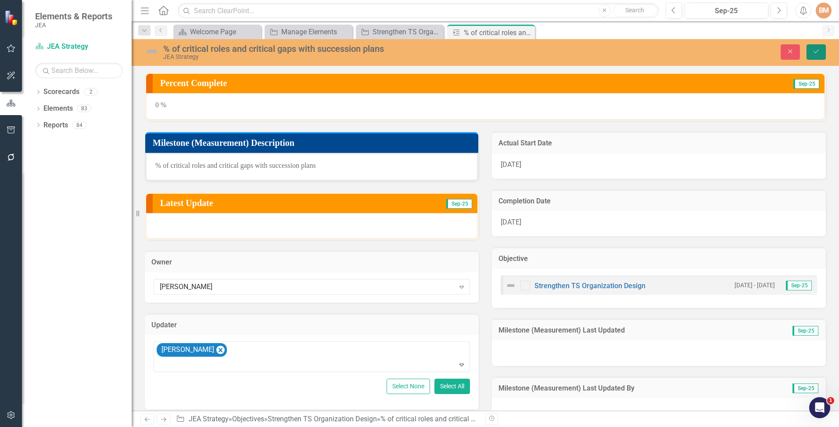
click at [815, 49] on icon "Save" at bounding box center [817, 51] width 8 height 6
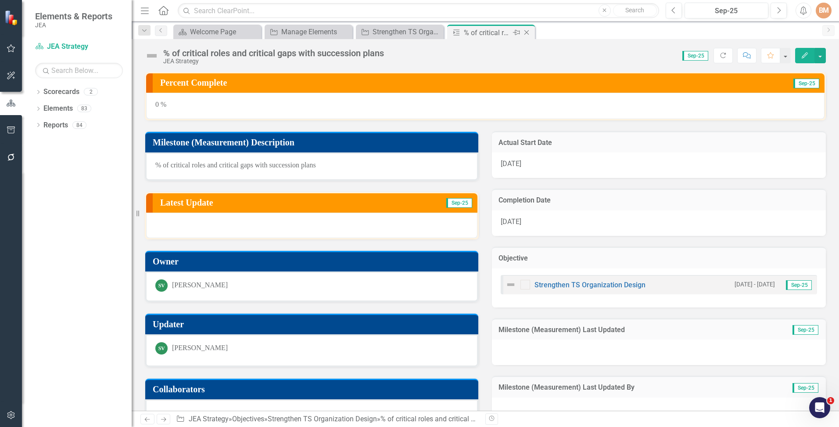
click at [529, 30] on icon "Close" at bounding box center [526, 32] width 9 height 7
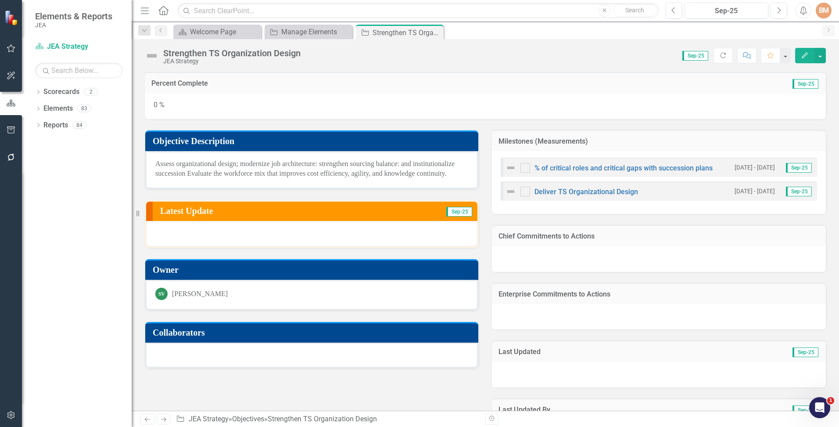
click at [558, 198] on div "Deliver TS Organizational Design [DATE] - [DATE] Sep-25" at bounding box center [659, 190] width 316 height 19
click at [557, 191] on link "Deliver TS Organizational Design" at bounding box center [587, 191] width 104 height 8
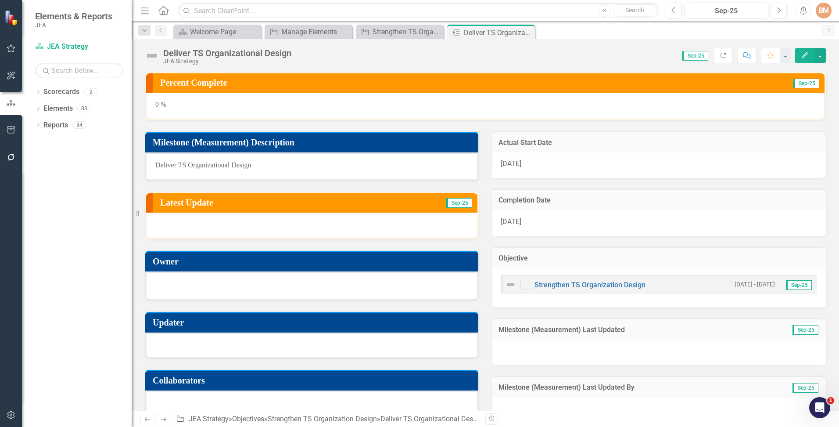
click at [175, 286] on div at bounding box center [311, 284] width 313 height 11
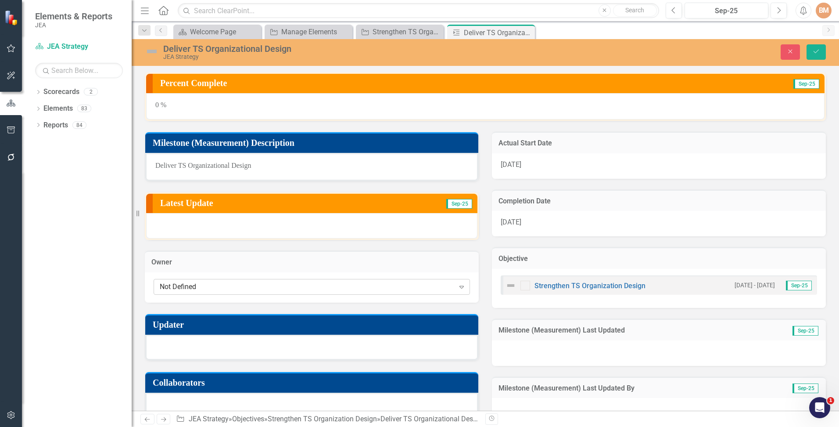
click at [179, 285] on div "Not Defined" at bounding box center [307, 286] width 295 height 10
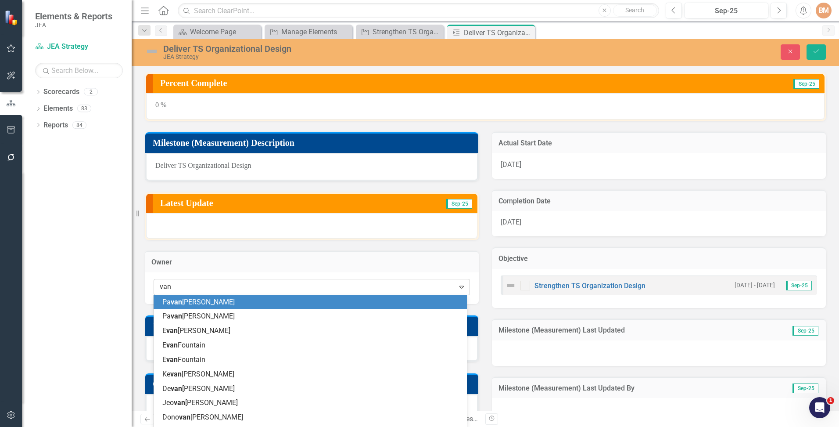
type input "van d"
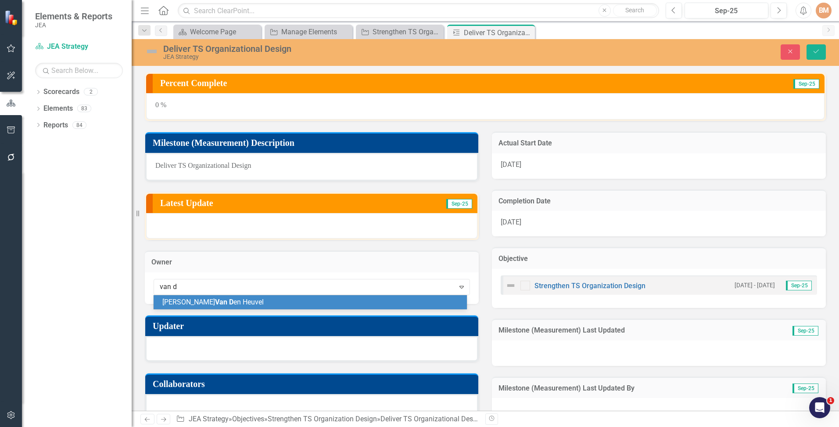
click at [215, 303] on span "Van D" at bounding box center [224, 302] width 18 height 8
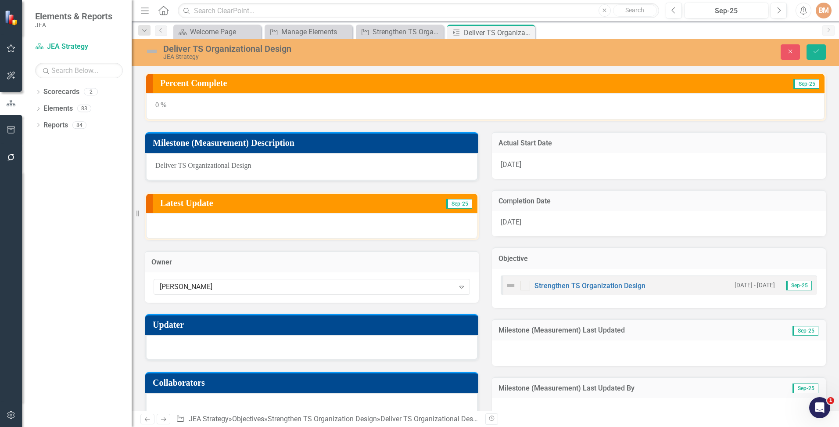
click at [177, 352] on div at bounding box center [311, 346] width 333 height 25
click at [178, 351] on div at bounding box center [311, 346] width 333 height 25
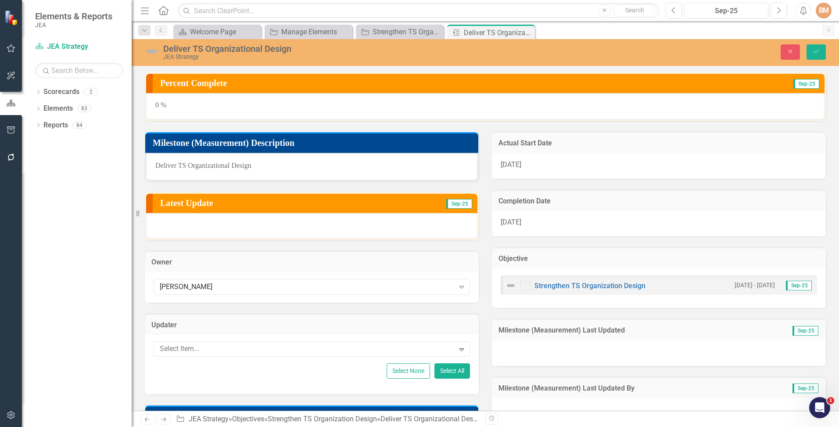
click at [178, 351] on div at bounding box center [305, 349] width 299 height 12
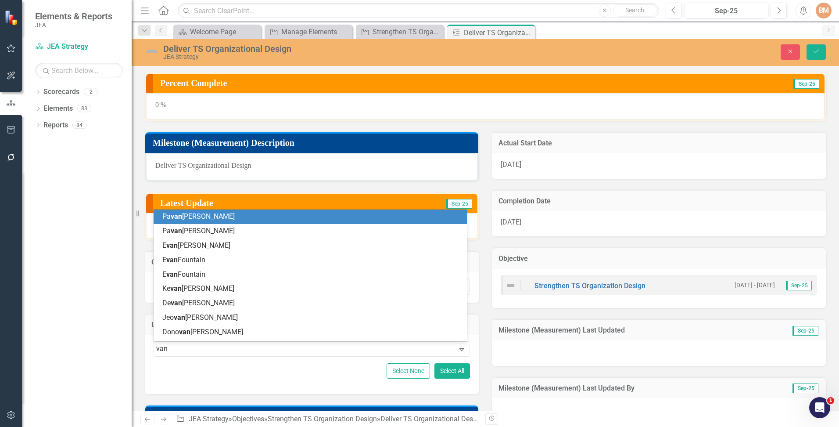
type input "van d"
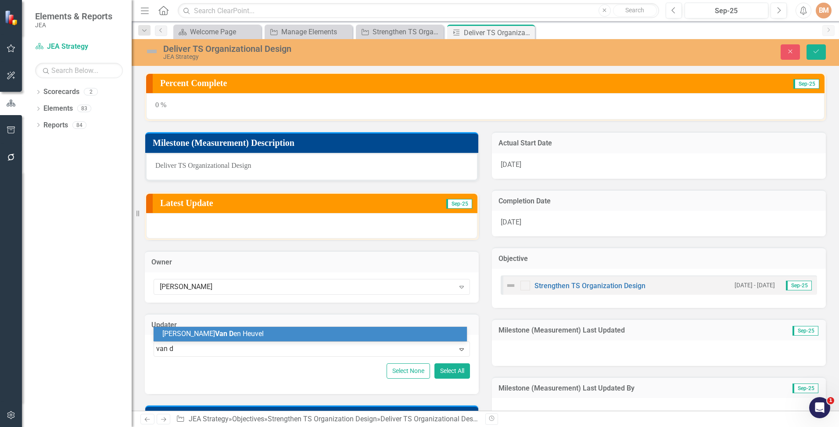
click at [187, 327] on div "[PERSON_NAME] en Heuvel" at bounding box center [310, 334] width 313 height 14
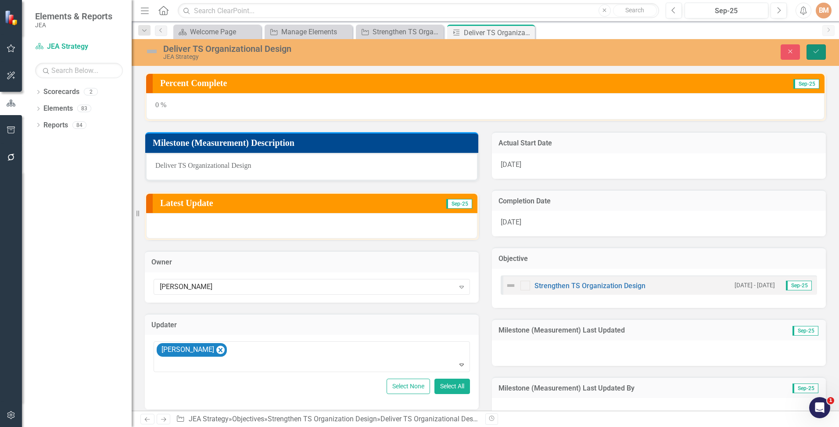
click at [819, 51] on icon "Save" at bounding box center [817, 51] width 8 height 6
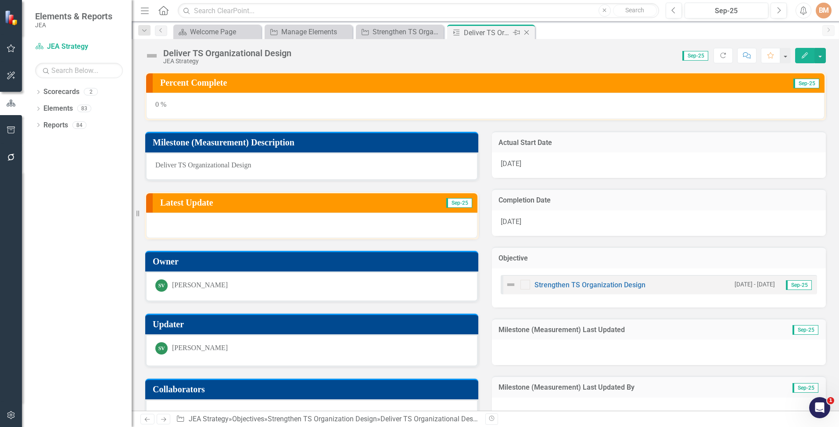
click at [527, 34] on icon "Close" at bounding box center [526, 32] width 9 height 7
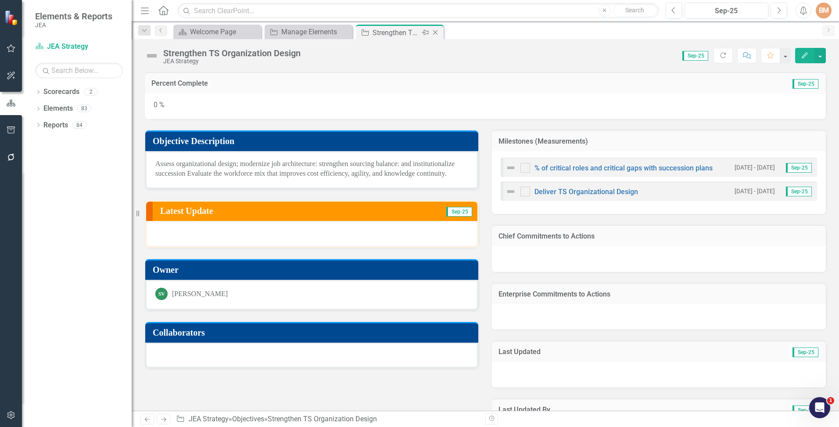
click at [435, 32] on icon "Close" at bounding box center [435, 32] width 9 height 7
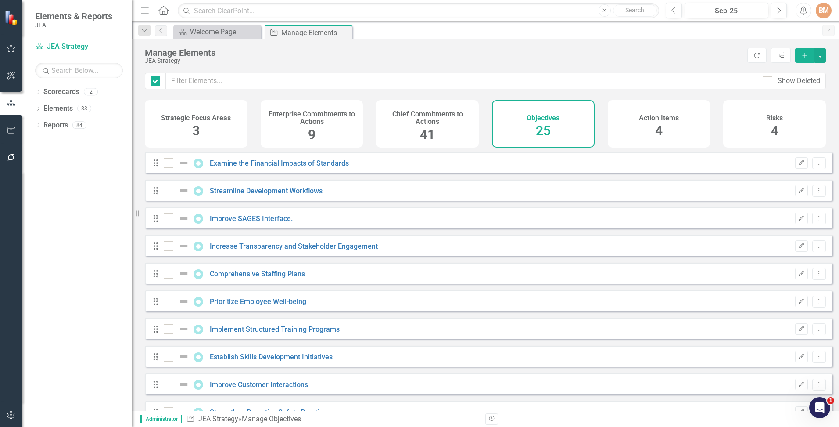
checkbox input "false"
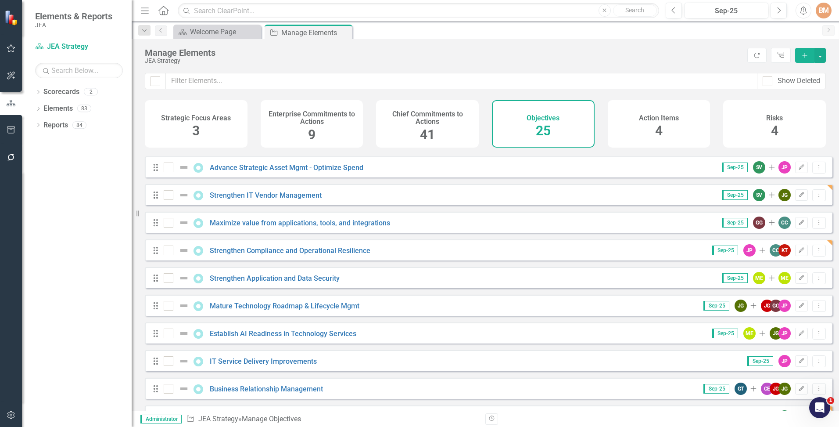
scroll to position [439, 0]
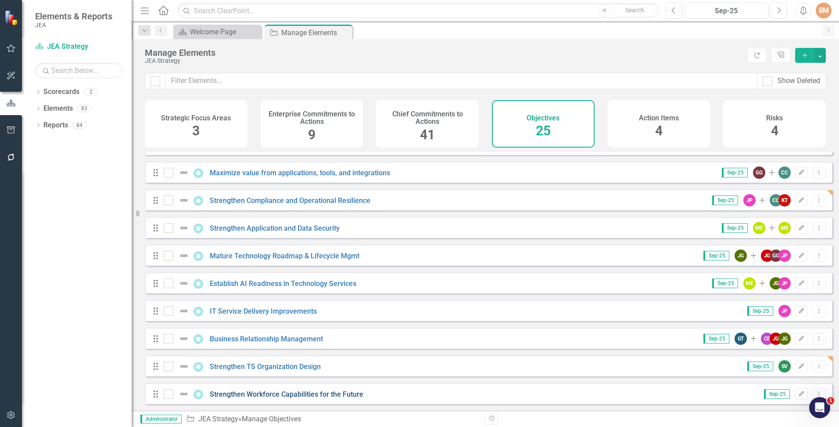
click at [234, 395] on link "Strengthen Workforce Capabilities for the Future" at bounding box center [287, 394] width 154 height 8
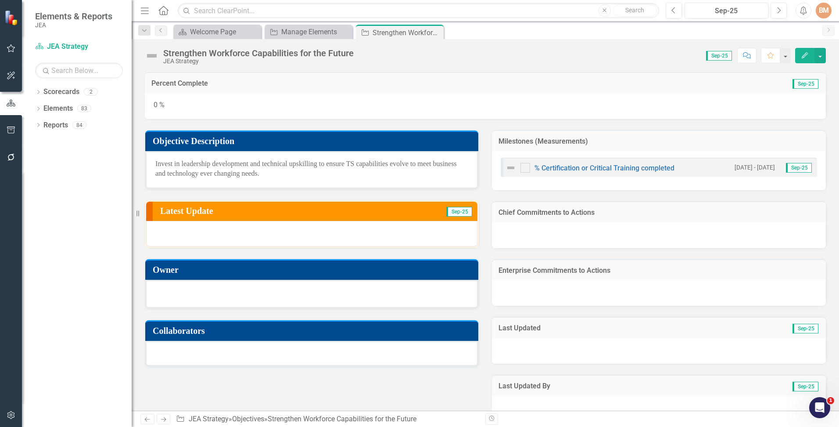
click at [208, 297] on div at bounding box center [311, 293] width 313 height 11
click at [207, 297] on div at bounding box center [311, 293] width 313 height 11
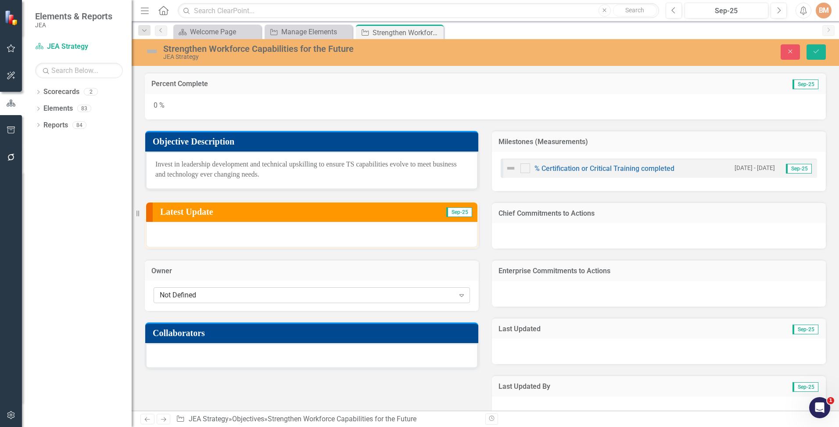
click at [206, 297] on div "Not Defined" at bounding box center [307, 295] width 295 height 10
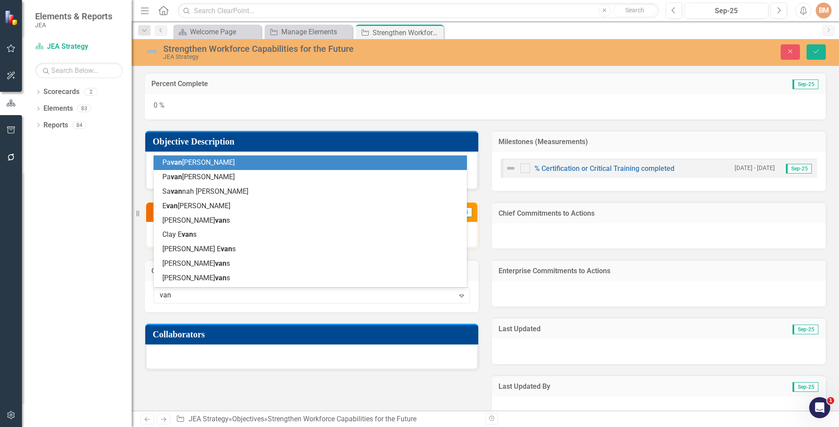
type input "van d"
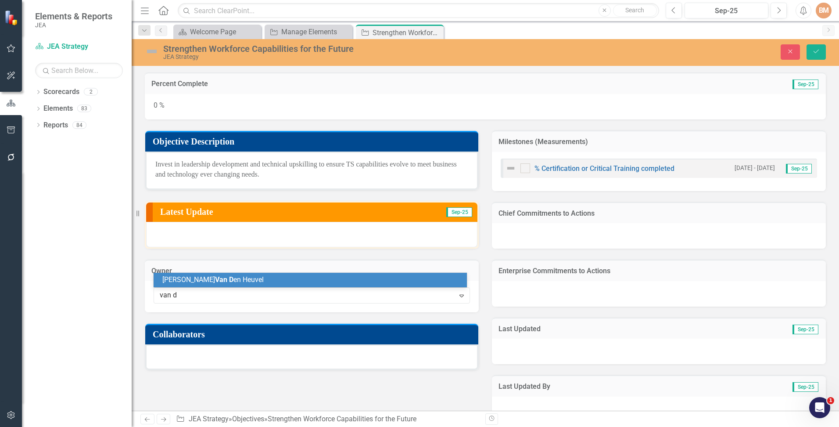
click at [215, 281] on span "Van D" at bounding box center [224, 279] width 18 height 8
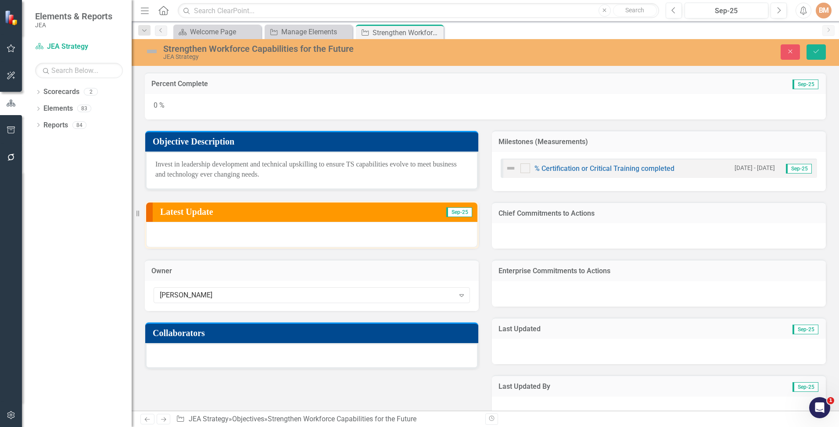
click at [184, 358] on div at bounding box center [311, 355] width 333 height 25
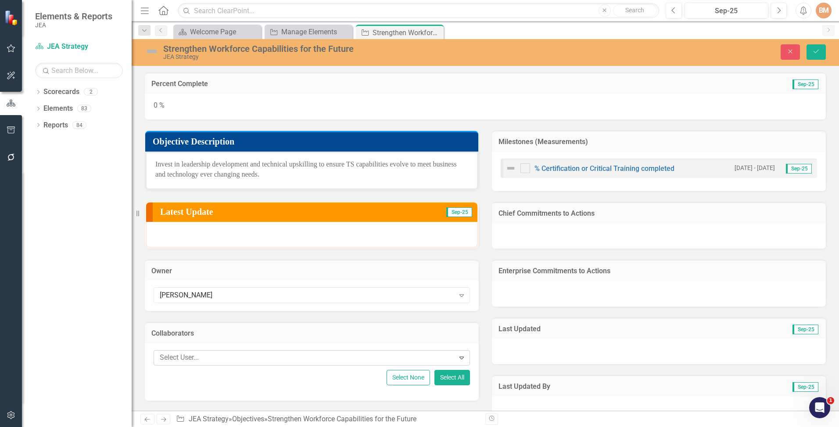
click at [197, 360] on div at bounding box center [305, 358] width 299 height 12
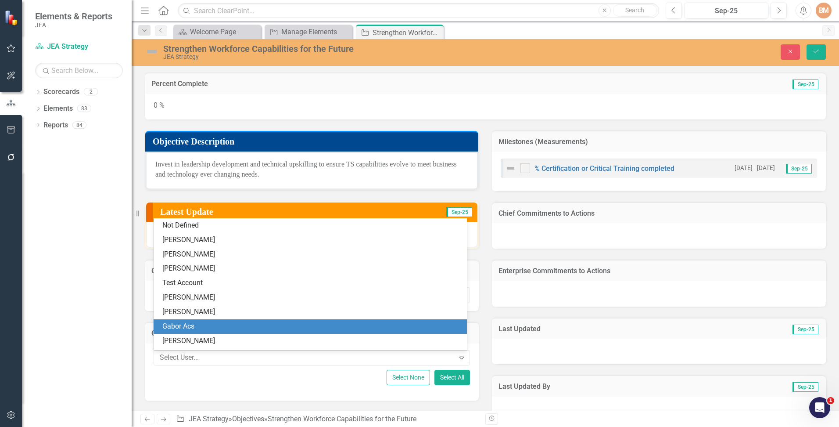
scroll to position [18, 0]
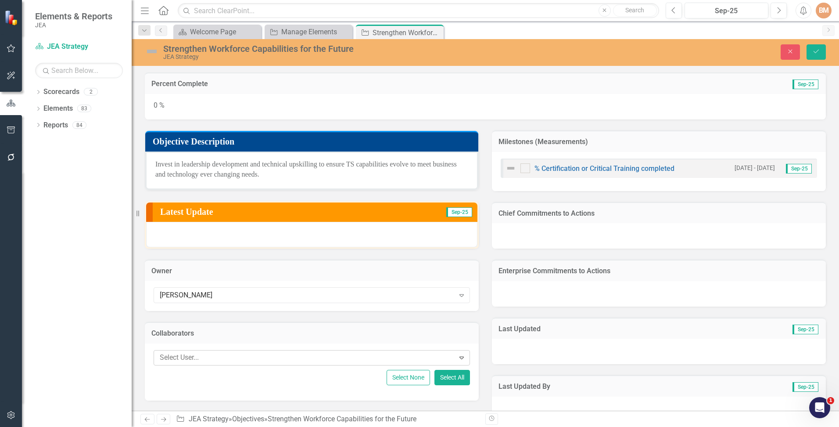
click at [206, 355] on div at bounding box center [305, 358] width 299 height 12
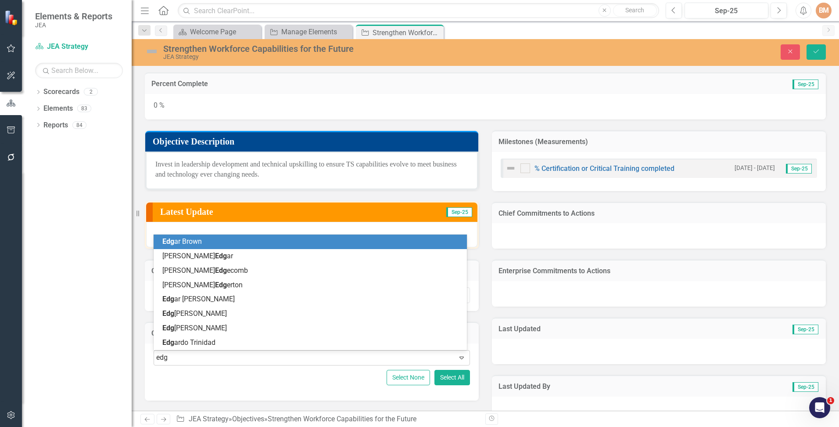
type input "edga"
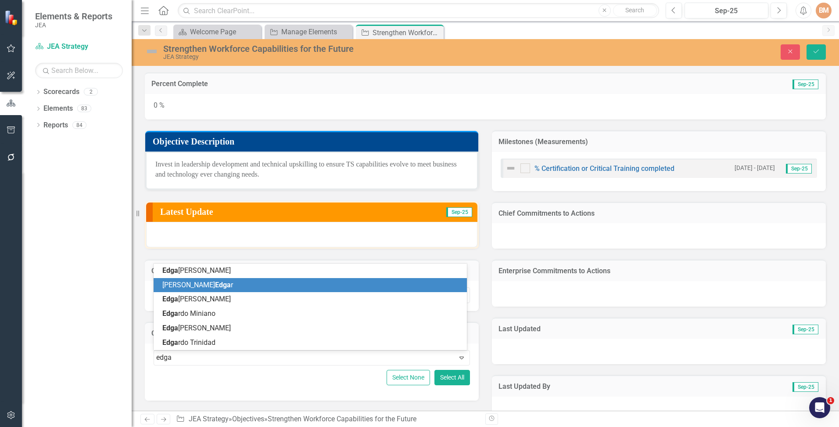
click at [215, 284] on span "Edga" at bounding box center [223, 285] width 16 height 8
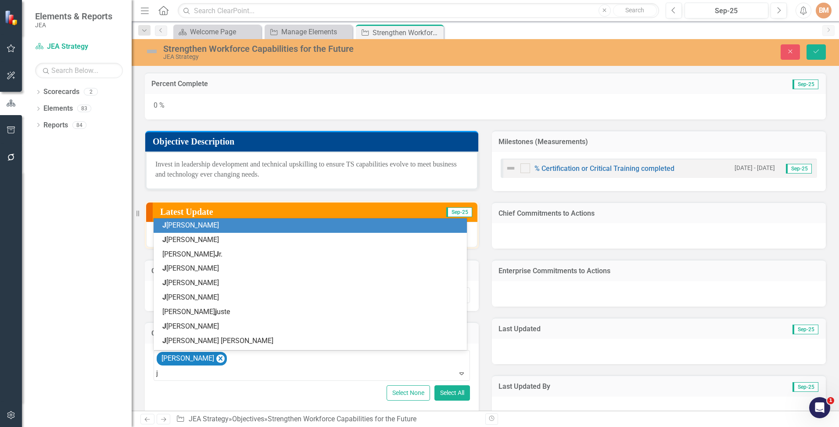
type input "j p"
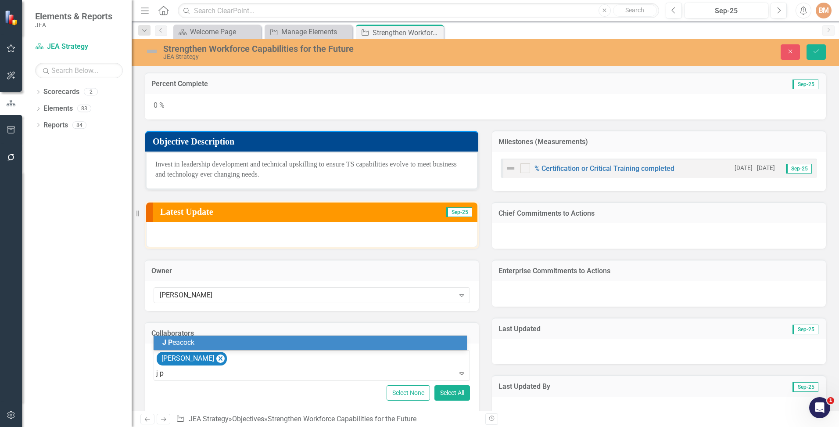
click at [185, 340] on span "[PERSON_NAME]" at bounding box center [178, 342] width 32 height 8
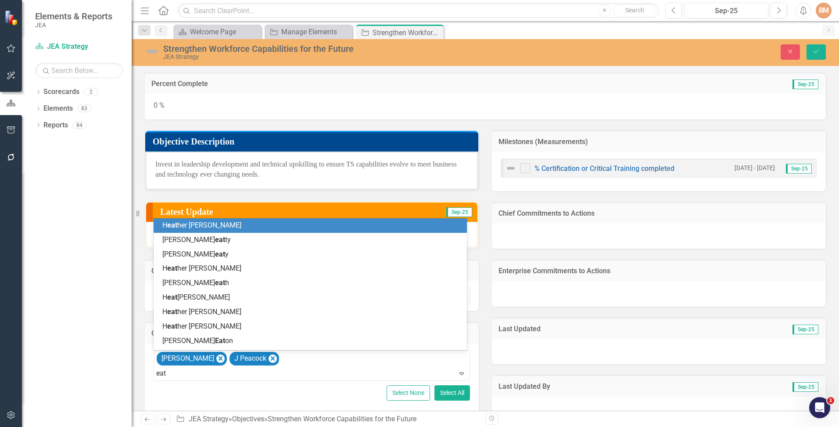
type input "eato"
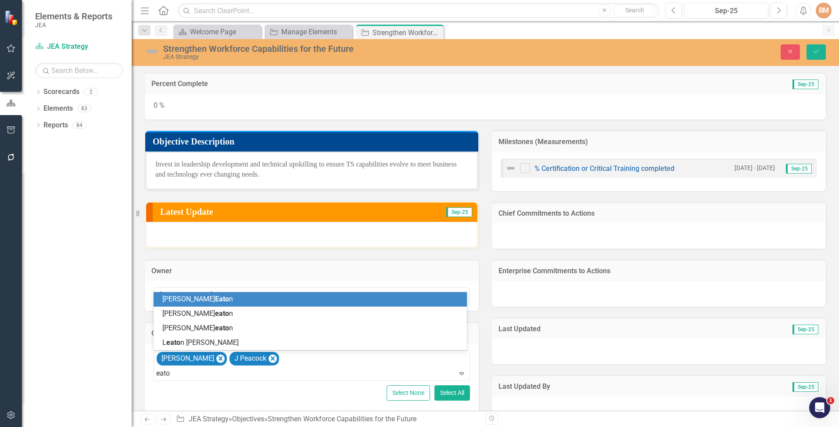
click at [187, 300] on span "Michael Eato n" at bounding box center [197, 299] width 71 height 8
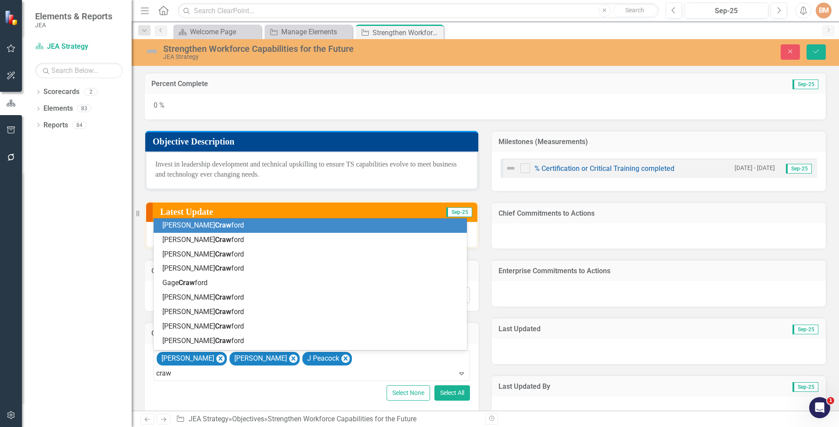
type input "craws"
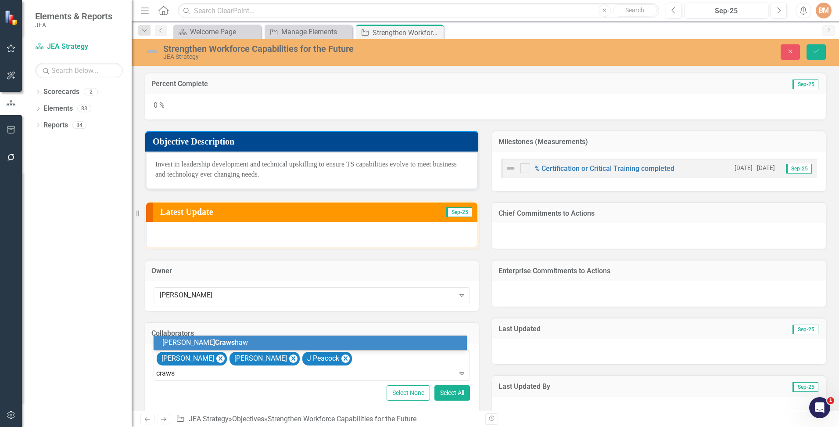
click at [215, 339] on span "Craws" at bounding box center [225, 342] width 20 height 8
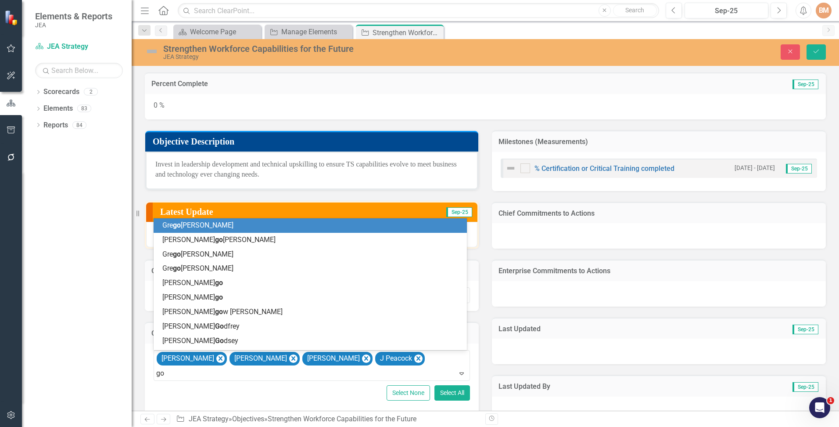
type input "gov"
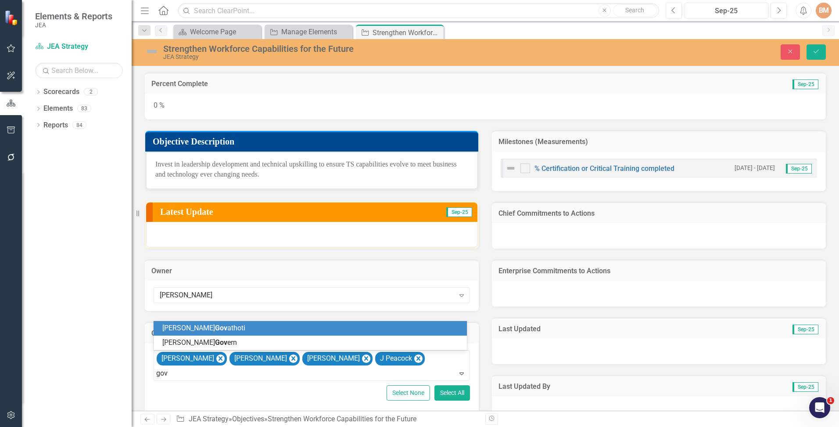
click at [214, 324] on span "George Gov athoti" at bounding box center [203, 328] width 83 height 8
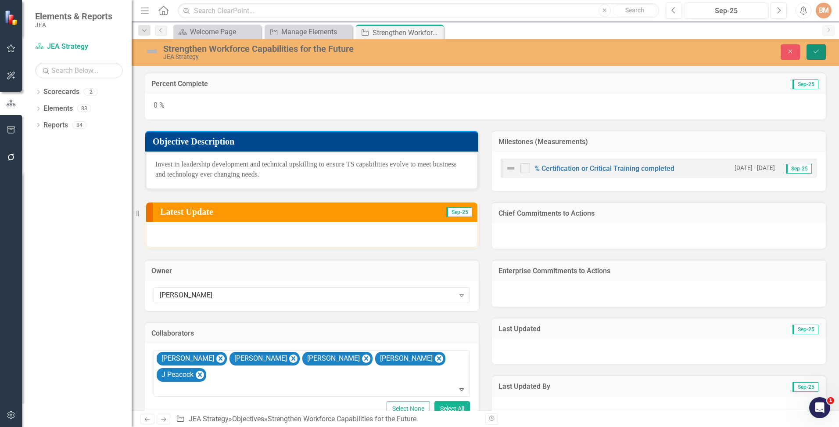
click at [815, 50] on icon "Save" at bounding box center [817, 51] width 8 height 6
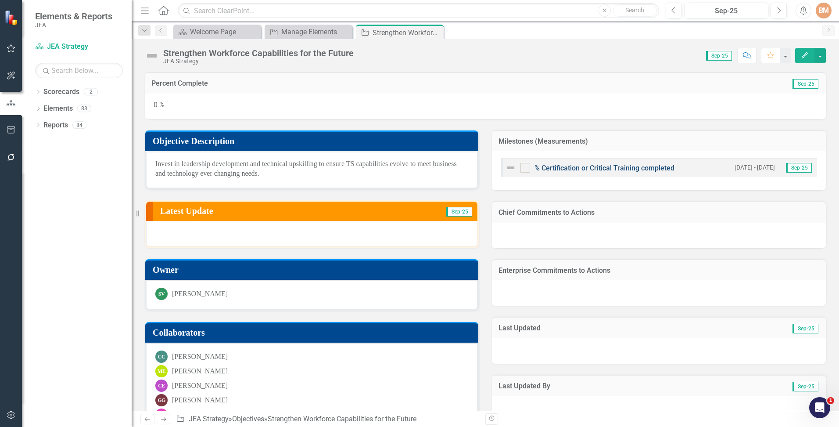
click at [577, 169] on link "% Certification or Critical Training completed" at bounding box center [605, 168] width 140 height 8
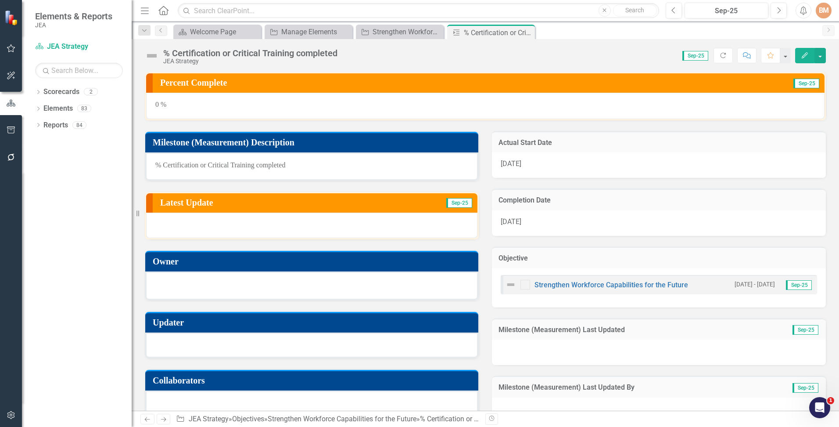
click at [192, 288] on div at bounding box center [311, 284] width 313 height 11
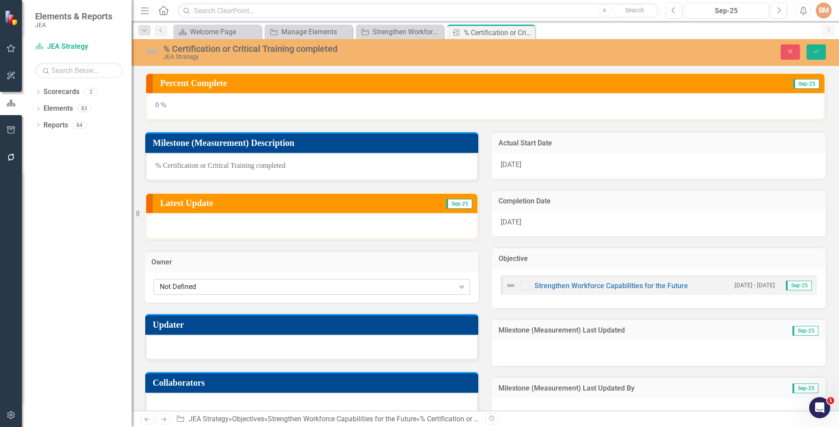
click at [208, 288] on div "Not Defined" at bounding box center [307, 286] width 295 height 10
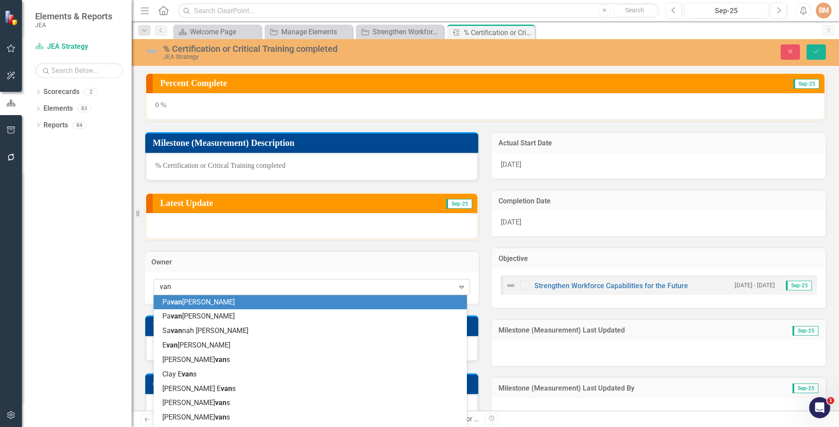
type input "van d"
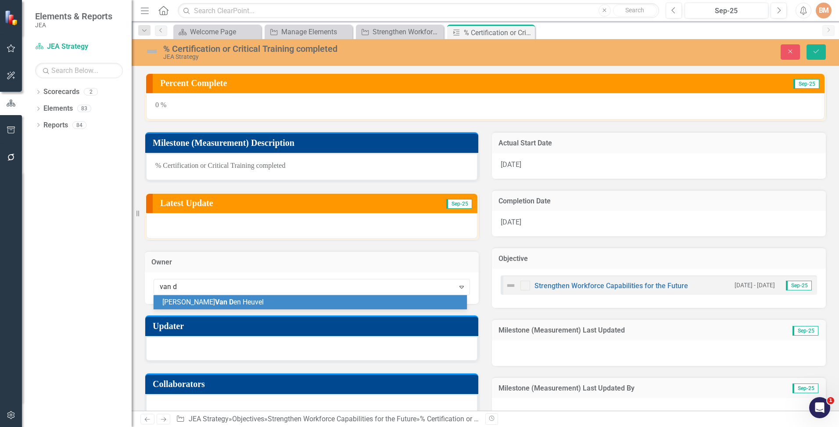
click at [215, 305] on span "Van D" at bounding box center [224, 302] width 18 height 8
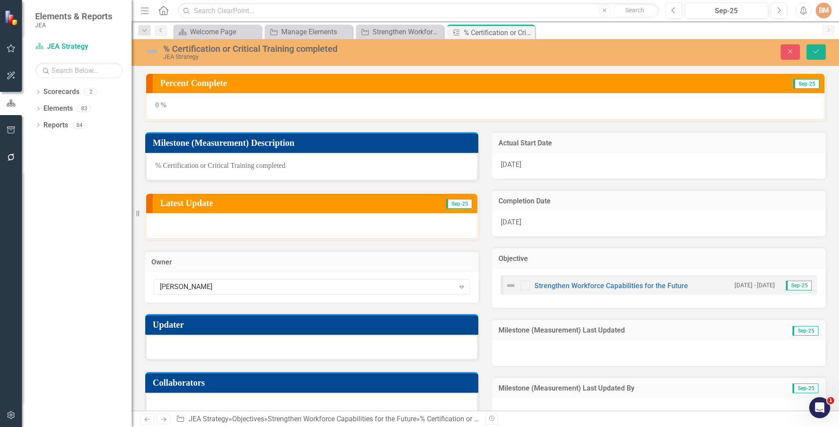
click at [187, 347] on div at bounding box center [311, 346] width 333 height 25
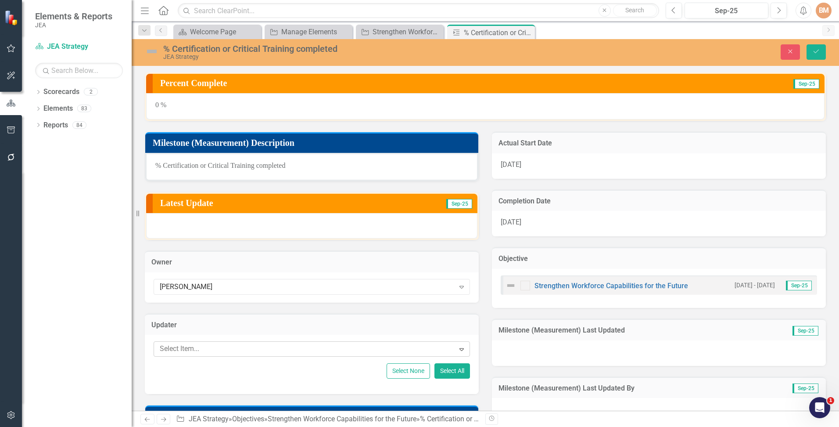
click at [192, 347] on div at bounding box center [305, 349] width 299 height 12
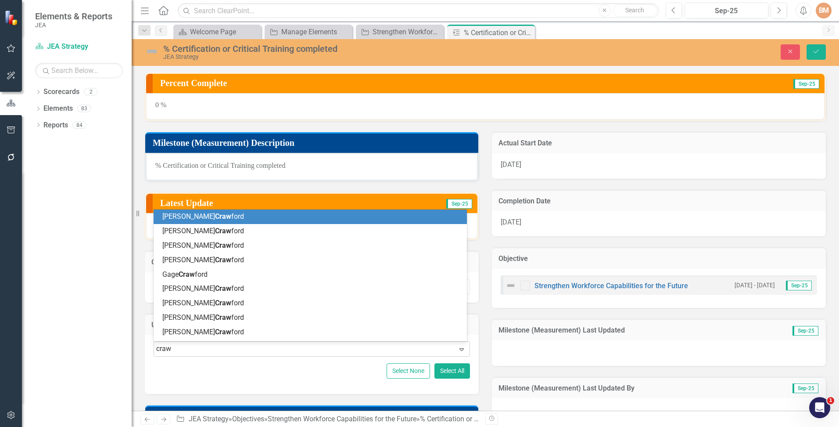
type input "craws"
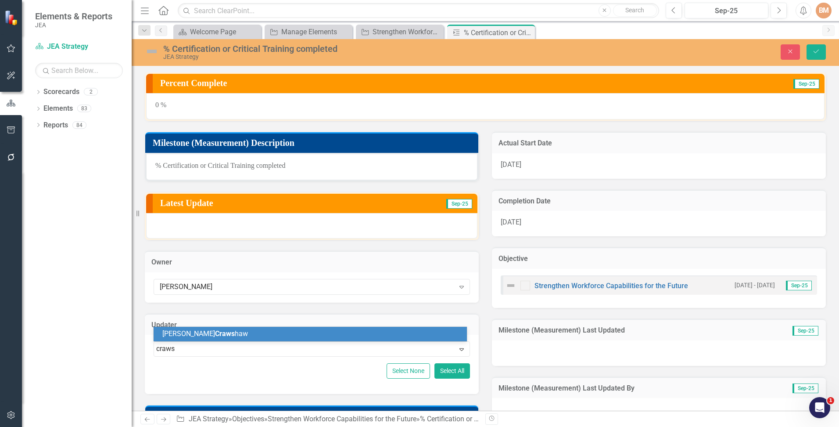
click at [215, 335] on span "Craws" at bounding box center [225, 333] width 20 height 8
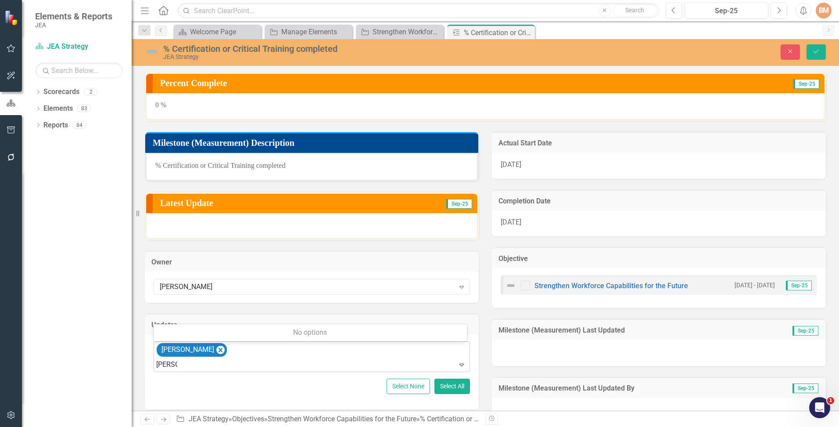
type input "gova"
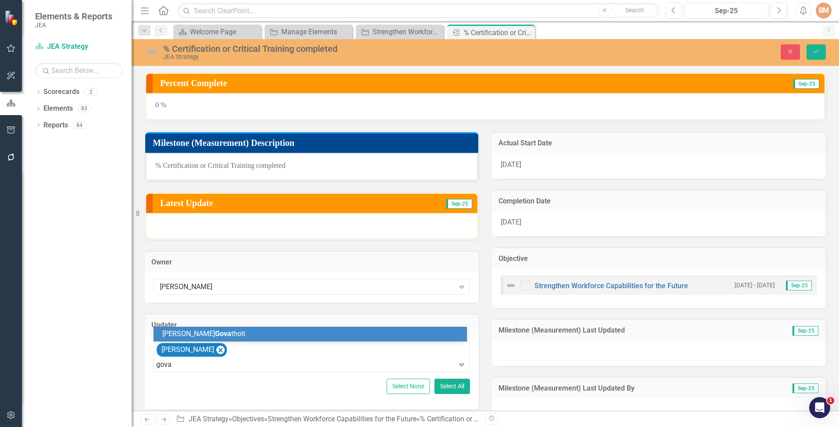
click at [220, 334] on div "George Gova thoti" at bounding box center [311, 334] width 299 height 10
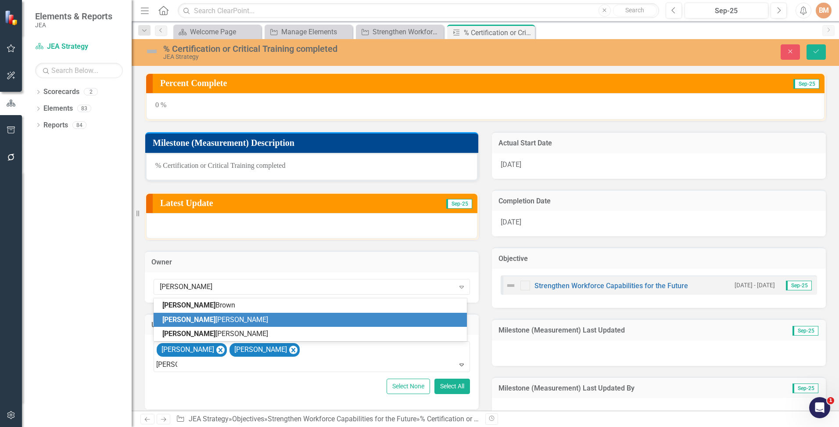
type input "edgar"
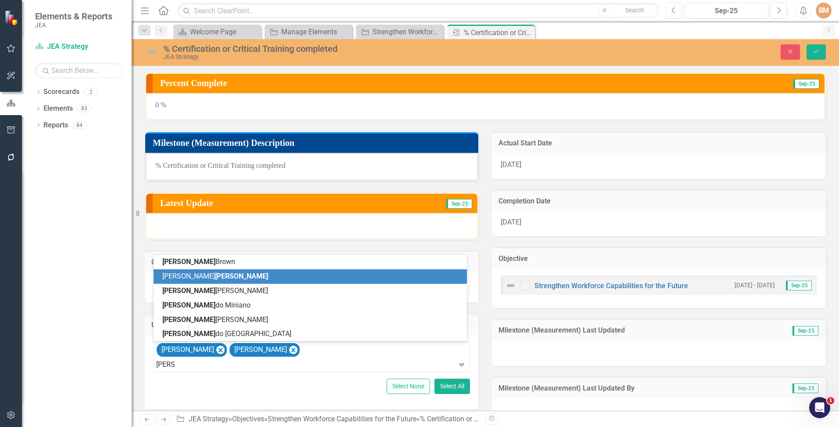
click at [198, 270] on div "Cynthia Edgar" at bounding box center [310, 276] width 313 height 14
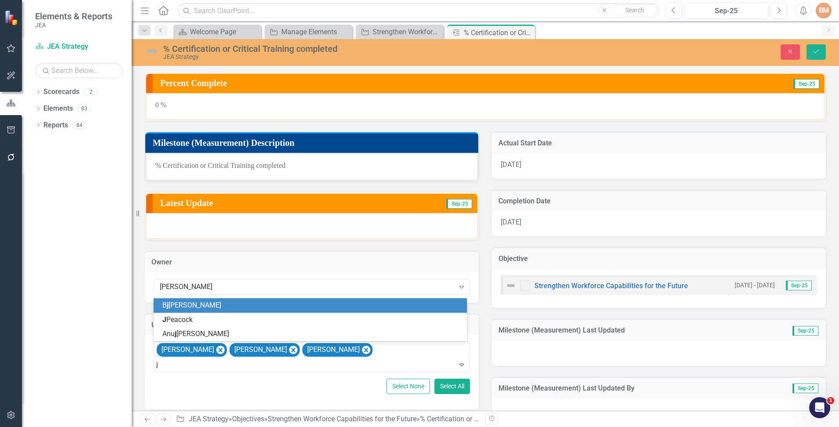
type input "j p"
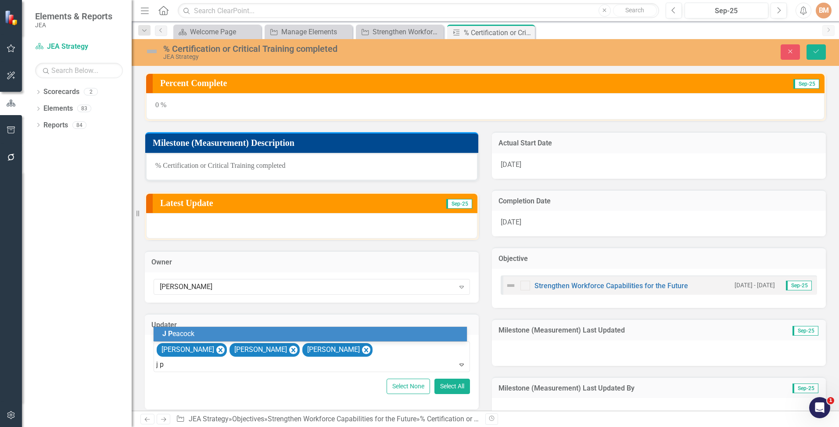
click at [214, 330] on div "[PERSON_NAME]" at bounding box center [311, 334] width 299 height 10
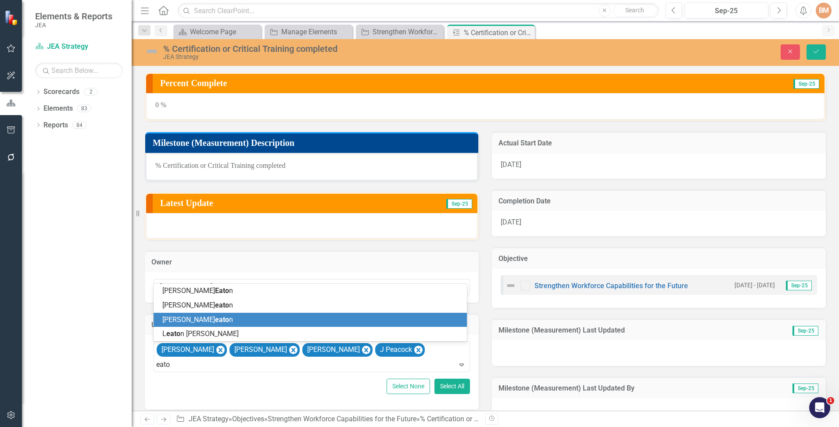
type input "eaton"
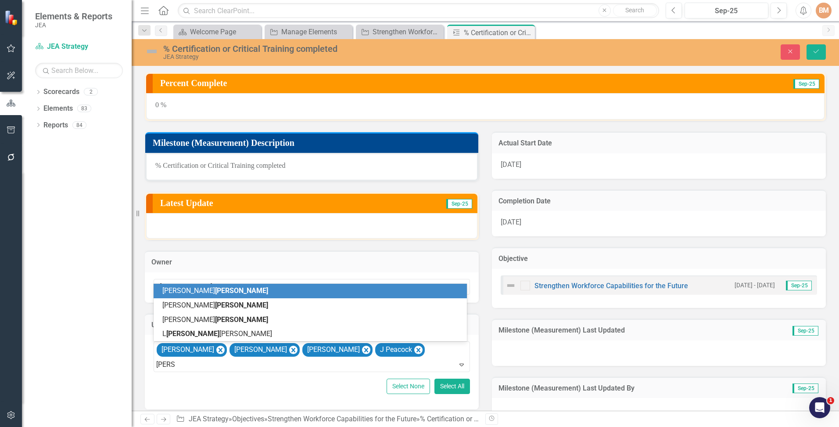
click at [215, 292] on span "Eaton" at bounding box center [241, 290] width 53 height 8
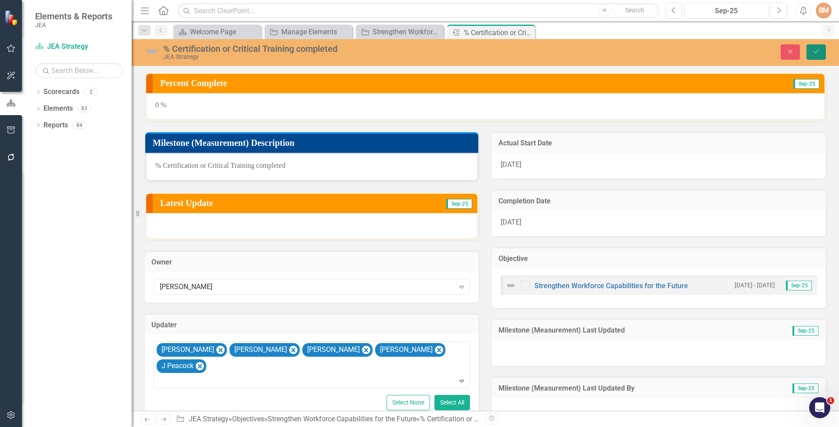
click at [819, 53] on icon "Save" at bounding box center [817, 51] width 8 height 6
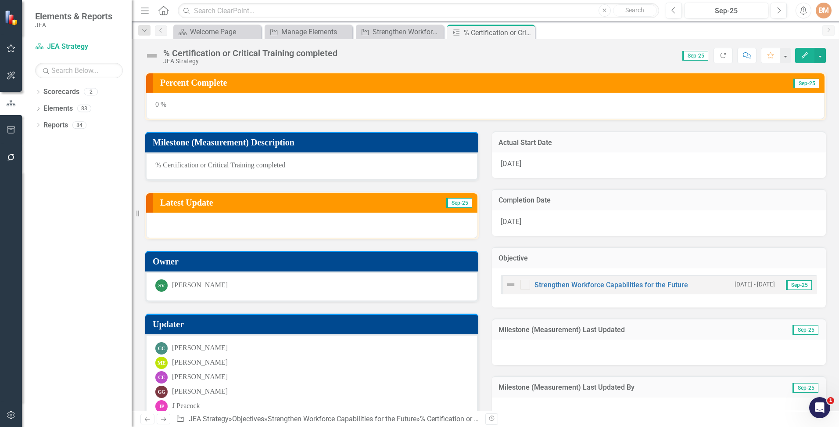
drag, startPoint x: 528, startPoint y: 30, endPoint x: 520, endPoint y: 47, distance: 19.0
click at [0, 0] on icon "Close" at bounding box center [0, 0] width 0 height 0
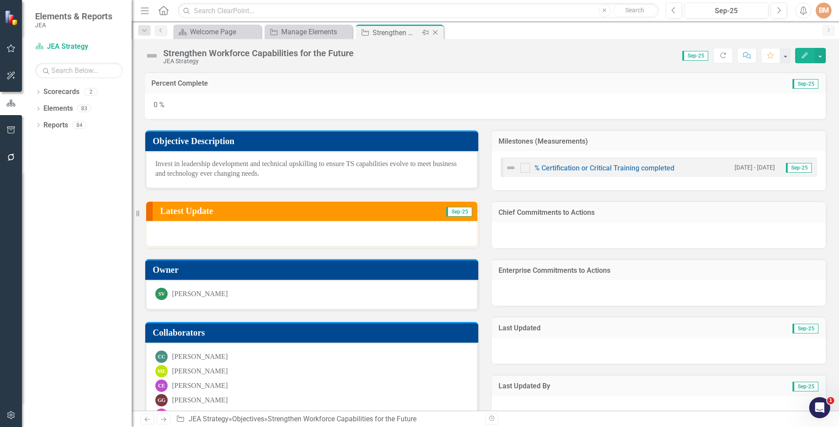
click at [436, 34] on icon "Close" at bounding box center [435, 32] width 9 height 7
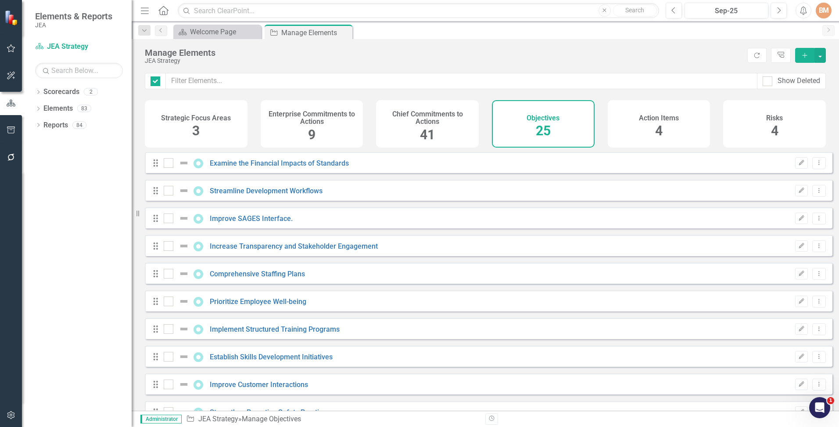
checkbox input "false"
